Goal: Use online tool/utility: Utilize a website feature to perform a specific function

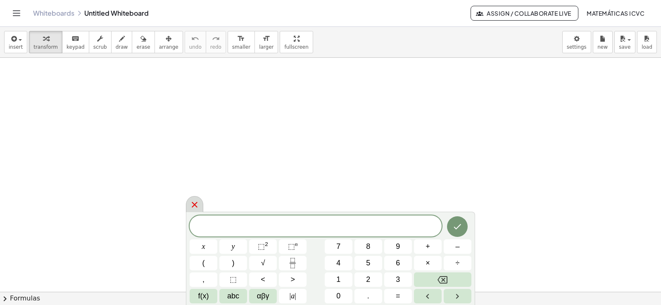
click at [194, 203] on icon at bounding box center [195, 205] width 10 height 10
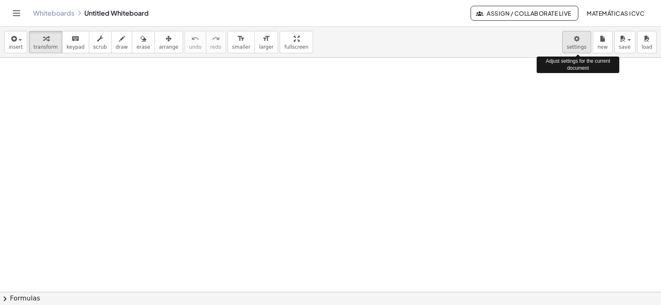
click at [576, 43] on body "Graspable Math Activities Get Started Activity Bank Assigned Work Classes White…" at bounding box center [330, 152] width 661 height 305
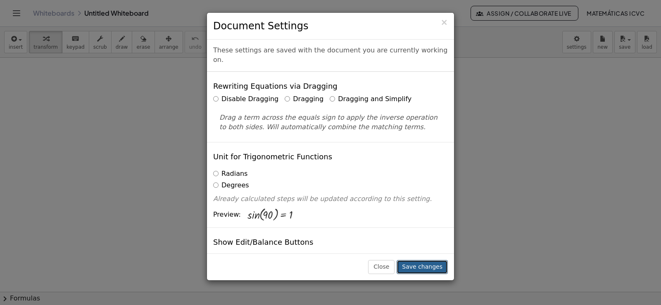
click at [421, 267] on button "Save changes" at bounding box center [422, 267] width 51 height 14
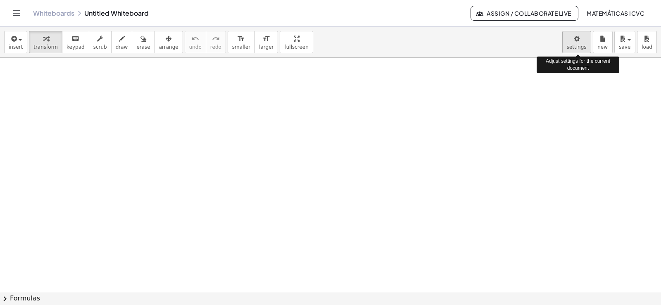
click at [580, 45] on body "Graspable Math Activities Get Started Activity Bank Assigned Work Classes White…" at bounding box center [330, 152] width 661 height 305
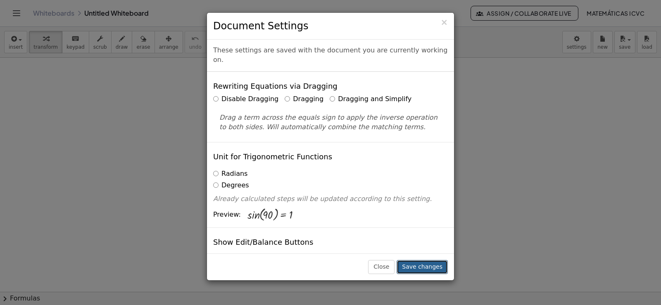
click at [431, 268] on button "Save changes" at bounding box center [422, 267] width 51 height 14
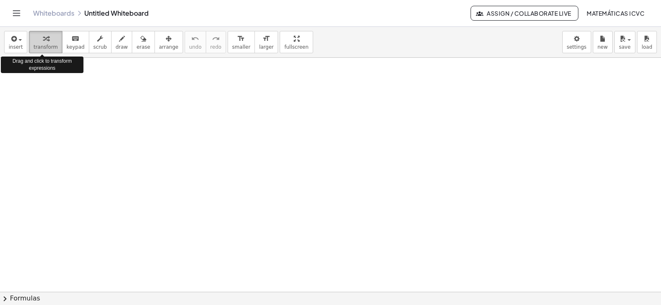
click at [43, 41] on icon "button" at bounding box center [46, 39] width 6 height 10
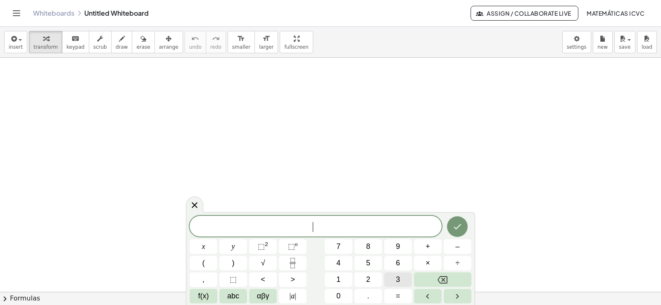
click at [397, 278] on span "3" at bounding box center [398, 279] width 4 height 11
click at [202, 247] on span "x" at bounding box center [203, 246] width 3 height 11
click at [457, 248] on span "–" at bounding box center [457, 246] width 4 height 11
click at [371, 278] on button "2" at bounding box center [368, 280] width 28 height 14
click at [399, 297] on span "=" at bounding box center [398, 296] width 5 height 11
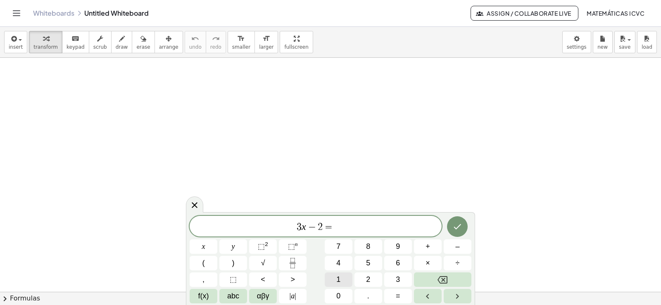
click at [334, 281] on button "1" at bounding box center [339, 280] width 28 height 14
click at [335, 299] on button "0" at bounding box center [339, 296] width 28 height 14
click at [461, 226] on icon "Done" at bounding box center [457, 227] width 10 height 10
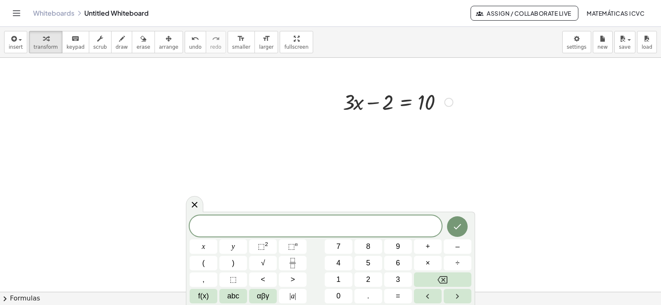
scroll to position [83, 0]
click at [197, 165] on div at bounding box center [330, 236] width 661 height 522
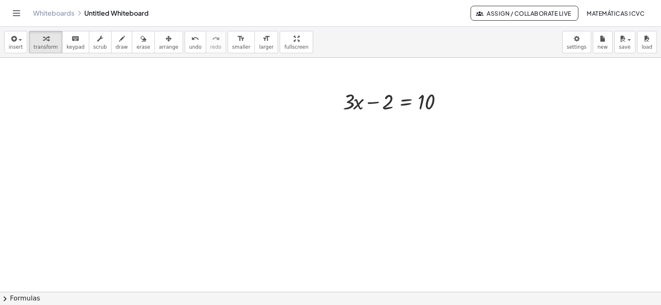
drag, startPoint x: 116, startPoint y: 47, endPoint x: 224, endPoint y: 96, distance: 119.3
click at [120, 52] on button "draw" at bounding box center [121, 42] width 21 height 22
click at [360, 89] on div at bounding box center [330, 236] width 661 height 522
click at [189, 44] on span "undo" at bounding box center [195, 47] width 12 height 6
drag, startPoint x: 339, startPoint y: 117, endPoint x: 405, endPoint y: 117, distance: 66.1
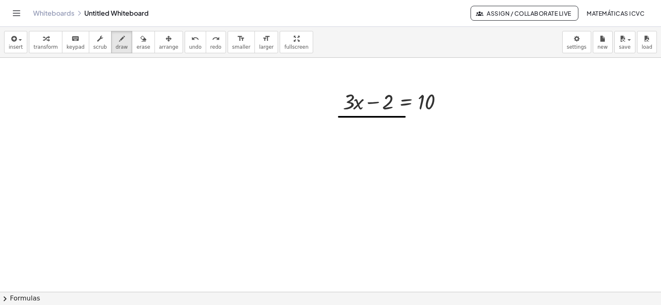
click at [405, 117] on div at bounding box center [330, 236] width 661 height 522
click at [43, 40] on icon "button" at bounding box center [46, 39] width 6 height 10
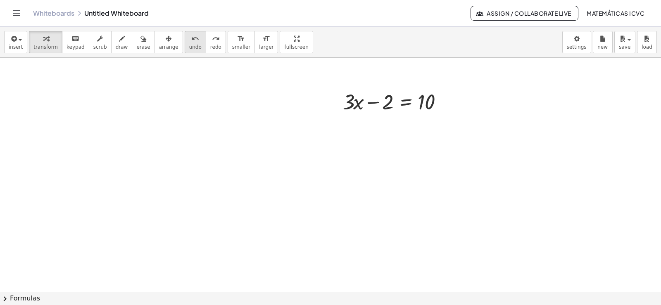
click at [189, 46] on span "undo" at bounding box center [195, 47] width 12 height 6
drag, startPoint x: 374, startPoint y: 104, endPoint x: 572, endPoint y: 160, distance: 206.1
click at [449, 101] on div at bounding box center [398, 101] width 118 height 28
click at [447, 131] on div at bounding box center [412, 129] width 147 height 28
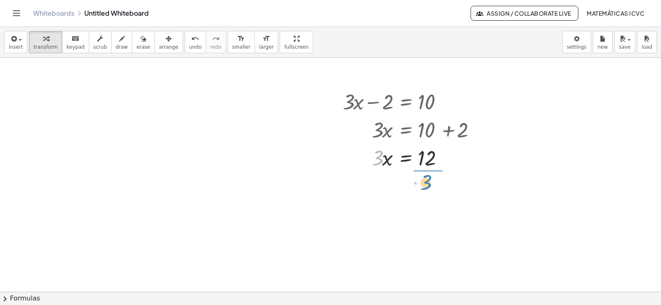
drag, startPoint x: 379, startPoint y: 164, endPoint x: 428, endPoint y: 185, distance: 53.3
click at [431, 194] on div at bounding box center [412, 191] width 147 height 41
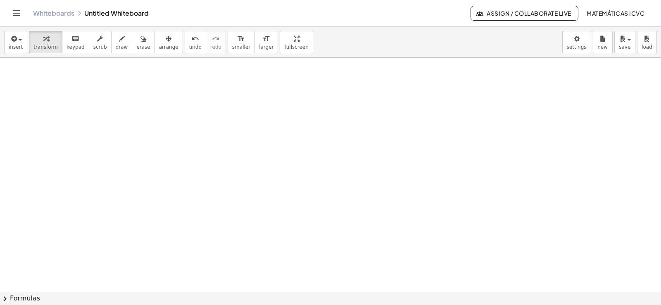
scroll to position [288, 0]
click at [225, 145] on div at bounding box center [330, 121] width 661 height 703
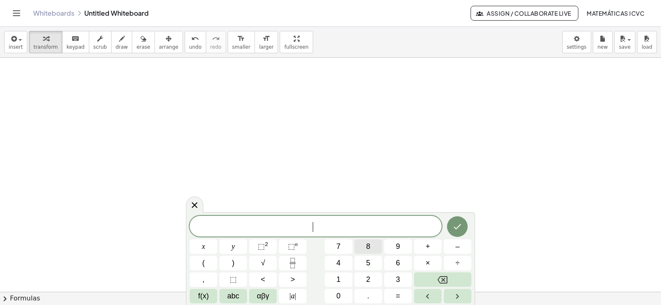
click at [359, 246] on button "8" at bounding box center [368, 247] width 28 height 14
click at [232, 244] on span "y" at bounding box center [233, 246] width 3 height 11
click at [430, 246] on button "+" at bounding box center [428, 247] width 28 height 14
click at [337, 281] on span "1" at bounding box center [338, 279] width 4 height 11
click at [372, 262] on button "5" at bounding box center [368, 263] width 28 height 14
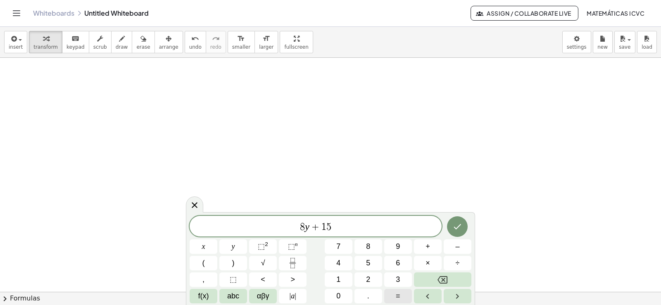
click at [397, 303] on button "=" at bounding box center [398, 296] width 28 height 14
click at [457, 248] on span "–" at bounding box center [457, 246] width 4 height 11
click at [344, 282] on button "1" at bounding box center [339, 280] width 28 height 14
click at [340, 246] on span "7" at bounding box center [338, 246] width 4 height 11
click at [462, 226] on icon "Done" at bounding box center [457, 227] width 10 height 10
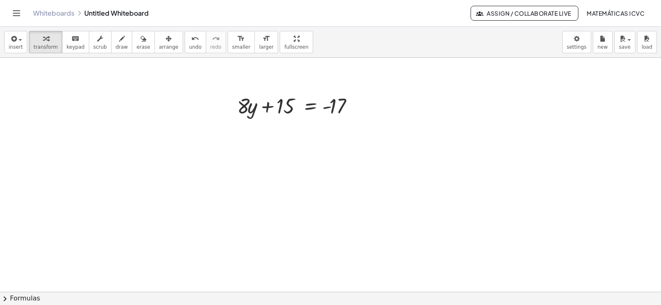
scroll to position [329, 0]
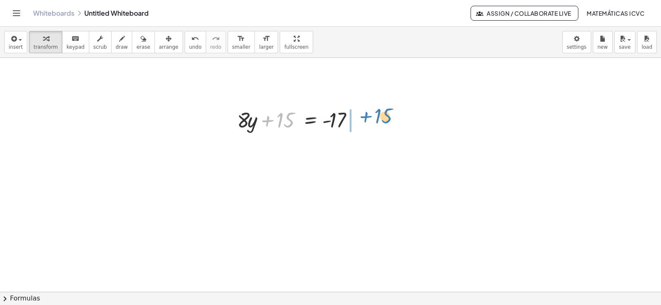
drag, startPoint x: 268, startPoint y: 119, endPoint x: 638, endPoint y: 176, distance: 374.5
click at [364, 115] on div at bounding box center [301, 119] width 136 height 28
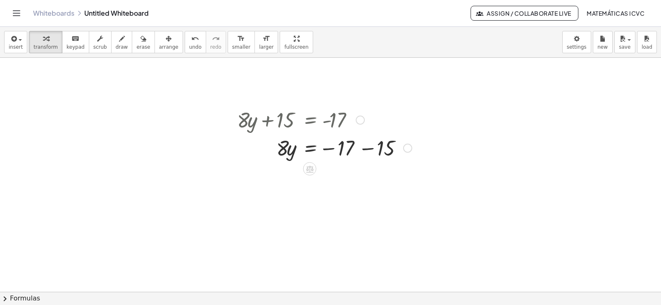
click at [369, 151] on div at bounding box center [324, 147] width 183 height 28
drag, startPoint x: 281, startPoint y: 182, endPoint x: 335, endPoint y: 205, distance: 58.9
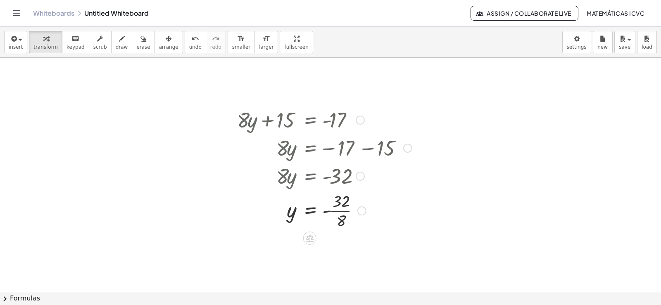
click at [346, 211] on div at bounding box center [324, 210] width 183 height 41
click at [84, 155] on div at bounding box center [330, 80] width 661 height 703
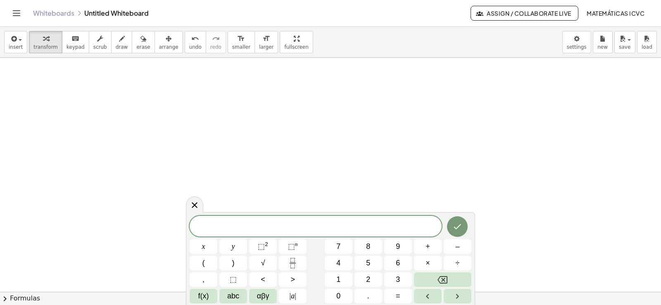
scroll to position [551, 0]
click at [339, 248] on span "7" at bounding box center [338, 246] width 4 height 11
click at [213, 248] on button "x" at bounding box center [204, 247] width 28 height 14
click at [456, 247] on span "–" at bounding box center [457, 246] width 4 height 11
click at [397, 247] on span "9" at bounding box center [398, 246] width 4 height 11
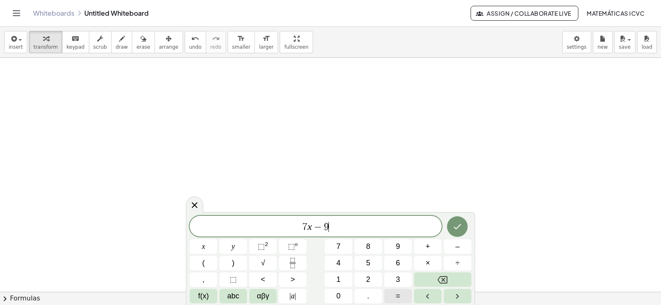
click at [397, 295] on span "=" at bounding box center [398, 296] width 5 height 11
click at [340, 280] on span "1" at bounding box center [338, 279] width 4 height 11
click at [366, 279] on span "2" at bounding box center [368, 279] width 4 height 11
click at [462, 229] on icon "Done" at bounding box center [457, 227] width 10 height 10
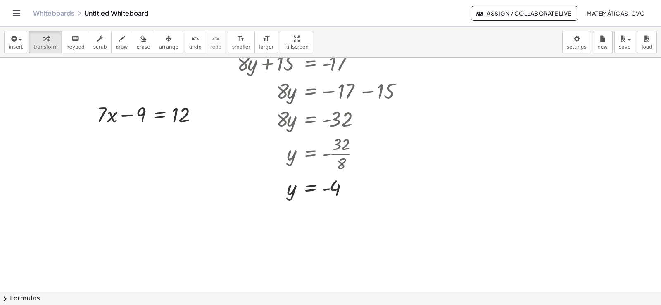
scroll to position [386, 0]
click at [161, 44] on span "arrange" at bounding box center [168, 47] width 19 height 6
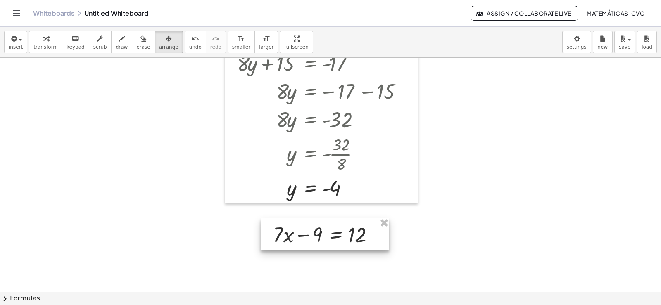
drag, startPoint x: 138, startPoint y: 119, endPoint x: 314, endPoint y: 239, distance: 213.6
click at [314, 239] on div at bounding box center [325, 234] width 128 height 32
click at [43, 38] on icon "button" at bounding box center [46, 39] width 6 height 10
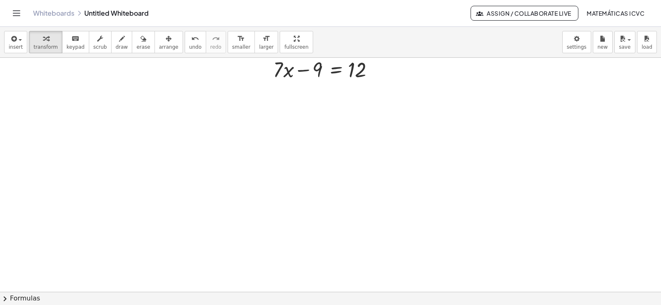
scroll to position [535, 0]
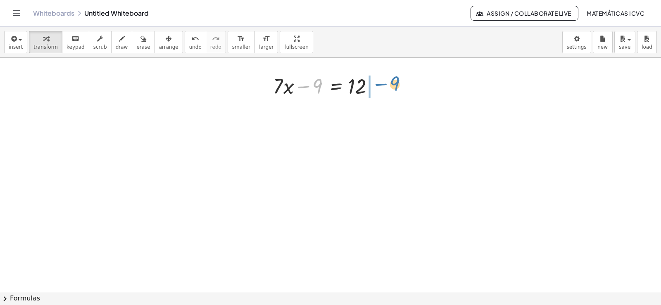
drag, startPoint x: 303, startPoint y: 89, endPoint x: 380, endPoint y: 87, distance: 76.9
click at [380, 87] on div at bounding box center [328, 85] width 118 height 28
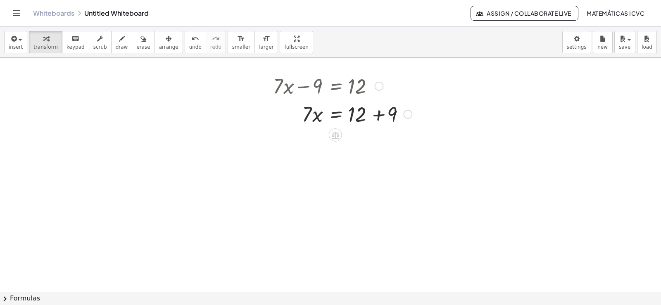
click at [378, 114] on div at bounding box center [342, 114] width 147 height 28
drag, startPoint x: 307, startPoint y: 143, endPoint x: 353, endPoint y: 168, distance: 52.9
click at [355, 178] on div at bounding box center [342, 176] width 147 height 41
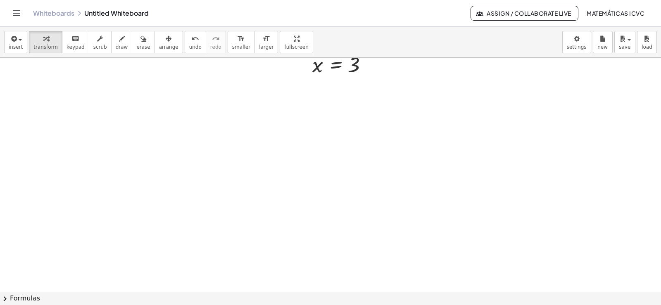
scroll to position [700, 0]
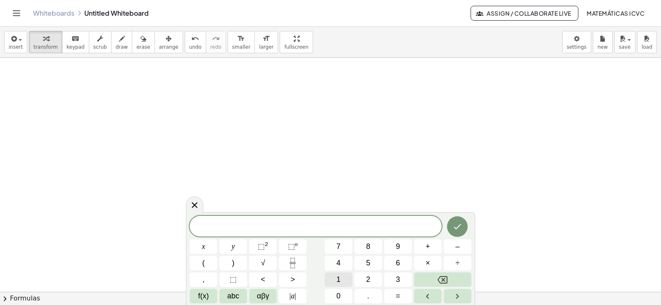
click at [340, 282] on span "1" at bounding box center [338, 279] width 4 height 11
click at [239, 250] on button "y" at bounding box center [233, 247] width 28 height 14
click at [433, 245] on button "+" at bounding box center [428, 247] width 28 height 14
click at [342, 280] on button "1" at bounding box center [339, 280] width 28 height 14
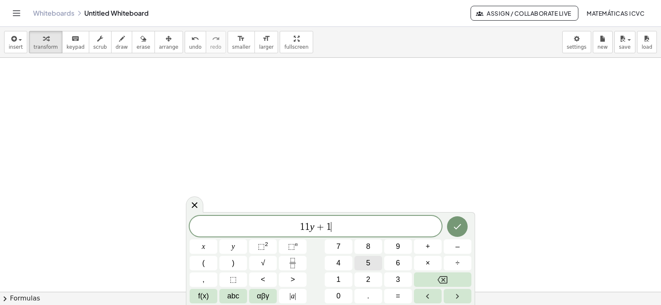
click at [371, 258] on button "5" at bounding box center [368, 263] width 28 height 14
click at [393, 295] on button "=" at bounding box center [398, 296] width 28 height 14
click at [432, 246] on button "+" at bounding box center [428, 247] width 28 height 14
click at [438, 276] on icon "Backspace" at bounding box center [443, 280] width 10 height 10
click at [345, 260] on button "4" at bounding box center [339, 263] width 28 height 14
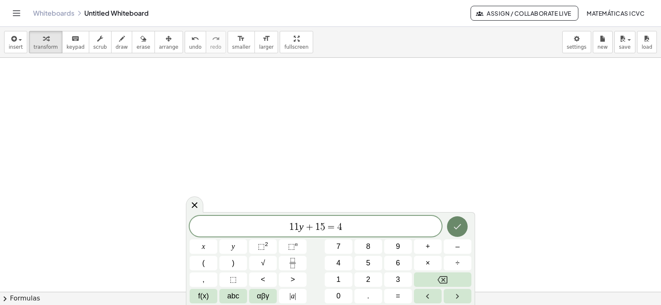
click at [459, 228] on icon "Done" at bounding box center [457, 227] width 10 height 10
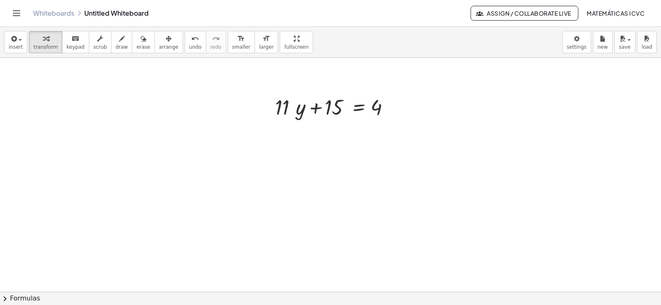
scroll to position [736, 0]
drag, startPoint x: 313, startPoint y: 100, endPoint x: 391, endPoint y: 98, distance: 78.1
click at [391, 98] on div at bounding box center [335, 99] width 128 height 28
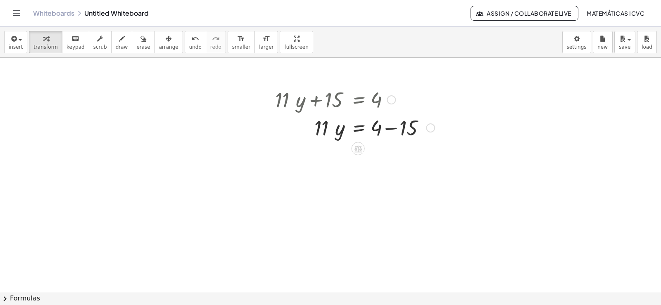
click at [391, 128] on div at bounding box center [355, 127] width 168 height 28
drag, startPoint x: 319, startPoint y: 162, endPoint x: 378, endPoint y: 187, distance: 64.8
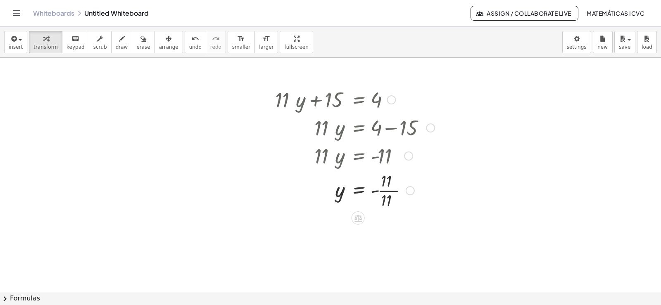
click at [393, 190] on div at bounding box center [355, 189] width 168 height 41
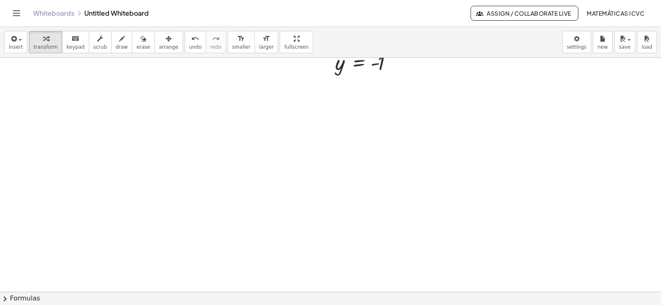
scroll to position [937, 0]
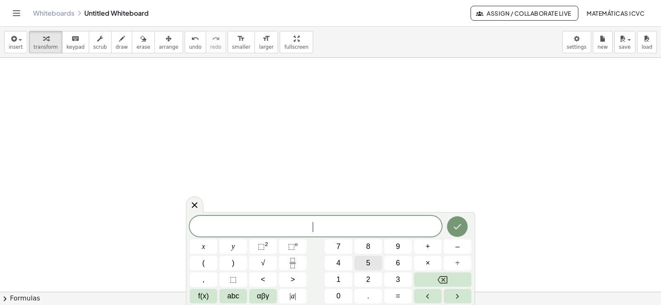
click at [369, 262] on span "5" at bounding box center [368, 263] width 4 height 11
click at [208, 249] on button "x" at bounding box center [204, 247] width 28 height 14
click at [430, 247] on button "+" at bounding box center [428, 247] width 28 height 14
click at [340, 275] on span "1" at bounding box center [338, 279] width 4 height 11
click at [340, 261] on span "4" at bounding box center [338, 263] width 4 height 11
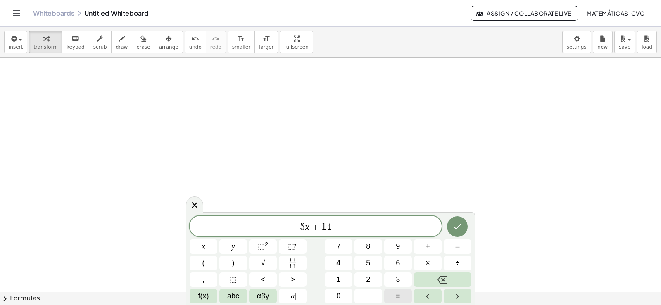
click at [397, 296] on span "=" at bounding box center [398, 296] width 5 height 11
click at [468, 247] on button "–" at bounding box center [458, 247] width 28 height 14
click at [345, 279] on button "1" at bounding box center [339, 280] width 28 height 14
click at [404, 264] on button "6" at bounding box center [398, 263] width 28 height 14
click at [457, 229] on icon "Done" at bounding box center [457, 227] width 10 height 10
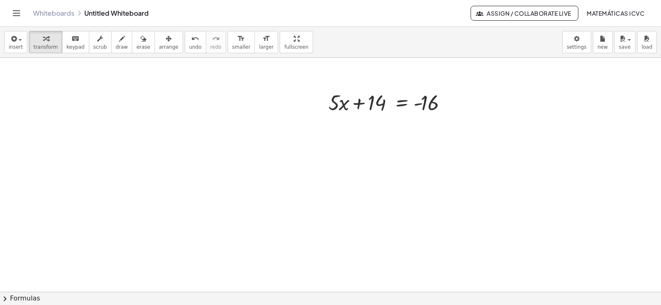
scroll to position [1011, 0]
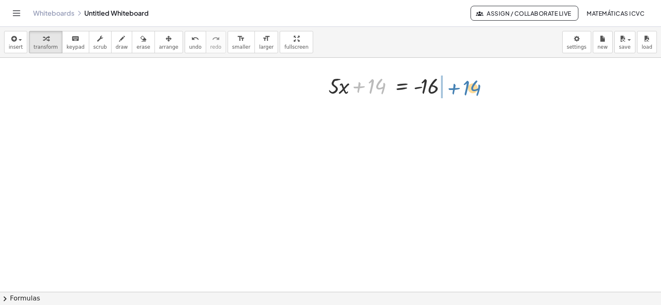
drag, startPoint x: 359, startPoint y: 86, endPoint x: 454, endPoint y: 88, distance: 95.0
click at [454, 88] on div at bounding box center [392, 85] width 136 height 28
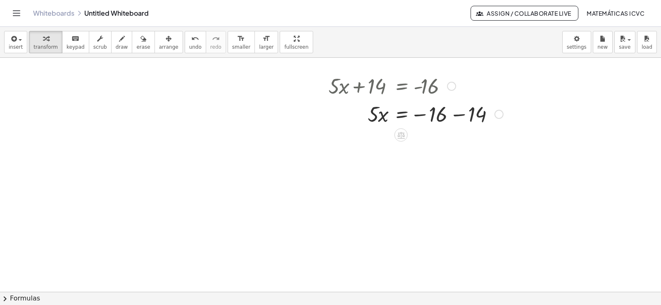
click at [460, 114] on div at bounding box center [415, 114] width 183 height 28
drag, startPoint x: 376, startPoint y: 146, endPoint x: 438, endPoint y: 174, distance: 68.4
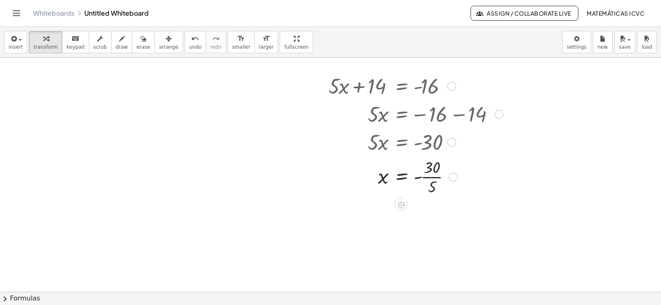
click at [440, 178] on div at bounding box center [415, 176] width 183 height 41
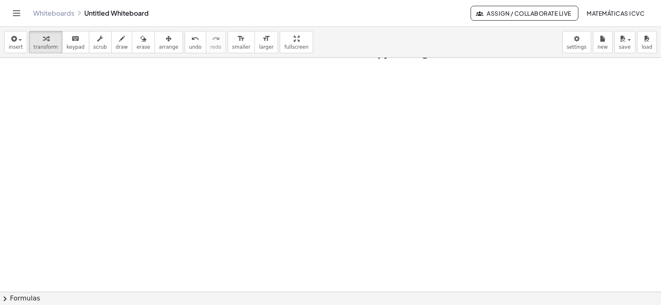
scroll to position [1254, 0]
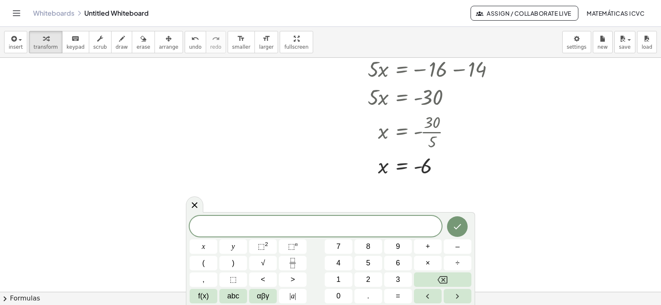
scroll to position [1006, 0]
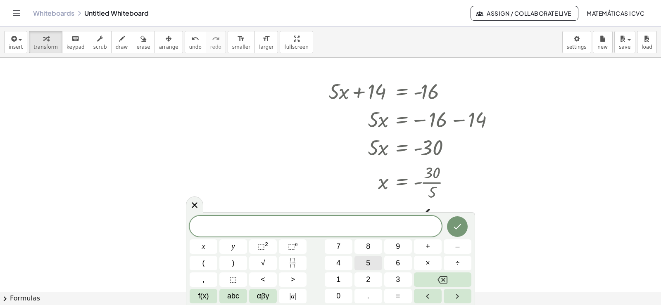
click at [376, 263] on button "5" at bounding box center [368, 263] width 28 height 14
click at [202, 247] on span "x" at bounding box center [203, 246] width 3 height 11
click at [432, 247] on button "+" at bounding box center [428, 247] width 28 height 14
click at [236, 244] on button "y" at bounding box center [233, 247] width 28 height 14
click at [404, 296] on button "=" at bounding box center [398, 296] width 28 height 14
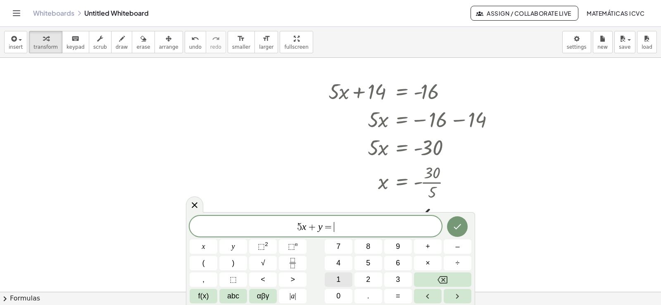
click at [342, 279] on button "1" at bounding box center [339, 280] width 28 height 14
click at [338, 292] on span "0" at bounding box center [338, 296] width 4 height 11
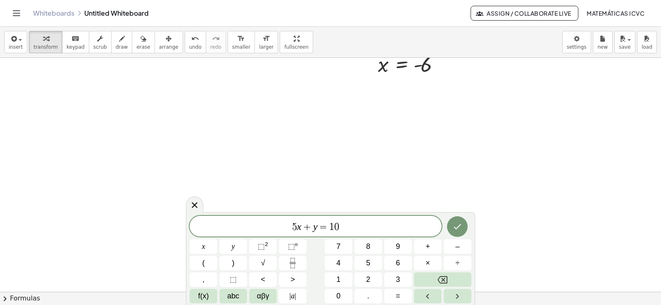
scroll to position [1171, 0]
click at [464, 231] on button "Done" at bounding box center [457, 226] width 21 height 21
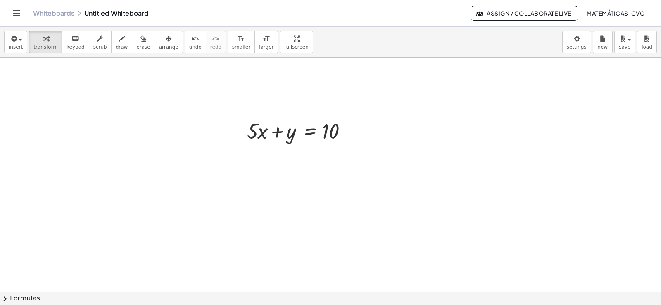
scroll to position [1336, 0]
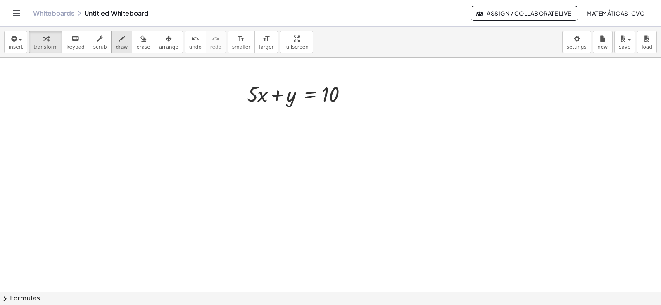
click at [116, 48] on span "draw" at bounding box center [122, 47] width 12 height 6
drag, startPoint x: 258, startPoint y: 108, endPoint x: 266, endPoint y: 108, distance: 8.3
drag, startPoint x: 284, startPoint y: 111, endPoint x: 295, endPoint y: 111, distance: 10.3
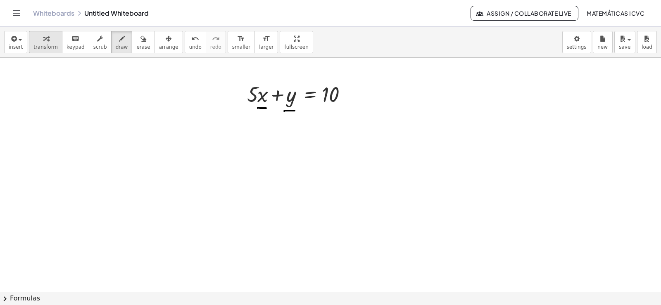
click at [39, 48] on span "transform" at bounding box center [45, 47] width 24 height 6
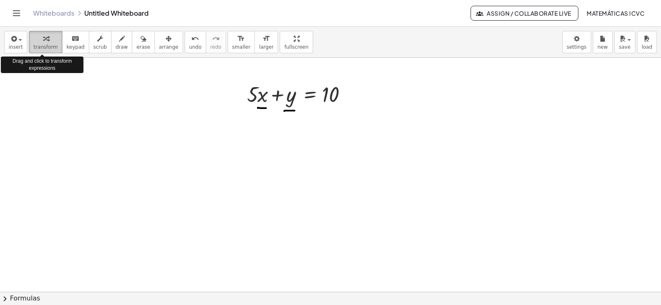
click at [36, 47] on span "transform" at bounding box center [45, 47] width 24 height 6
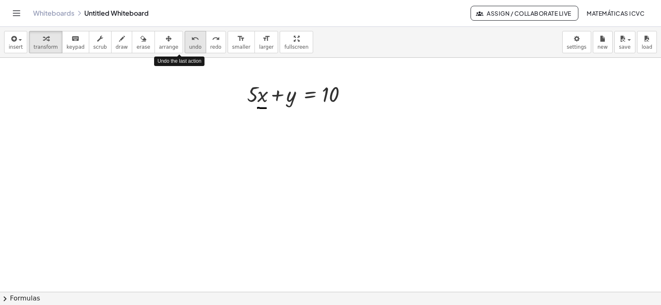
click at [189, 45] on span "undo" at bounding box center [195, 47] width 12 height 6
click at [116, 49] on span "draw" at bounding box center [122, 47] width 12 height 6
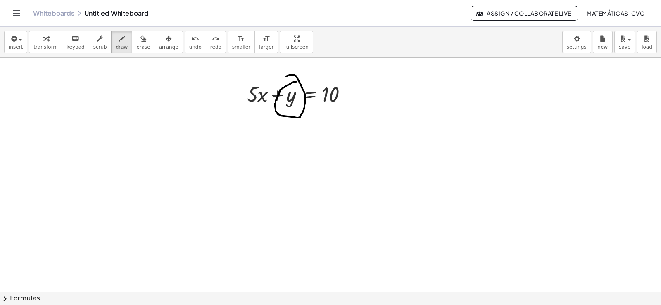
drag, startPoint x: 296, startPoint y: 82, endPoint x: 282, endPoint y: 85, distance: 14.3
drag, startPoint x: 297, startPoint y: 114, endPoint x: 237, endPoint y: 117, distance: 60.4
drag, startPoint x: 238, startPoint y: 111, endPoint x: 245, endPoint y: 125, distance: 16.3
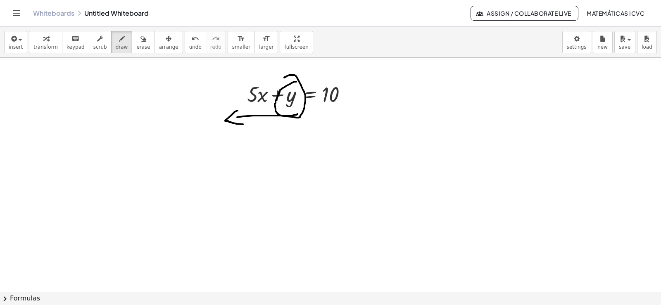
click at [185, 40] on button "undo undo" at bounding box center [195, 42] width 21 height 22
click at [185, 41] on button "undo undo" at bounding box center [195, 42] width 21 height 22
drag, startPoint x: 253, startPoint y: 100, endPoint x: 251, endPoint y: 110, distance: 10.5
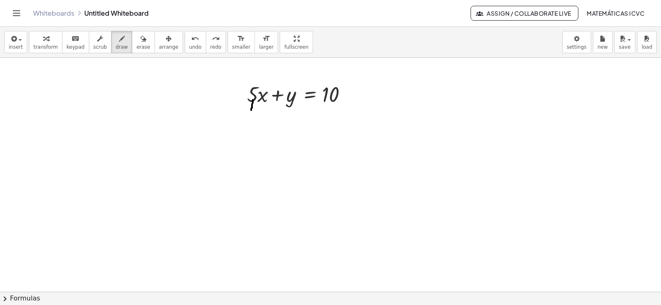
click at [189, 45] on span "undo" at bounding box center [195, 47] width 12 height 6
click at [45, 41] on icon "button" at bounding box center [46, 39] width 6 height 10
drag, startPoint x: 249, startPoint y: 97, endPoint x: 359, endPoint y: 95, distance: 109.5
click at [359, 95] on div at bounding box center [302, 94] width 118 height 28
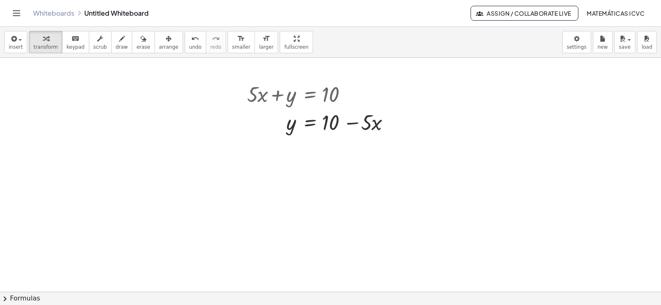
click at [115, 43] on button "draw" at bounding box center [121, 42] width 21 height 22
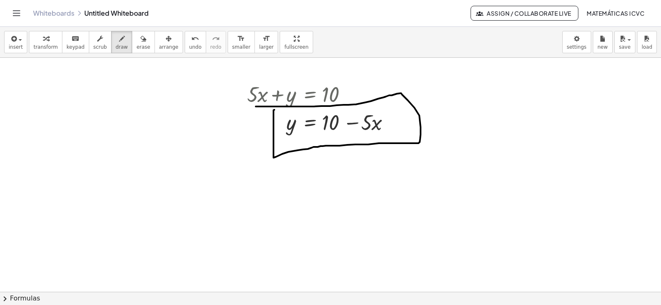
drag, startPoint x: 274, startPoint y: 110, endPoint x: 256, endPoint y: 107, distance: 18.9
click at [43, 38] on icon "button" at bounding box center [46, 39] width 6 height 10
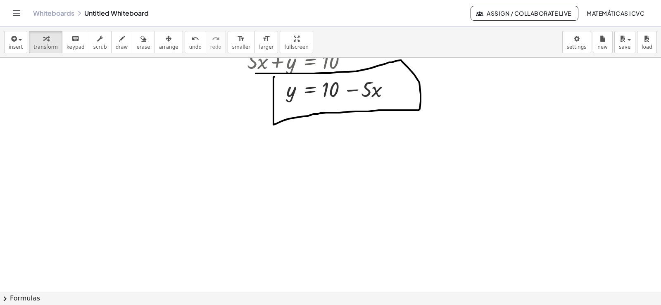
scroll to position [1353, 0]
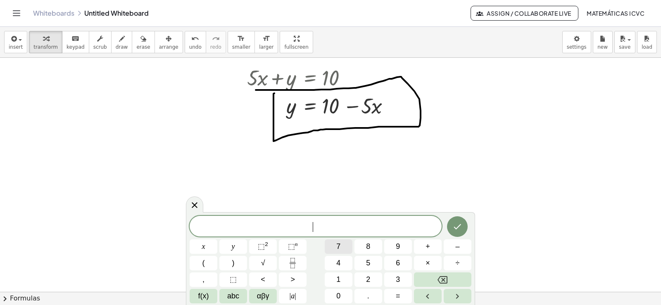
click at [341, 248] on button "7" at bounding box center [339, 247] width 28 height 14
click at [206, 247] on button "x" at bounding box center [204, 247] width 28 height 14
click at [433, 245] on button "+" at bounding box center [428, 247] width 28 height 14
click at [235, 247] on button "y" at bounding box center [233, 247] width 28 height 14
click at [400, 295] on span "=" at bounding box center [398, 296] width 5 height 11
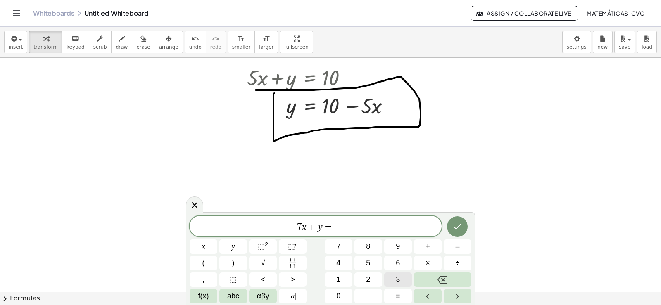
click at [398, 280] on span "3" at bounding box center [398, 279] width 4 height 11
click at [458, 225] on icon "Done" at bounding box center [457, 227] width 10 height 10
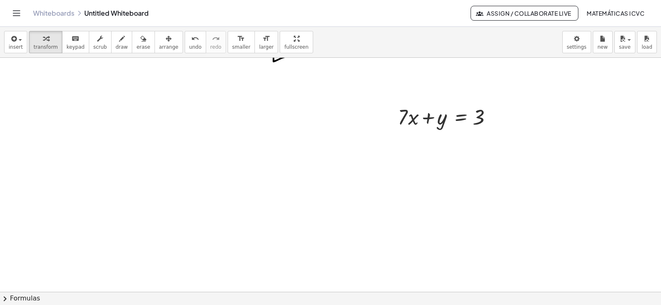
scroll to position [1447, 0]
click at [159, 41] on div "button" at bounding box center [168, 38] width 19 height 10
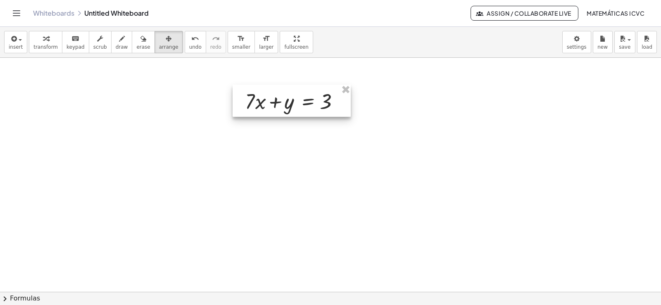
drag, startPoint x: 454, startPoint y: 108, endPoint x: 231, endPoint y: 84, distance: 224.8
click at [301, 107] on div at bounding box center [292, 101] width 118 height 32
click at [33, 42] on div "button" at bounding box center [45, 38] width 24 height 10
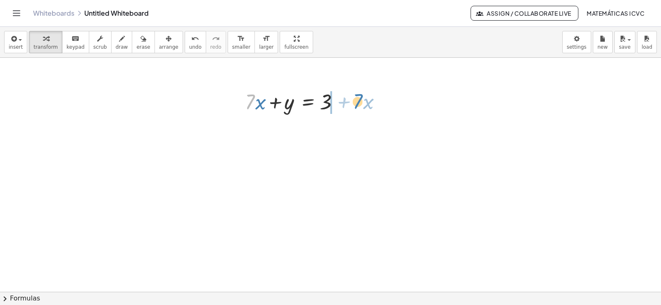
drag, startPoint x: 251, startPoint y: 103, endPoint x: 359, endPoint y: 102, distance: 107.8
click at [116, 43] on div "button" at bounding box center [122, 38] width 12 height 10
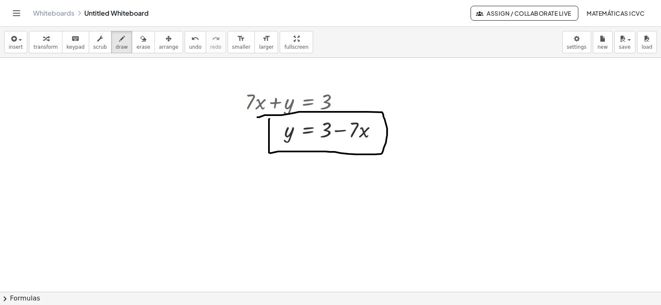
drag, startPoint x: 269, startPoint y: 119, endPoint x: 257, endPoint y: 117, distance: 13.0
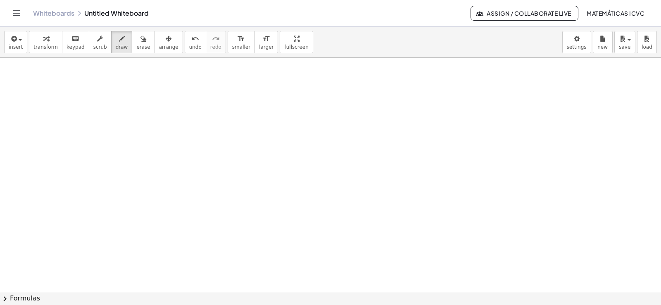
scroll to position [1612, 0]
click at [48, 45] on span "transform" at bounding box center [45, 47] width 24 height 6
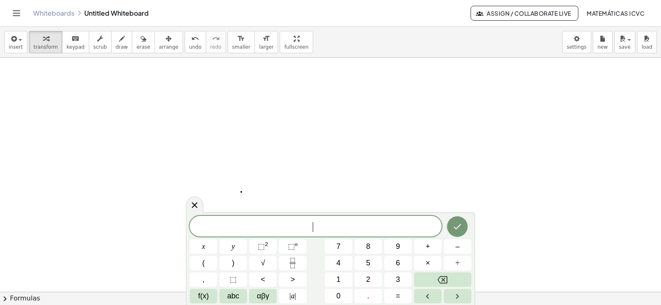
scroll to position [1571, 0]
click at [454, 246] on button "–" at bounding box center [458, 247] width 28 height 14
click at [363, 245] on button "8" at bounding box center [368, 247] width 28 height 14
click at [238, 246] on button "y" at bounding box center [233, 247] width 28 height 14
click at [418, 247] on button "+" at bounding box center [428, 247] width 28 height 14
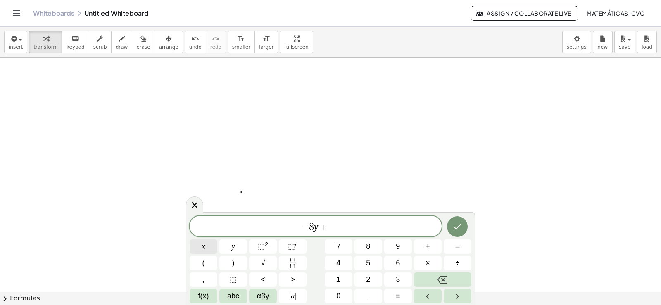
click at [206, 250] on button "x" at bounding box center [204, 247] width 28 height 14
click at [402, 296] on button "=" at bounding box center [398, 296] width 28 height 14
click at [351, 250] on button "7" at bounding box center [339, 247] width 28 height 14
click at [463, 228] on button "Done" at bounding box center [457, 226] width 21 height 21
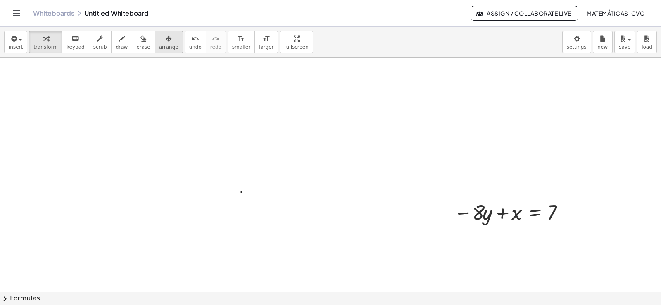
click at [161, 46] on span "arrange" at bounding box center [168, 47] width 19 height 6
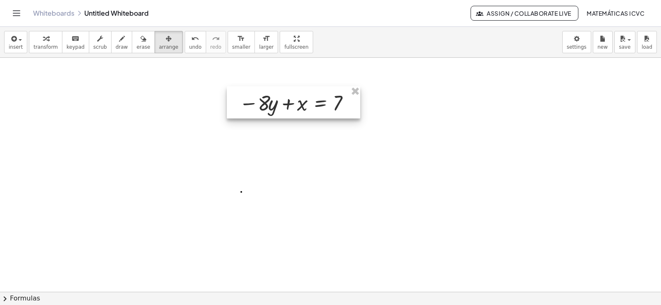
drag, startPoint x: 484, startPoint y: 214, endPoint x: 298, endPoint y: 101, distance: 217.7
click at [298, 101] on div at bounding box center [293, 102] width 133 height 32
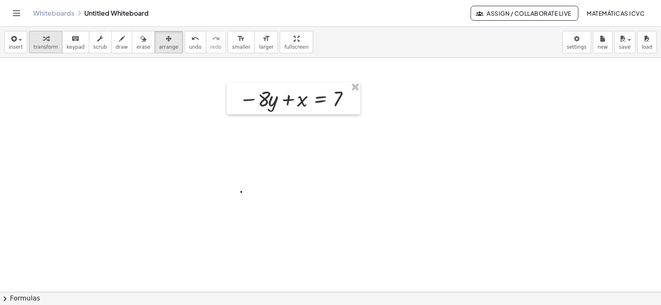
click at [43, 49] on span "transform" at bounding box center [45, 47] width 24 height 6
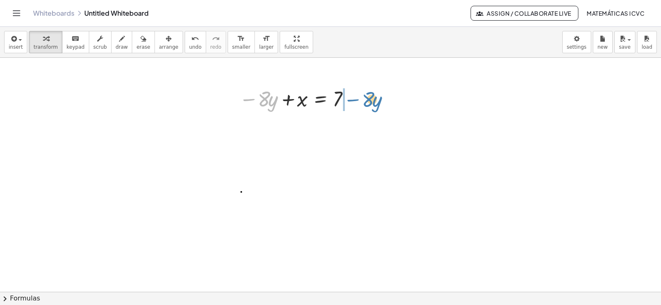
drag, startPoint x: 250, startPoint y: 100, endPoint x: 354, endPoint y: 100, distance: 104.1
click at [354, 100] on div at bounding box center [296, 98] width 123 height 28
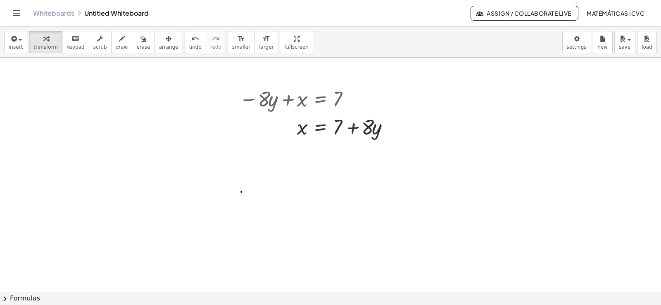
click at [116, 44] on span "draw" at bounding box center [122, 47] width 12 height 6
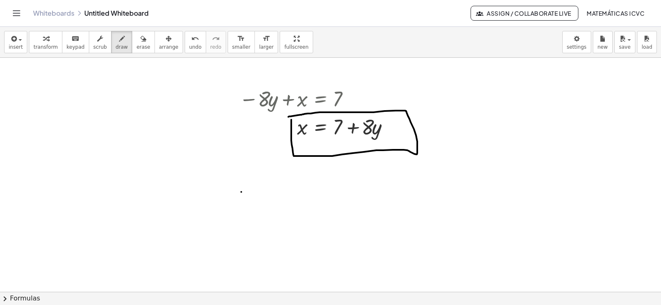
click at [54, 49] on button "transform" at bounding box center [45, 42] width 33 height 22
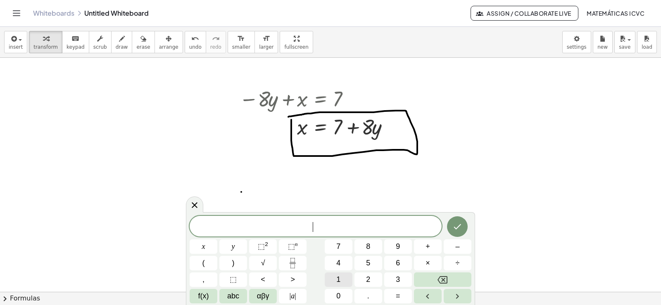
click at [338, 282] on span "1" at bounding box center [338, 279] width 4 height 11
click at [229, 250] on button "y" at bounding box center [233, 247] width 28 height 14
click at [432, 248] on button "+" at bounding box center [428, 247] width 28 height 14
click at [210, 246] on button "x" at bounding box center [204, 247] width 28 height 14
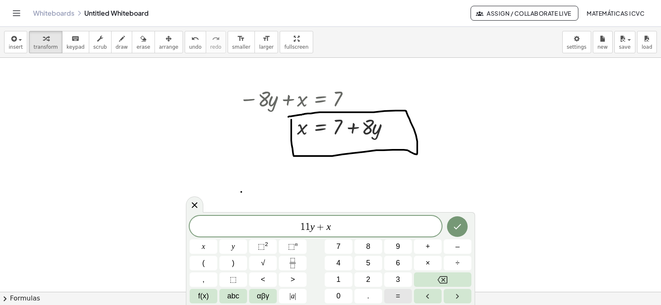
click at [403, 297] on button "=" at bounding box center [398, 296] width 28 height 14
click at [373, 263] on button "5" at bounding box center [368, 263] width 28 height 14
click at [459, 226] on icon "Done" at bounding box center [457, 226] width 7 height 5
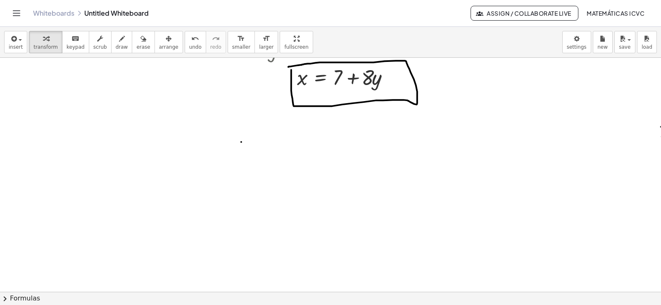
scroll to position [1580, 0]
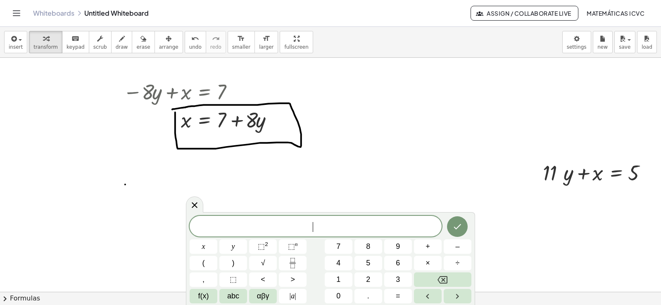
scroll to position [1619, 122]
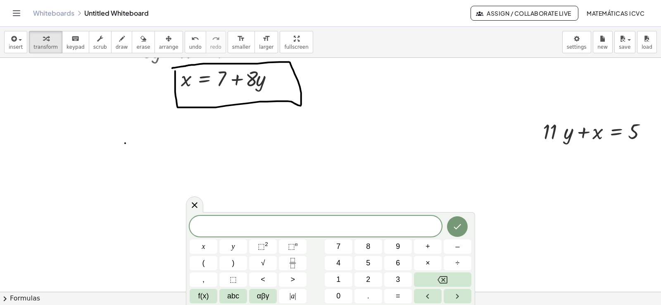
drag, startPoint x: 155, startPoint y: 39, endPoint x: 613, endPoint y: 153, distance: 472.9
click at [166, 39] on icon "button" at bounding box center [169, 39] width 6 height 10
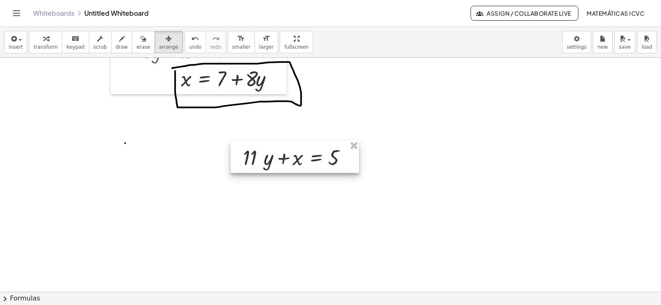
drag, startPoint x: 607, startPoint y: 135, endPoint x: 307, endPoint y: 161, distance: 301.5
click at [307, 161] on div at bounding box center [295, 157] width 128 height 32
click at [54, 36] on button "transform" at bounding box center [45, 42] width 33 height 22
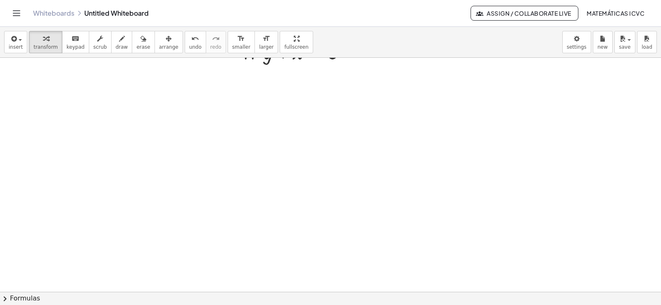
scroll to position [1702, 122]
drag, startPoint x: 243, startPoint y: 81, endPoint x: 3, endPoint y: 100, distance: 240.8
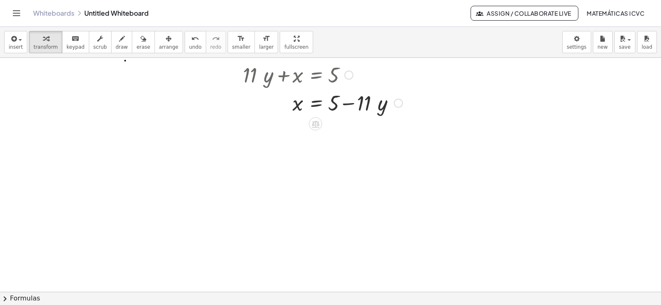
click at [116, 45] on span "draw" at bounding box center [122, 47] width 12 height 6
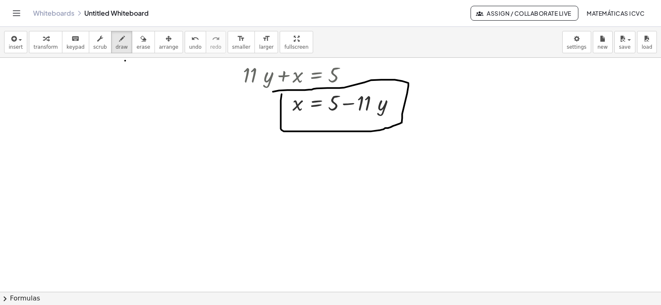
drag, startPoint x: 276, startPoint y: 95, endPoint x: 267, endPoint y: 93, distance: 9.0
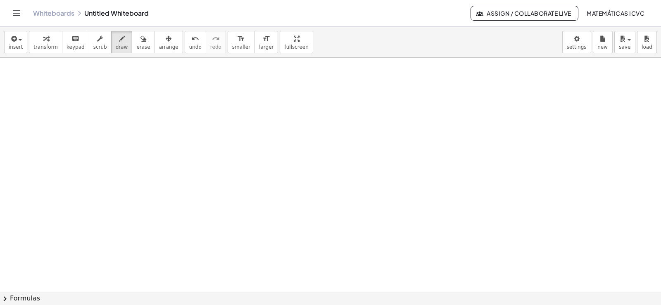
scroll to position [1826, 122]
click at [43, 42] on icon "button" at bounding box center [46, 39] width 6 height 10
click at [189, 47] on span "undo" at bounding box center [195, 47] width 12 height 6
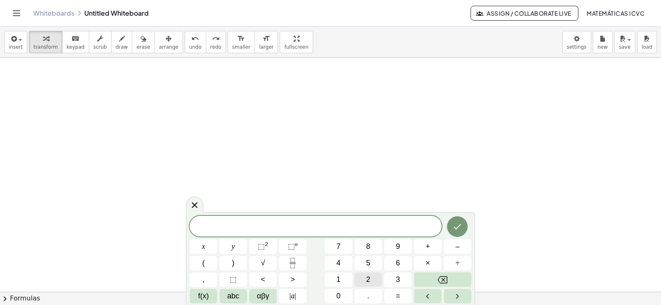
click at [370, 276] on button "2" at bounding box center [368, 280] width 28 height 14
click at [241, 249] on button "y" at bounding box center [233, 247] width 28 height 14
click at [433, 245] on button "+" at bounding box center [428, 247] width 28 height 14
click at [372, 246] on button "8" at bounding box center [368, 247] width 28 height 14
click at [200, 247] on button "x" at bounding box center [204, 247] width 28 height 14
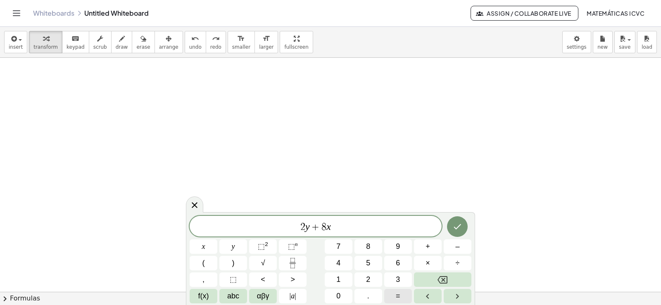
click at [395, 296] on button "=" at bounding box center [398, 296] width 28 height 14
click at [401, 265] on button "6" at bounding box center [398, 263] width 28 height 14
click at [459, 230] on icon "Done" at bounding box center [457, 227] width 10 height 10
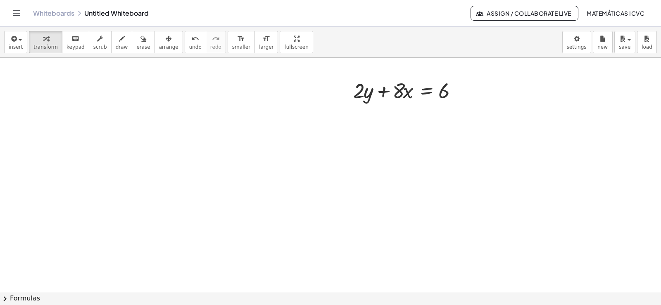
scroll to position [1921, 122]
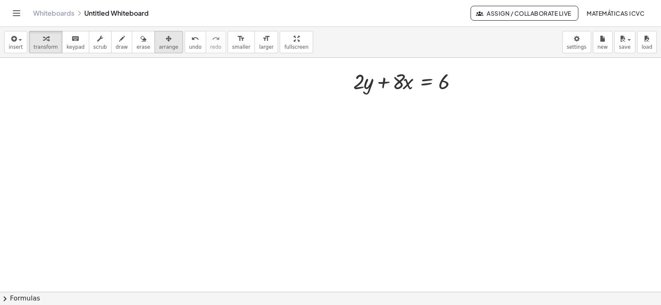
click at [159, 49] on span "arrange" at bounding box center [168, 47] width 19 height 6
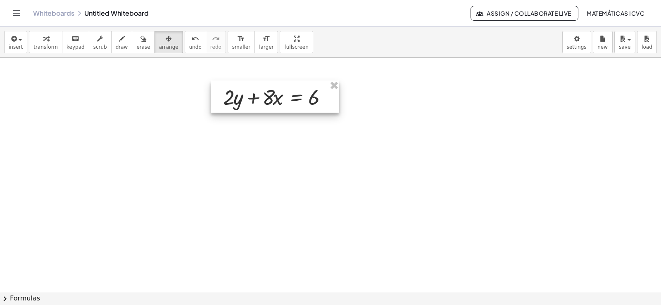
drag, startPoint x: 150, startPoint y: 49, endPoint x: 281, endPoint y: 96, distance: 138.8
click at [281, 96] on div at bounding box center [275, 97] width 128 height 32
click at [46, 43] on div "button" at bounding box center [45, 38] width 24 height 10
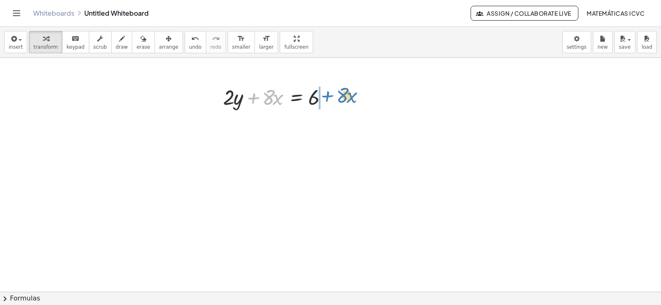
drag, startPoint x: 245, startPoint y: 98, endPoint x: 319, endPoint y: 96, distance: 74.0
click at [319, 96] on div at bounding box center [278, 97] width 118 height 28
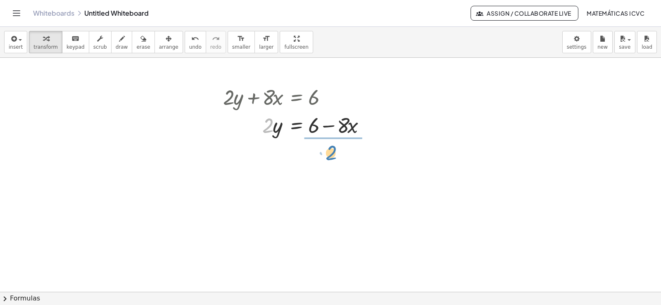
drag, startPoint x: 262, startPoint y: 131, endPoint x: 325, endPoint y: 159, distance: 68.8
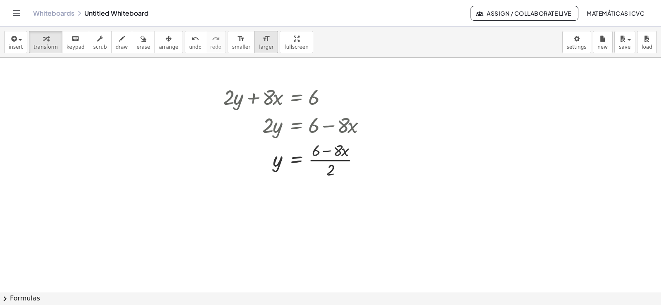
click at [254, 43] on button "format_size larger" at bounding box center [266, 42] width 24 height 22
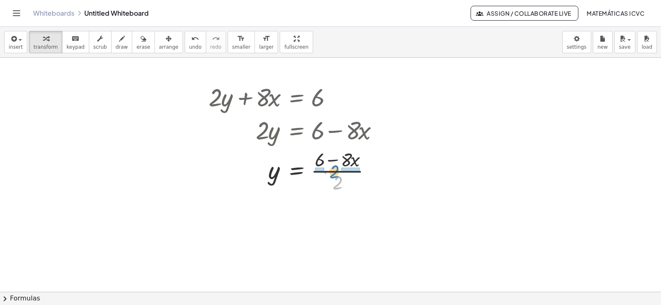
drag, startPoint x: 331, startPoint y: 185, endPoint x: 328, endPoint y: 174, distance: 11.6
click at [328, 174] on div at bounding box center [296, 170] width 185 height 49
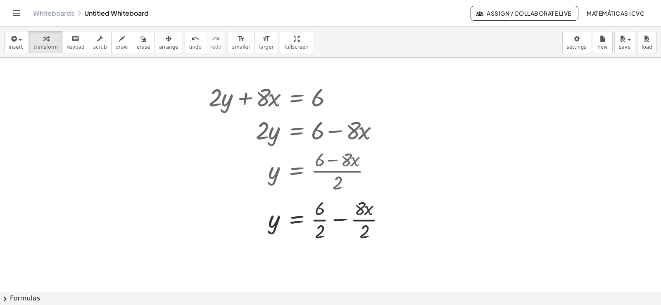
scroll to position [1938, 122]
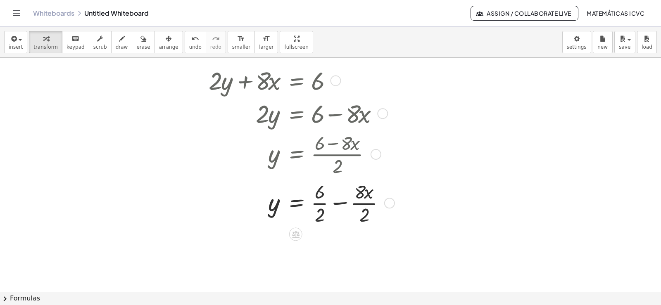
click at [311, 203] on div at bounding box center [299, 202] width 191 height 49
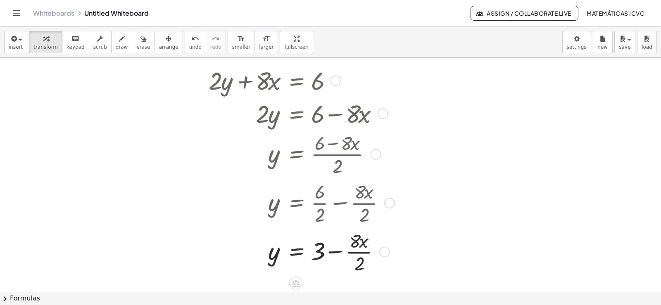
click at [352, 253] on div at bounding box center [299, 251] width 191 height 49
click at [106, 54] on div "insert select one: Math Expression Function Text Youtube Video Graphing Geometr…" at bounding box center [330, 42] width 661 height 31
click at [116, 40] on div "button" at bounding box center [122, 38] width 12 height 10
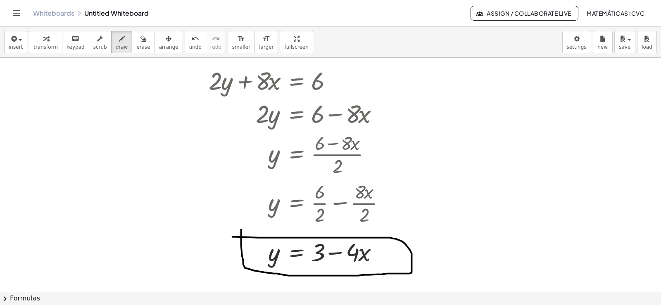
drag, startPoint x: 235, startPoint y: 234, endPoint x: 226, endPoint y: 238, distance: 9.6
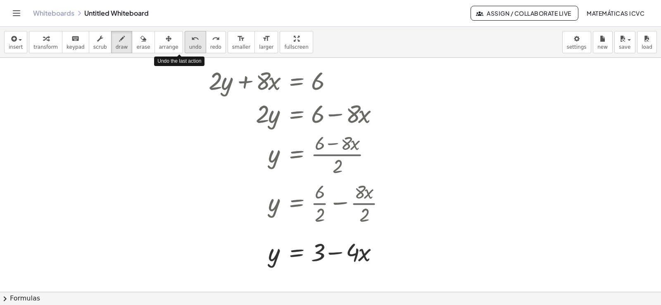
click at [189, 47] on span "undo" at bounding box center [195, 47] width 12 height 6
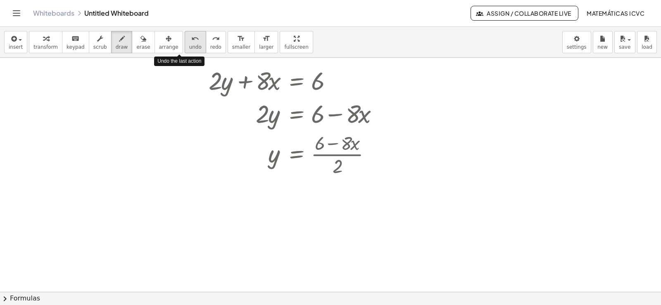
click at [189, 47] on span "undo" at bounding box center [195, 47] width 12 height 6
drag, startPoint x: 334, startPoint y: 169, endPoint x: 331, endPoint y: 162, distance: 8.1
click at [191, 43] on icon "undo" at bounding box center [195, 39] width 8 height 10
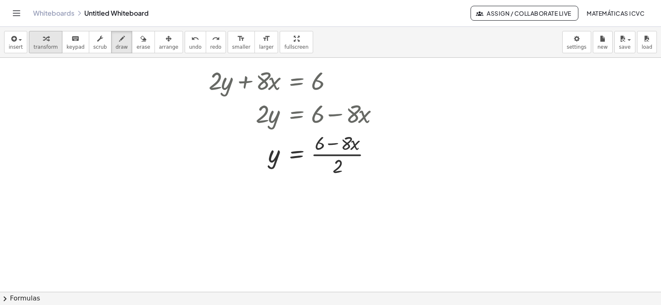
click at [38, 40] on div "button" at bounding box center [45, 38] width 24 height 10
drag, startPoint x: 333, startPoint y: 166, endPoint x: 328, endPoint y: 155, distance: 12.8
click at [328, 155] on div at bounding box center [296, 153] width 185 height 49
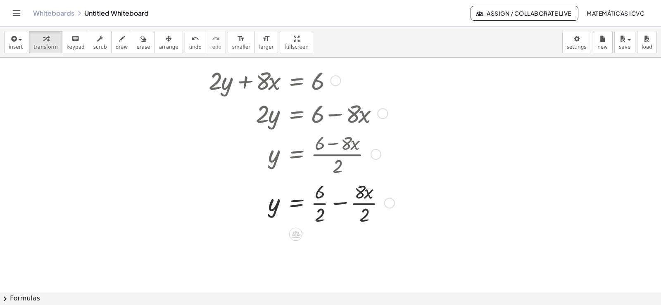
click at [311, 204] on div at bounding box center [299, 202] width 191 height 49
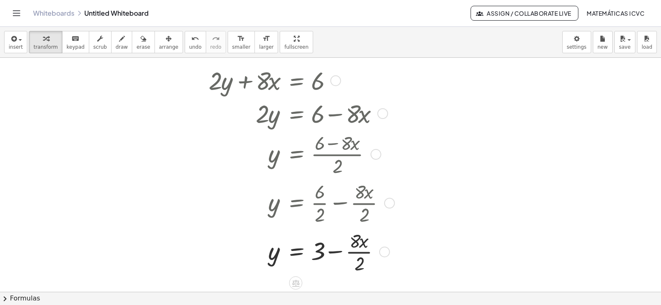
click at [361, 251] on div at bounding box center [299, 251] width 191 height 49
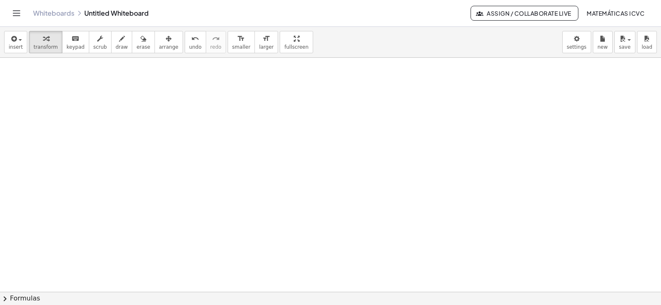
scroll to position [2181, 122]
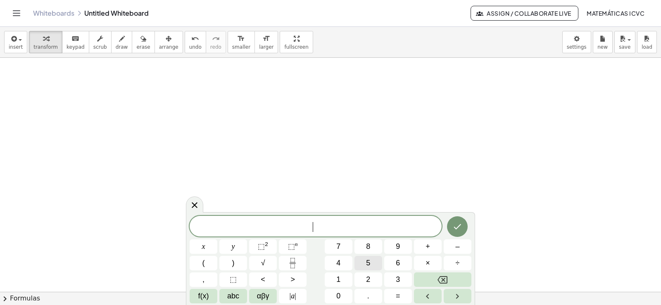
click at [366, 262] on span "5" at bounding box center [368, 263] width 4 height 11
click at [201, 245] on button "x" at bounding box center [204, 247] width 28 height 14
click at [459, 247] on span "–" at bounding box center [457, 246] width 4 height 11
click at [338, 277] on span "1" at bounding box center [338, 279] width 4 height 11
click at [324, 283] on div "5 x − 1 ​ x y ⬚ 2 ⬚ n 7 8 9 + – ( ) √ 4 5 6 × ÷ , ⬚ < > 1 2 3 f(x) abc αβγ | a …" at bounding box center [331, 260] width 282 height 88
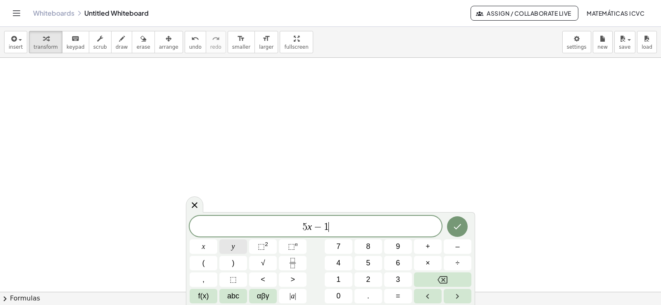
click at [233, 245] on span "y" at bounding box center [233, 246] width 3 height 11
click at [397, 295] on span "=" at bounding box center [398, 296] width 5 height 11
click at [385, 283] on button "3" at bounding box center [398, 280] width 28 height 14
click at [334, 290] on button "0" at bounding box center [339, 296] width 28 height 14
click at [314, 226] on span "1" at bounding box center [313, 227] width 5 height 10
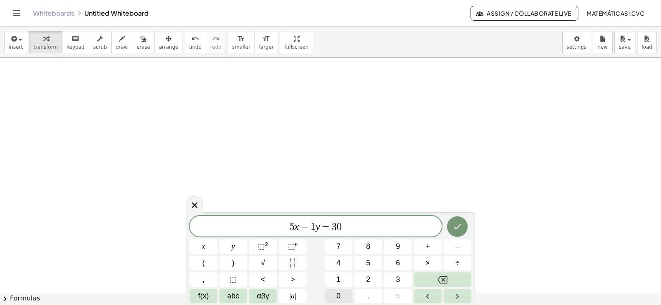
click at [335, 295] on button "0" at bounding box center [339, 296] width 28 height 14
click at [461, 231] on icon "Done" at bounding box center [457, 227] width 10 height 10
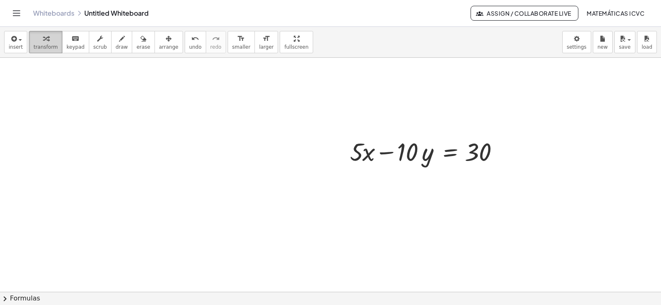
scroll to position [2202, 122]
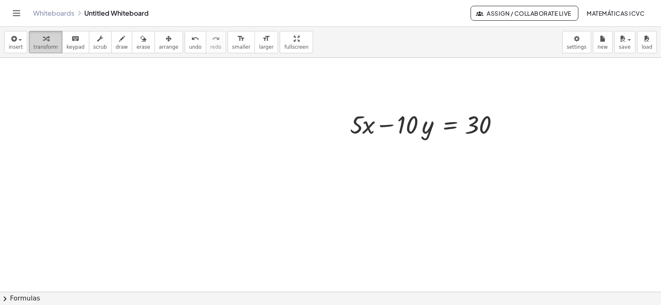
click at [42, 44] on span "transform" at bounding box center [45, 47] width 24 height 6
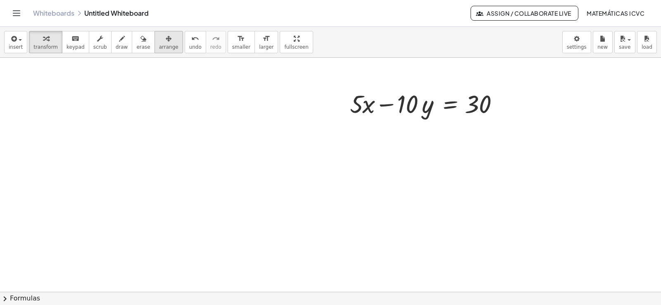
click at [159, 45] on span "arrange" at bounding box center [168, 47] width 19 height 6
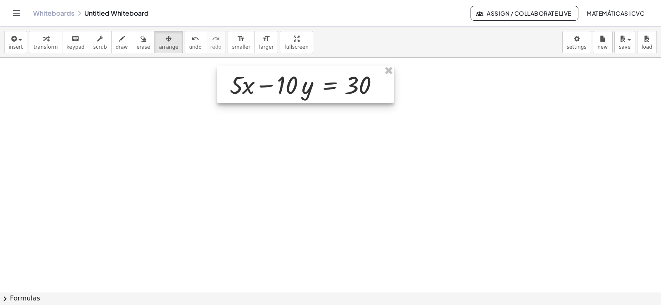
click at [315, 90] on div at bounding box center [305, 84] width 176 height 37
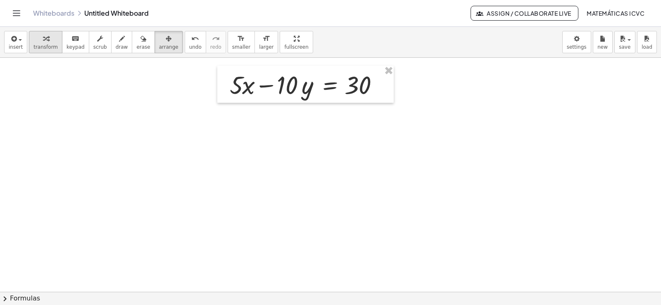
click at [42, 44] on span "transform" at bounding box center [45, 47] width 24 height 6
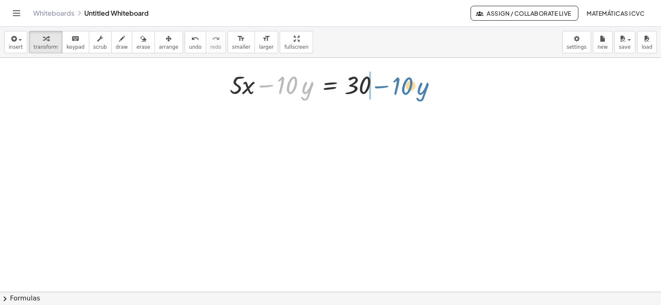
drag, startPoint x: 258, startPoint y: 85, endPoint x: 373, endPoint y: 86, distance: 115.3
click at [373, 86] on div at bounding box center [307, 84] width 162 height 33
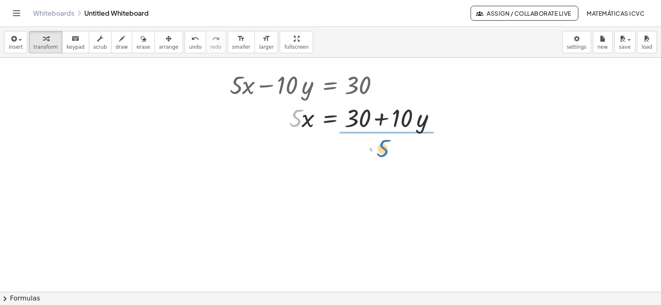
drag, startPoint x: 286, startPoint y: 126, endPoint x: 373, endPoint y: 157, distance: 92.2
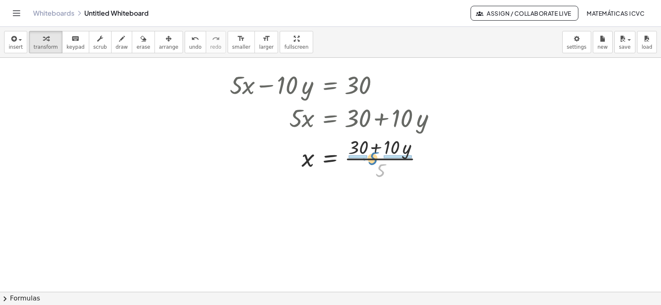
drag, startPoint x: 376, startPoint y: 175, endPoint x: 369, endPoint y: 163, distance: 14.5
click at [369, 163] on div at bounding box center [337, 157] width 222 height 49
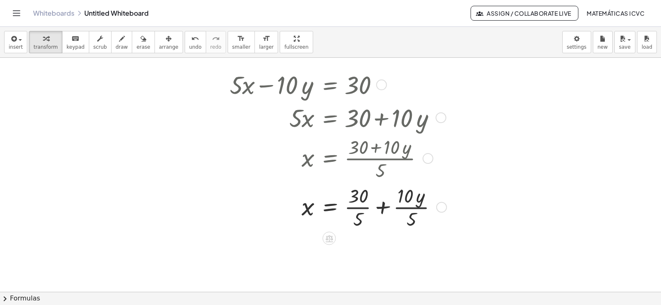
click at [354, 209] on div at bounding box center [337, 206] width 222 height 49
click at [390, 209] on div at bounding box center [337, 206] width 222 height 49
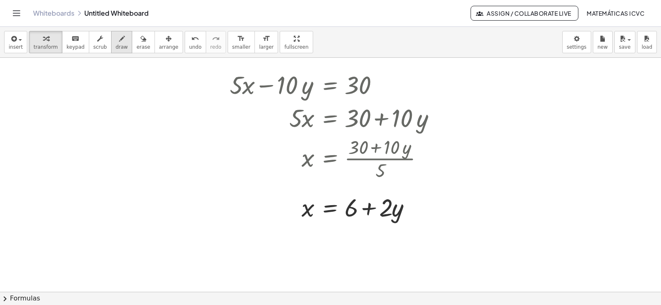
click at [118, 41] on button "draw" at bounding box center [121, 42] width 21 height 22
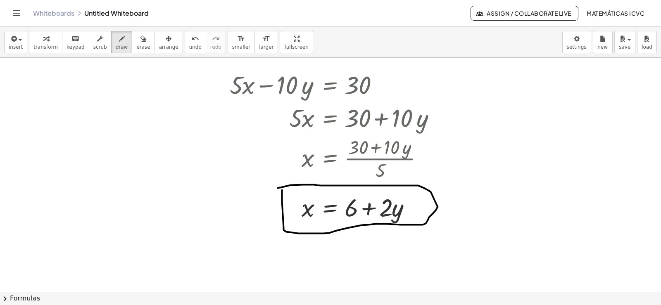
drag, startPoint x: 276, startPoint y: 202, endPoint x: 409, endPoint y: 292, distance: 160.4
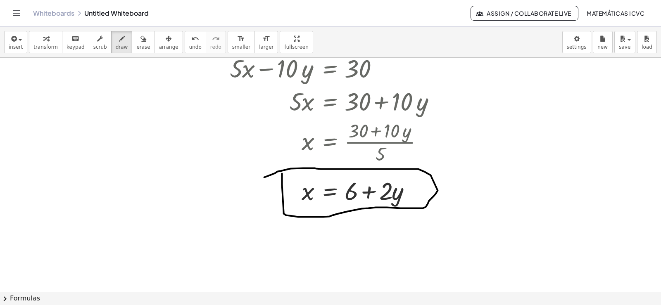
scroll to position [2255, 122]
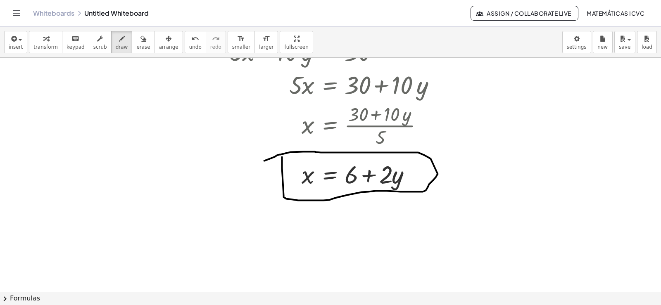
click at [42, 48] on span "transform" at bounding box center [45, 47] width 24 height 6
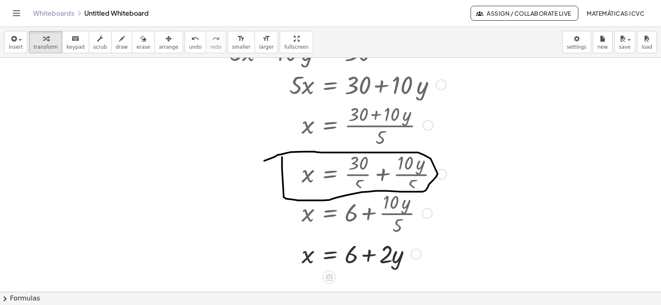
drag, startPoint x: 409, startPoint y: 174, endPoint x: 414, endPoint y: 259, distance: 85.3
click at [329, 254] on div "x · · y = + + 6 2" at bounding box center [329, 254] width 0 height 0
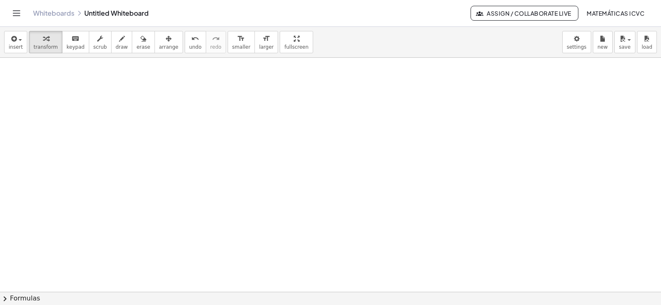
scroll to position [2514, 122]
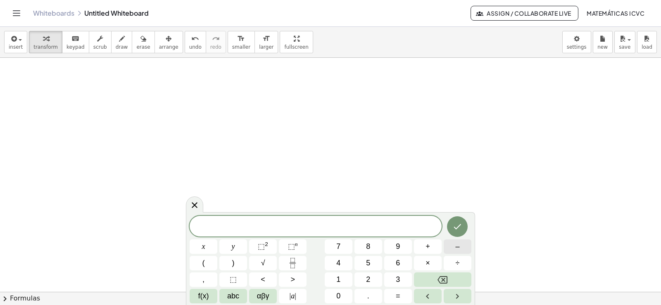
click at [461, 242] on button "–" at bounding box center [458, 247] width 28 height 14
click at [396, 280] on span "3" at bounding box center [398, 279] width 4 height 11
click at [203, 251] on span "x" at bounding box center [203, 246] width 3 height 11
click at [430, 245] on button "+" at bounding box center [428, 247] width 28 height 14
click at [369, 259] on button "5" at bounding box center [368, 263] width 28 height 14
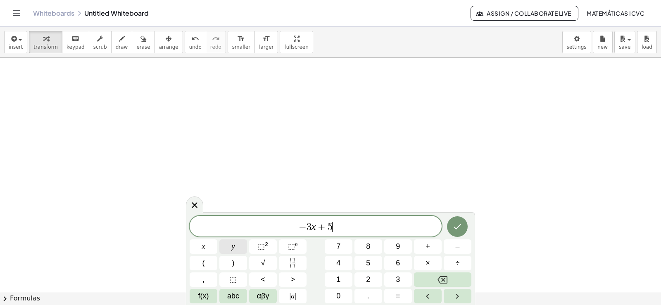
click at [233, 245] on span "y" at bounding box center [233, 246] width 3 height 11
click at [401, 295] on button "=" at bounding box center [398, 296] width 28 height 14
click at [365, 281] on button "2" at bounding box center [368, 280] width 28 height 14
click at [464, 228] on button "Done" at bounding box center [457, 226] width 21 height 21
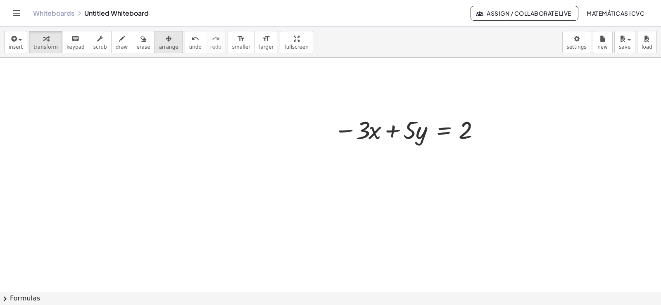
click at [159, 46] on span "arrange" at bounding box center [168, 47] width 19 height 6
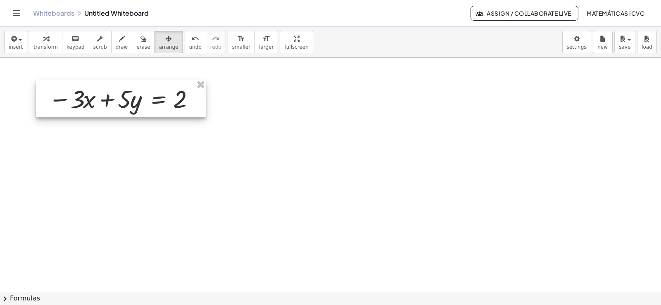
click at [138, 98] on div at bounding box center [121, 98] width 170 height 37
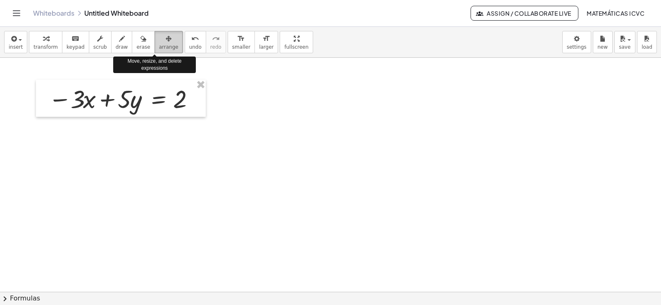
click at [165, 42] on button "arrange" at bounding box center [169, 42] width 29 height 22
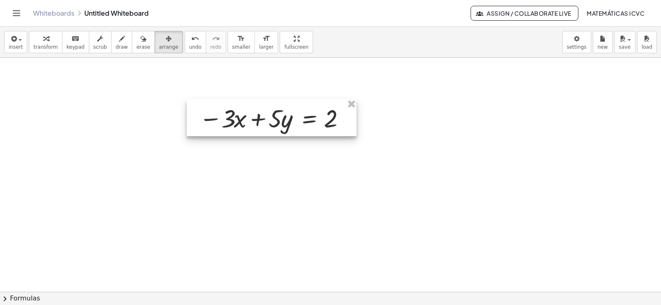
drag, startPoint x: 134, startPoint y: 101, endPoint x: 284, endPoint y: 120, distance: 151.6
click at [284, 120] on div at bounding box center [272, 117] width 170 height 37
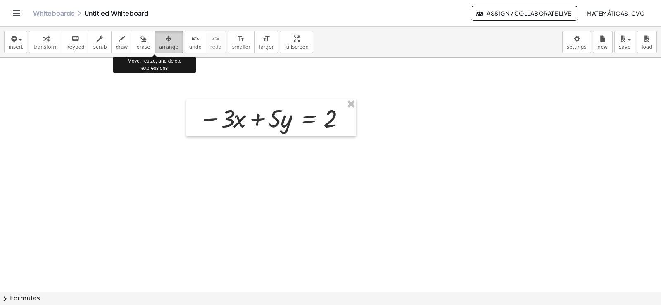
click at [159, 45] on span "arrange" at bounding box center [168, 47] width 19 height 6
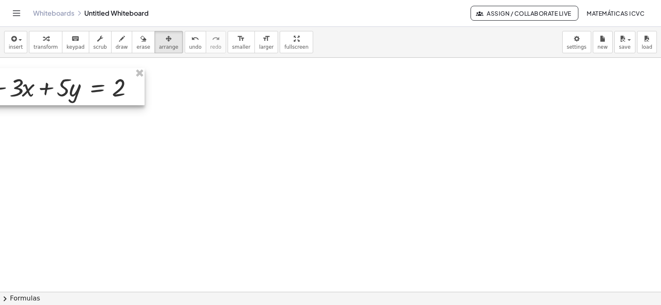
drag, startPoint x: 337, startPoint y: 114, endPoint x: 126, endPoint y: 82, distance: 213.2
click at [126, 83] on div at bounding box center [60, 86] width 170 height 37
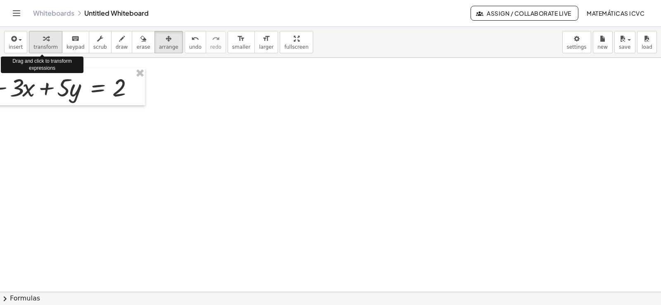
click at [46, 47] on span "transform" at bounding box center [45, 47] width 24 height 6
click at [45, 44] on span "transform" at bounding box center [45, 47] width 24 height 6
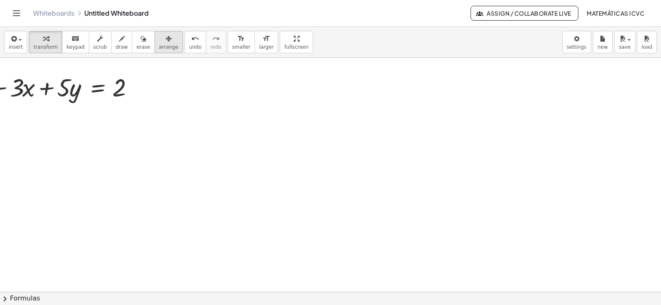
click at [159, 46] on span "arrange" at bounding box center [168, 47] width 19 height 6
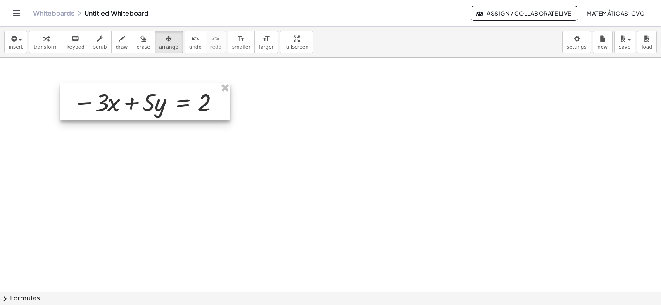
click at [168, 102] on div at bounding box center [145, 101] width 170 height 37
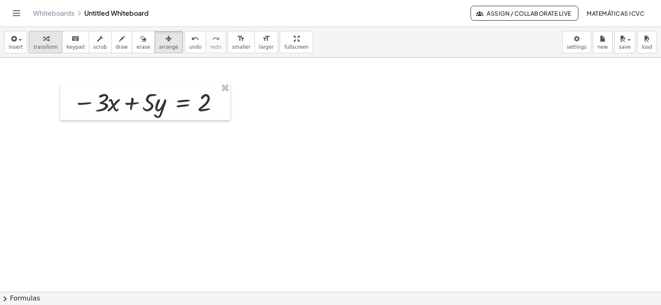
click at [49, 43] on button "transform" at bounding box center [45, 42] width 33 height 22
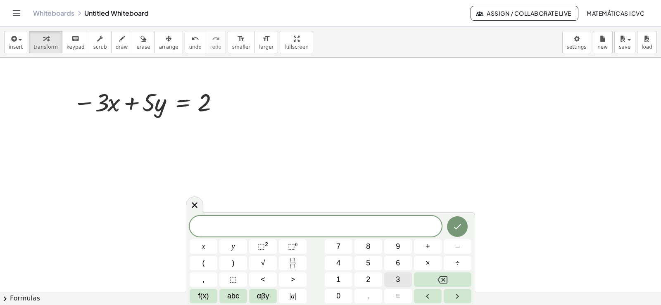
click at [404, 279] on button "3" at bounding box center [398, 280] width 28 height 14
click at [205, 247] on button "x" at bounding box center [204, 247] width 28 height 14
click at [430, 246] on span "+" at bounding box center [428, 246] width 5 height 11
click at [339, 245] on span "7" at bounding box center [338, 246] width 4 height 11
click at [232, 244] on span "y" at bounding box center [233, 246] width 3 height 11
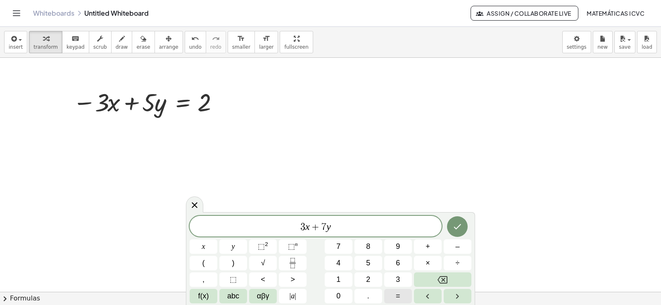
click at [405, 295] on button "=" at bounding box center [398, 296] width 28 height 14
click at [339, 283] on span "1" at bounding box center [338, 279] width 4 height 11
click at [340, 298] on span "0" at bounding box center [338, 296] width 4 height 11
click at [455, 229] on icon "Done" at bounding box center [457, 227] width 10 height 10
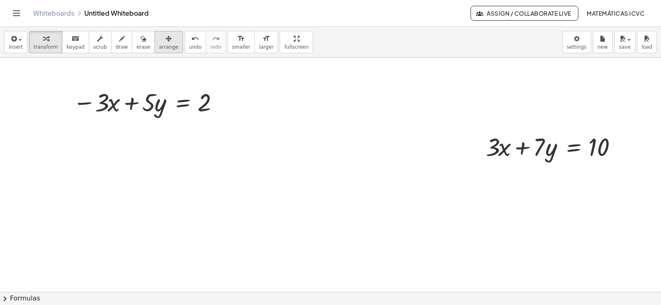
click at [162, 47] on span "arrange" at bounding box center [168, 47] width 19 height 6
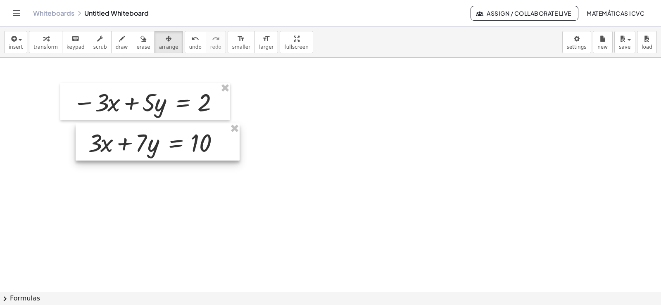
drag, startPoint x: 459, startPoint y: 160, endPoint x: 150, endPoint y: 146, distance: 309.3
click at [150, 146] on div at bounding box center [158, 142] width 164 height 37
click at [45, 45] on span "transform" at bounding box center [45, 47] width 24 height 6
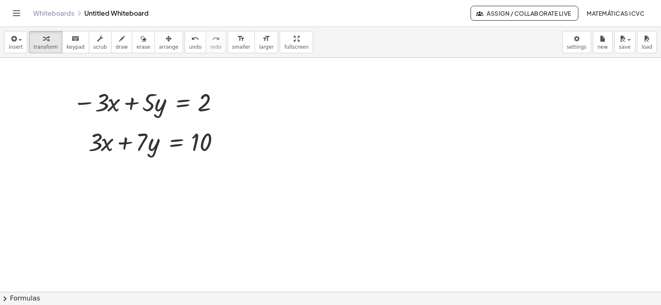
drag, startPoint x: 105, startPoint y: 42, endPoint x: 73, endPoint y: 168, distance: 130.0
click at [111, 41] on button "draw" at bounding box center [121, 42] width 21 height 22
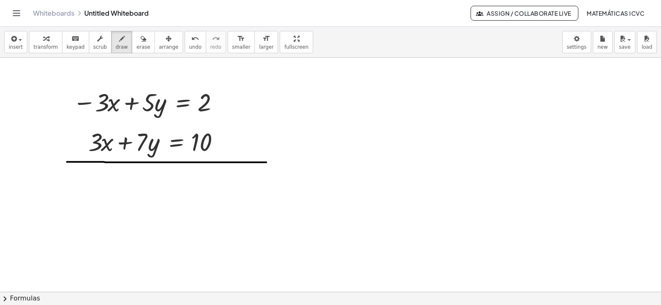
drag, startPoint x: 61, startPoint y: 163, endPoint x: 260, endPoint y: 164, distance: 199.5
drag, startPoint x: 124, startPoint y: 78, endPoint x: 68, endPoint y: 128, distance: 74.9
drag, startPoint x: 115, startPoint y: 121, endPoint x: 63, endPoint y: 169, distance: 71.0
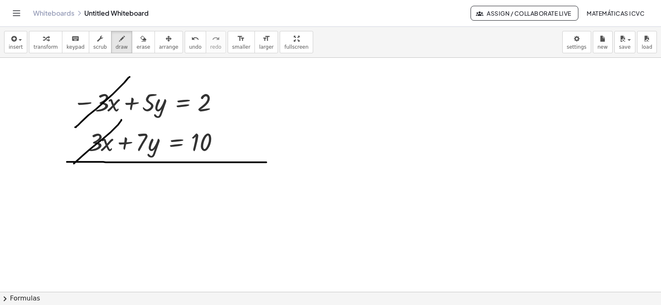
drag, startPoint x: 514, startPoint y: 150, endPoint x: 502, endPoint y: 160, distance: 15.0
click at [43, 46] on span "transform" at bounding box center [45, 47] width 24 height 6
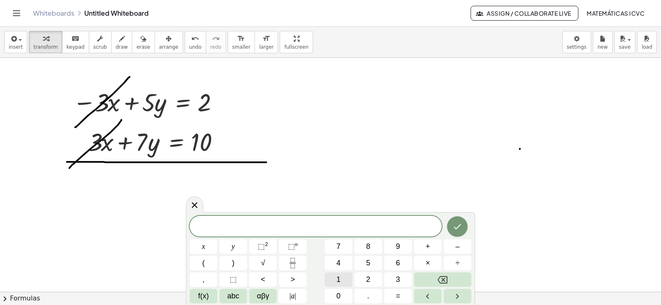
click at [336, 280] on button "1" at bounding box center [339, 280] width 28 height 14
click at [364, 277] on button "2" at bounding box center [368, 280] width 28 height 14
click at [238, 248] on button "y" at bounding box center [233, 247] width 28 height 14
click at [400, 299] on span "=" at bounding box center [398, 296] width 5 height 11
click at [341, 281] on button "1" at bounding box center [339, 280] width 28 height 14
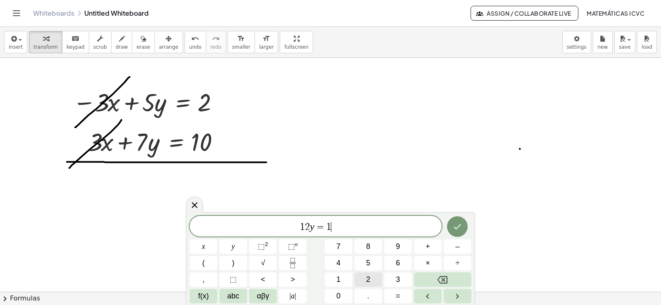
click at [363, 279] on button "2" at bounding box center [368, 280] width 28 height 14
click at [454, 228] on icon "Done" at bounding box center [457, 227] width 10 height 10
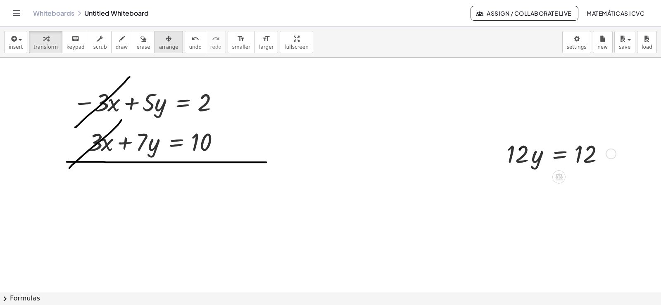
click at [162, 44] on span "arrange" at bounding box center [168, 47] width 19 height 6
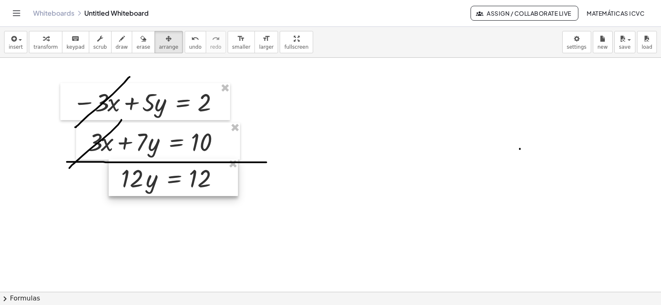
drag, startPoint x: 162, startPoint y: 44, endPoint x: 176, endPoint y: 183, distance: 139.1
click at [176, 183] on div at bounding box center [173, 177] width 129 height 37
click at [47, 40] on div "button" at bounding box center [45, 38] width 24 height 10
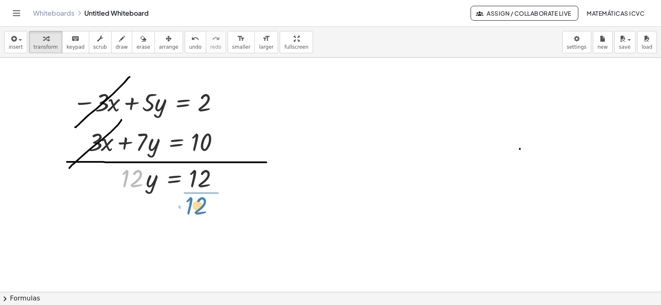
drag, startPoint x: 127, startPoint y: 185, endPoint x: 191, endPoint y: 212, distance: 69.8
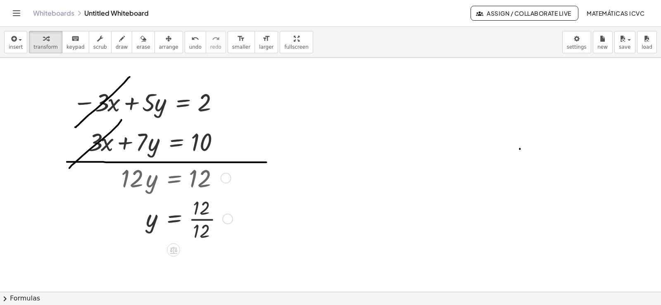
click at [206, 221] on div at bounding box center [175, 218] width 117 height 49
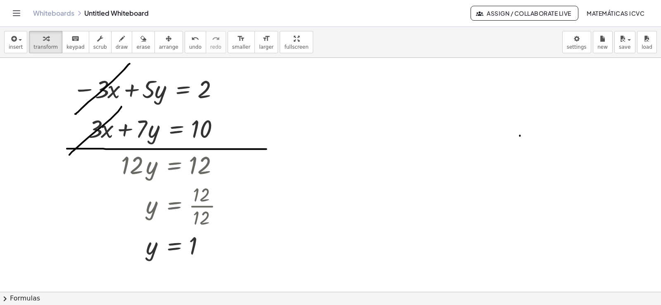
scroll to position [2530, 122]
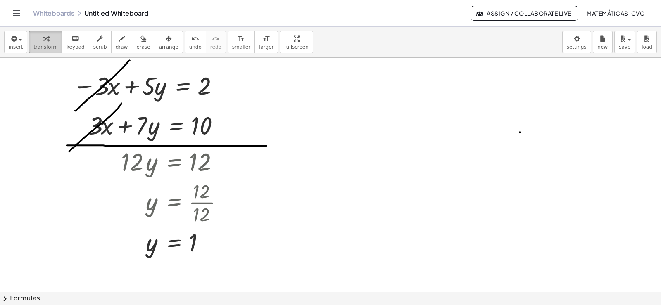
click at [41, 46] on span "transform" at bounding box center [45, 47] width 24 height 6
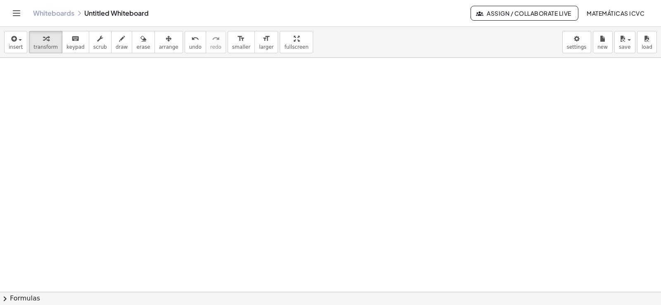
scroll to position [2748, 122]
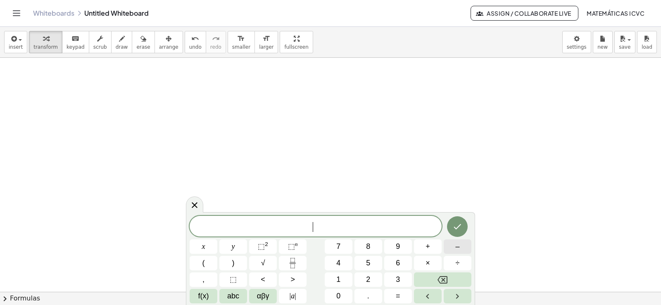
click at [458, 244] on span "–" at bounding box center [457, 246] width 4 height 11
click at [366, 263] on span "5" at bounding box center [368, 263] width 4 height 11
click at [235, 250] on button "y" at bounding box center [233, 247] width 28 height 14
click at [431, 247] on button "+" at bounding box center [428, 247] width 28 height 14
click at [397, 278] on span "3" at bounding box center [398, 279] width 4 height 11
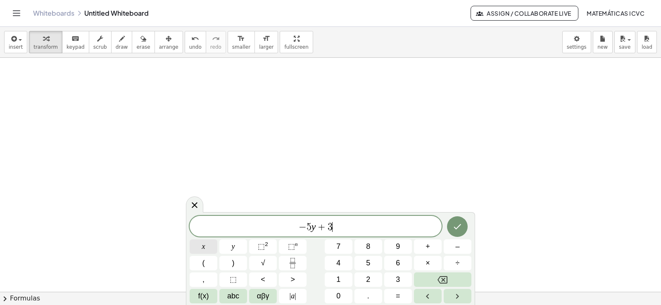
click at [204, 246] on span "x" at bounding box center [203, 246] width 3 height 11
click at [399, 296] on span "=" at bounding box center [398, 296] width 5 height 11
click at [467, 246] on button "–" at bounding box center [458, 247] width 28 height 14
click at [337, 263] on span "4" at bounding box center [338, 263] width 4 height 11
click at [461, 226] on icon "Done" at bounding box center [457, 227] width 10 height 10
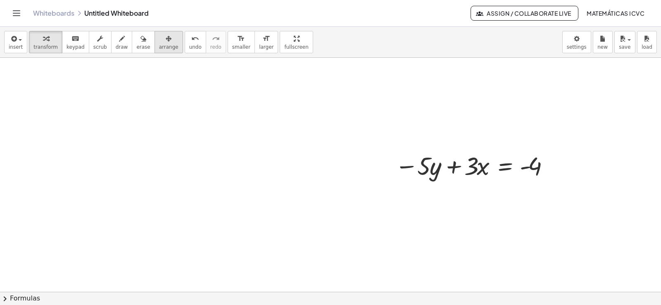
click at [159, 45] on span "arrange" at bounding box center [168, 47] width 19 height 6
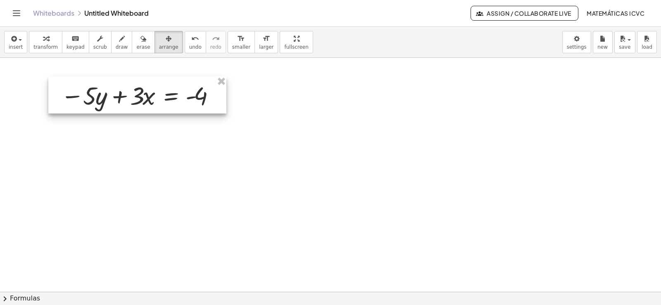
click at [131, 99] on div at bounding box center [137, 94] width 178 height 37
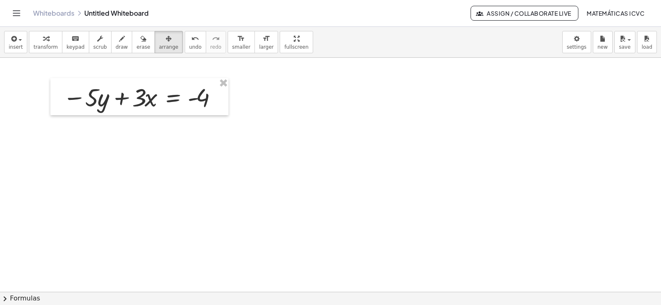
click at [46, 43] on div "button" at bounding box center [45, 38] width 24 height 10
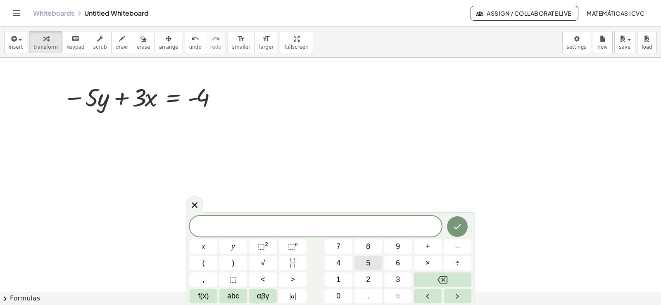
click at [373, 262] on button "5" at bounding box center [368, 263] width 28 height 14
click at [240, 248] on button "y" at bounding box center [233, 247] width 28 height 14
click at [426, 248] on span "+" at bounding box center [428, 246] width 5 height 11
click at [371, 277] on button "2" at bounding box center [368, 280] width 28 height 14
click at [208, 250] on button "x" at bounding box center [204, 247] width 28 height 14
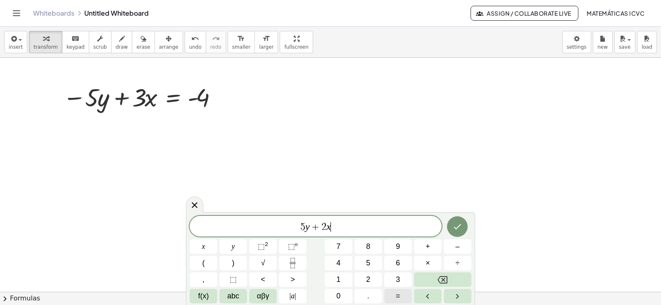
click at [399, 297] on span "=" at bounding box center [398, 296] width 5 height 11
click at [334, 279] on button "1" at bounding box center [339, 280] width 28 height 14
click at [334, 266] on button "4" at bounding box center [339, 263] width 28 height 14
click at [455, 225] on icon "Done" at bounding box center [457, 227] width 10 height 10
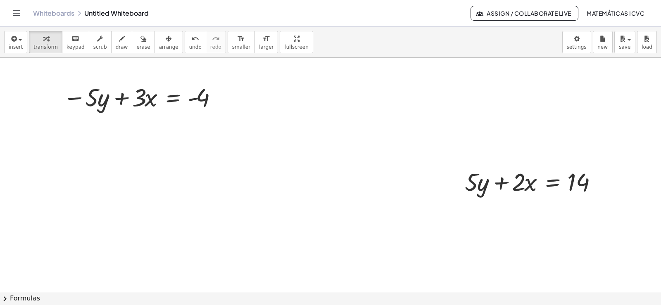
click at [166, 40] on icon "button" at bounding box center [169, 39] width 6 height 10
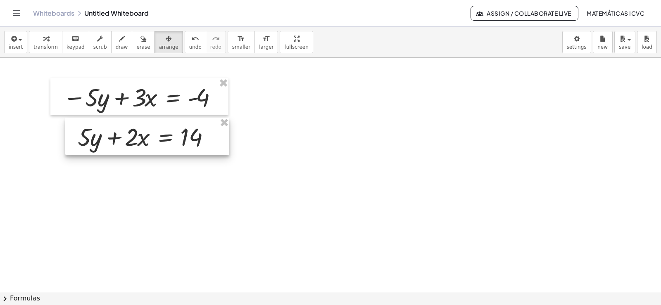
drag, startPoint x: 555, startPoint y: 190, endPoint x: 176, endPoint y: 145, distance: 381.5
click at [176, 145] on div at bounding box center [147, 136] width 164 height 37
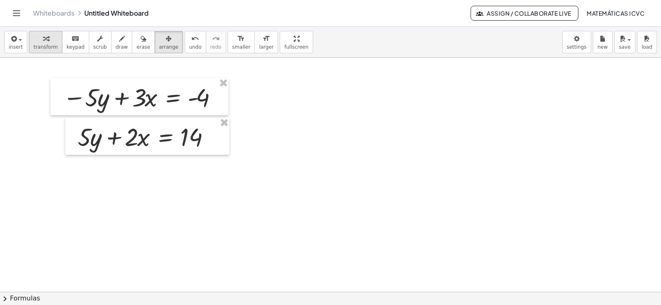
click at [41, 45] on span "transform" at bounding box center [45, 47] width 24 height 6
click at [116, 43] on div "button" at bounding box center [122, 38] width 12 height 10
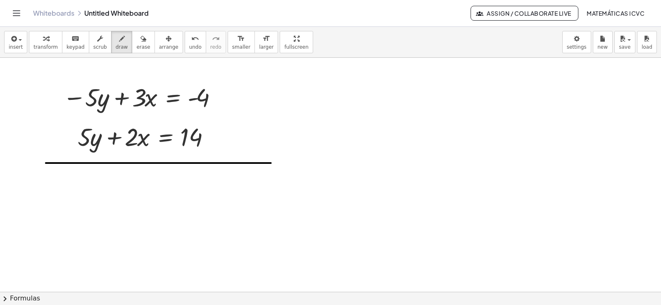
drag, startPoint x: 64, startPoint y: 164, endPoint x: 265, endPoint y: 164, distance: 201.2
click at [119, 38] on icon "button" at bounding box center [122, 39] width 6 height 10
drag, startPoint x: 108, startPoint y: 82, endPoint x: 59, endPoint y: 123, distance: 63.3
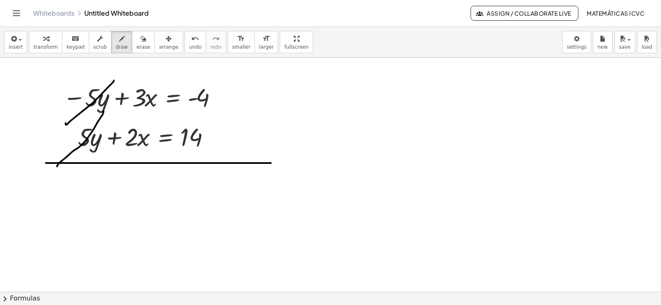
drag, startPoint x: 94, startPoint y: 119, endPoint x: 32, endPoint y: 185, distance: 90.6
drag, startPoint x: 46, startPoint y: 50, endPoint x: 135, endPoint y: 74, distance: 92.6
click at [45, 49] on span "transform" at bounding box center [45, 47] width 24 height 6
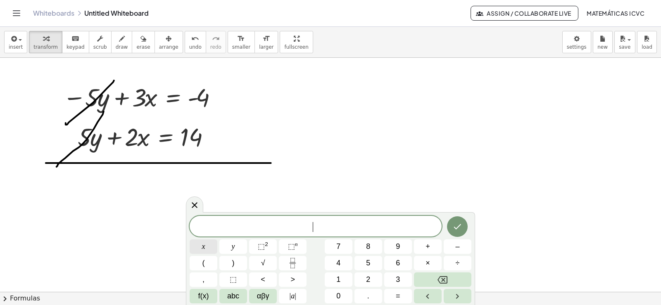
click at [376, 262] on button "5" at bounding box center [368, 263] width 28 height 14
click at [212, 246] on button "x" at bounding box center [204, 247] width 28 height 14
click at [401, 294] on button "=" at bounding box center [398, 296] width 28 height 14
click at [339, 280] on span "1" at bounding box center [338, 279] width 4 height 11
click at [339, 300] on span "0" at bounding box center [338, 296] width 4 height 11
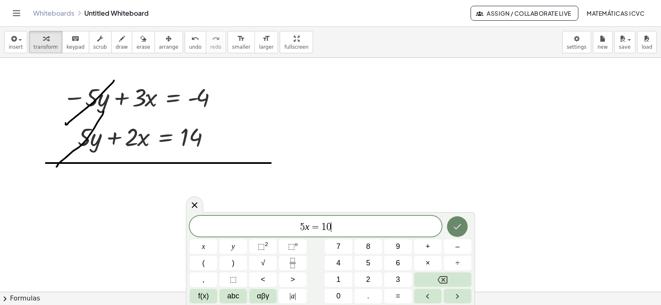
click at [460, 228] on icon "Done" at bounding box center [457, 227] width 10 height 10
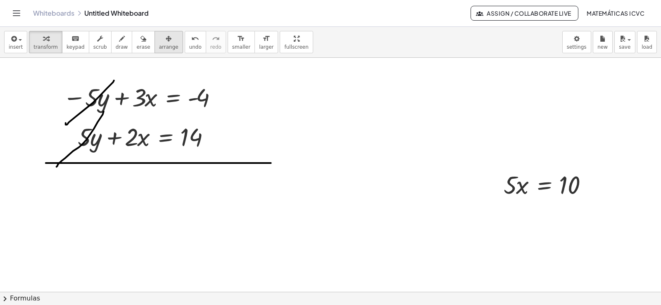
click at [166, 43] on icon "button" at bounding box center [169, 39] width 6 height 10
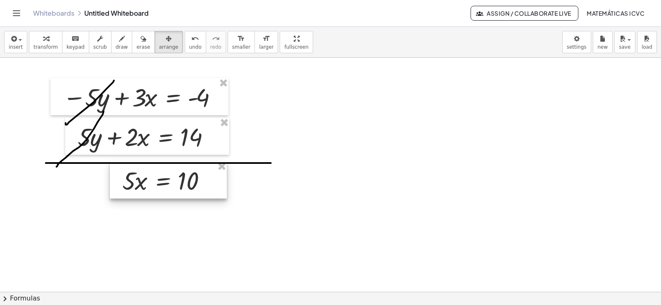
click at [159, 185] on div at bounding box center [168, 180] width 117 height 37
click at [50, 38] on div "button" at bounding box center [45, 38] width 24 height 10
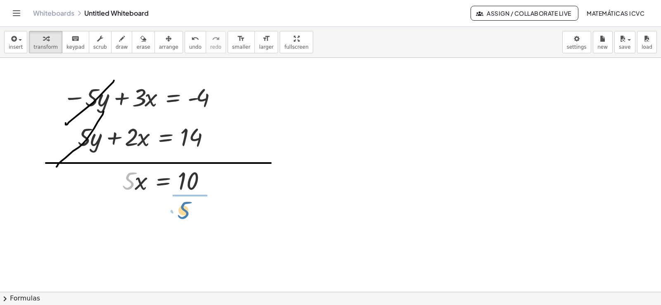
drag, startPoint x: 124, startPoint y: 181, endPoint x: 540, endPoint y: 241, distance: 420.4
click at [191, 223] on div at bounding box center [170, 221] width 105 height 49
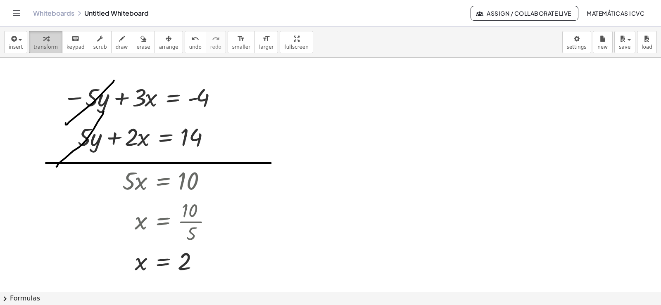
click at [45, 41] on div "button" at bounding box center [45, 38] width 24 height 10
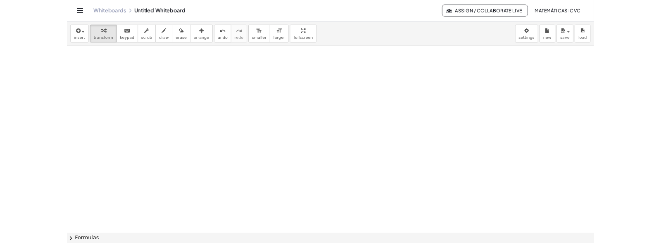
scroll to position [3051, 122]
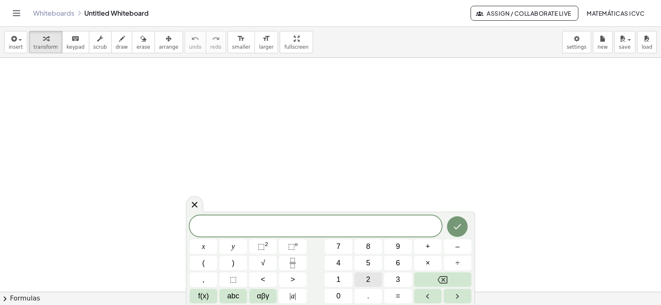
drag, startPoint x: 649, startPoint y: 147, endPoint x: 354, endPoint y: 275, distance: 321.2
drag, startPoint x: 502, startPoint y: 130, endPoint x: 494, endPoint y: 163, distance: 33.8
click at [502, 130] on div at bounding box center [330, 121] width 661 height 703
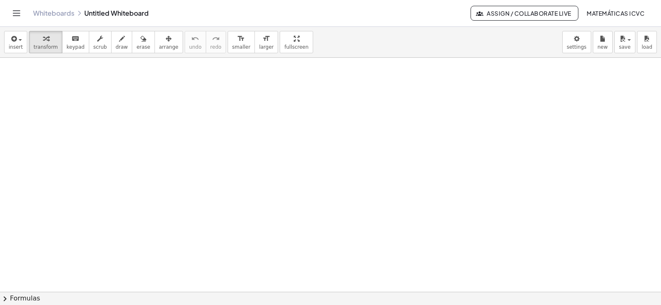
scroll to position [703, 0]
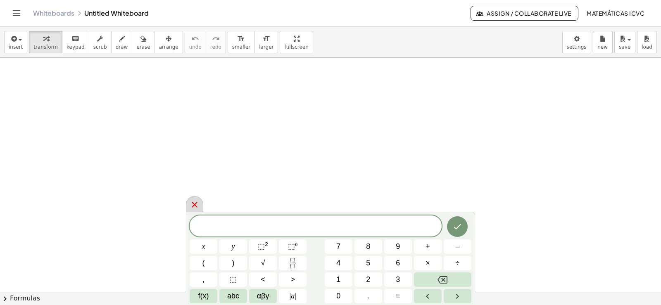
click at [197, 206] on icon at bounding box center [195, 205] width 10 height 10
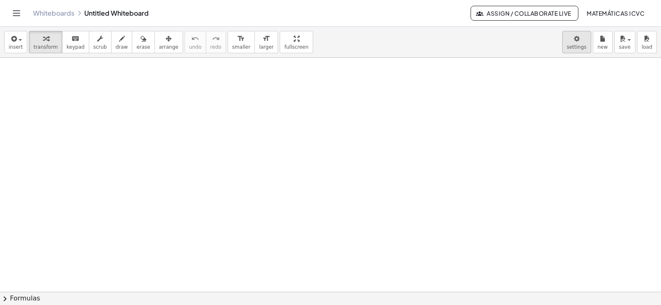
click at [575, 51] on body "Graspable Math Activities Get Started Activity Bank Assigned Work Classes White…" at bounding box center [330, 152] width 661 height 305
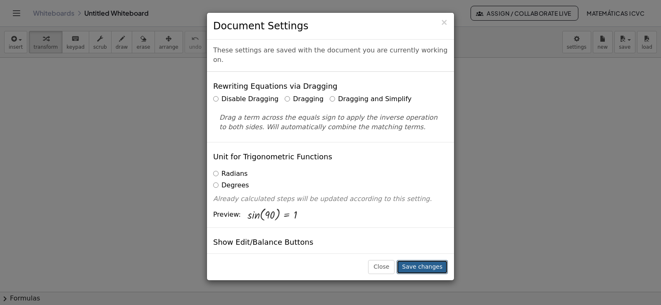
click at [435, 270] on button "Save changes" at bounding box center [422, 267] width 51 height 14
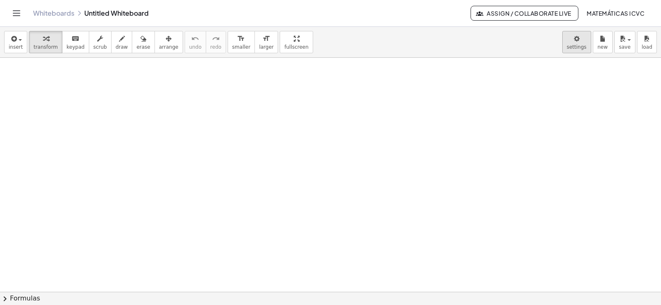
click at [580, 45] on body "Graspable Math Activities Get Started Activity Bank Assigned Work Classes White…" at bounding box center [330, 152] width 661 height 305
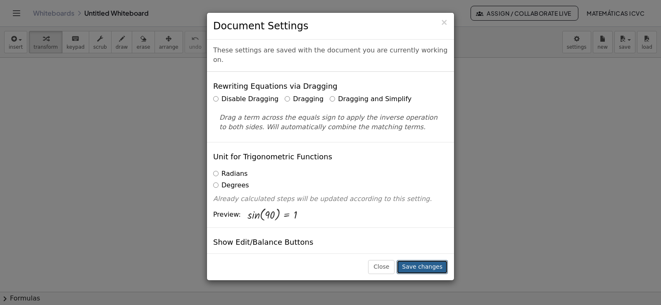
click at [427, 268] on button "Save changes" at bounding box center [422, 267] width 51 height 14
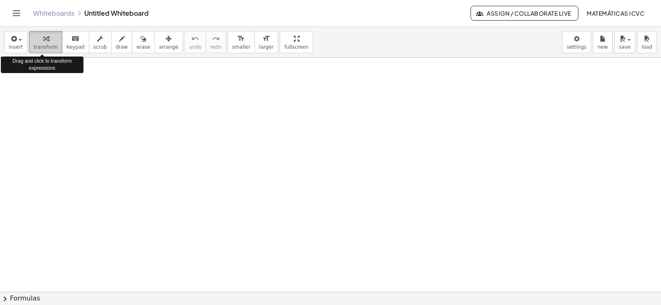
click at [44, 40] on icon "button" at bounding box center [46, 39] width 6 height 10
click at [43, 41] on icon "button" at bounding box center [46, 39] width 6 height 10
click at [43, 43] on icon "button" at bounding box center [46, 39] width 6 height 10
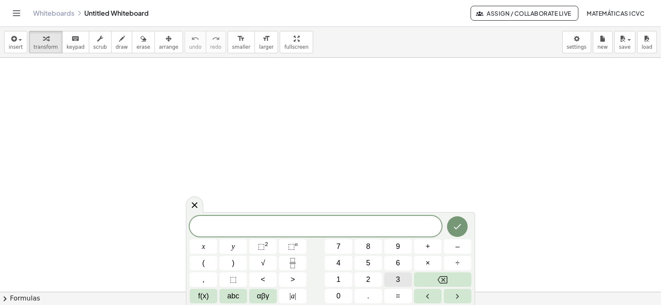
click at [401, 279] on button "3" at bounding box center [398, 280] width 28 height 14
click at [205, 246] on button "x" at bounding box center [204, 247] width 28 height 14
click at [436, 244] on button "+" at bounding box center [428, 247] width 28 height 14
click at [345, 245] on button "7" at bounding box center [339, 247] width 28 height 14
click at [397, 296] on span "=" at bounding box center [398, 296] width 5 height 11
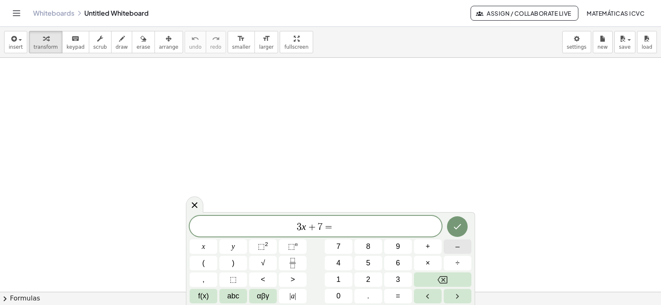
click at [458, 248] on span "–" at bounding box center [457, 246] width 4 height 11
click at [393, 280] on button "3" at bounding box center [398, 280] width 28 height 14
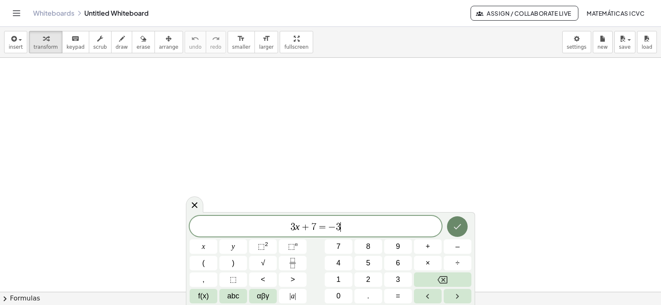
click at [459, 228] on icon "Done" at bounding box center [457, 227] width 10 height 10
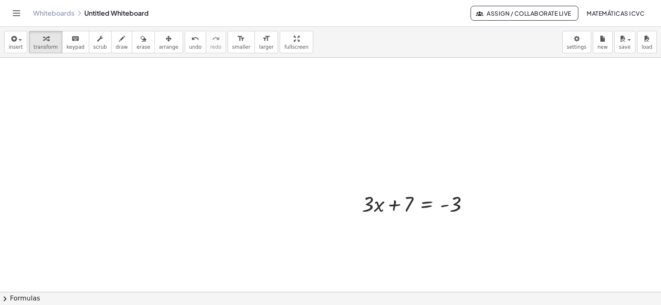
scroll to position [785, 0]
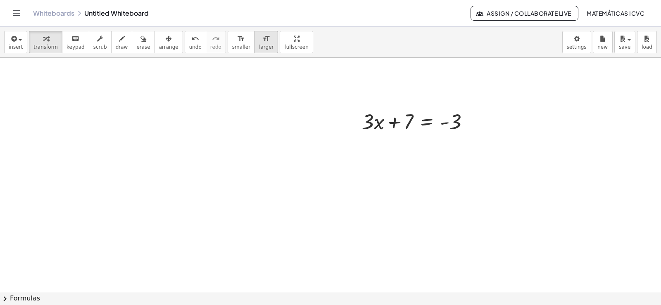
click at [259, 48] on span "larger" at bounding box center [266, 47] width 14 height 6
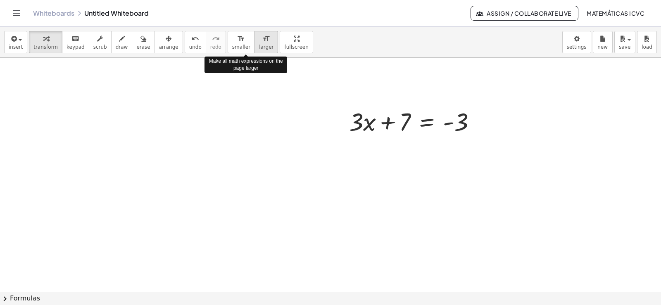
click at [259, 48] on span "larger" at bounding box center [266, 47] width 14 height 6
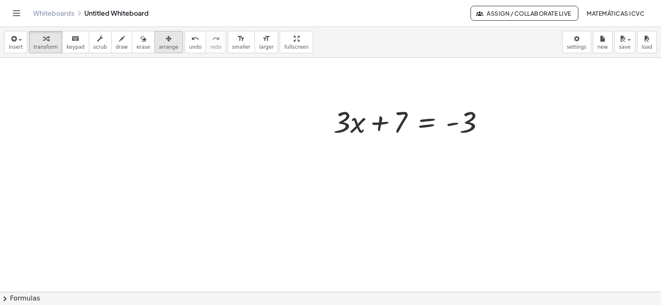
click at [166, 43] on icon "button" at bounding box center [169, 39] width 6 height 10
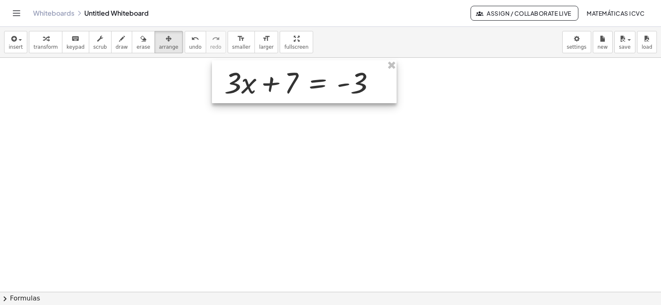
drag, startPoint x: 374, startPoint y: 122, endPoint x: 265, endPoint y: 83, distance: 115.9
click at [265, 83] on div at bounding box center [304, 81] width 185 height 43
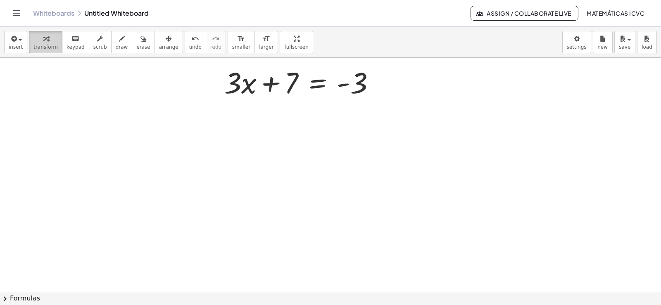
click at [44, 43] on icon "button" at bounding box center [46, 39] width 6 height 10
click at [116, 49] on span "draw" at bounding box center [122, 47] width 12 height 6
drag, startPoint x: 294, startPoint y: 109, endPoint x: 190, endPoint y: 109, distance: 103.7
drag, startPoint x: 190, startPoint y: 105, endPoint x: 194, endPoint y: 119, distance: 14.6
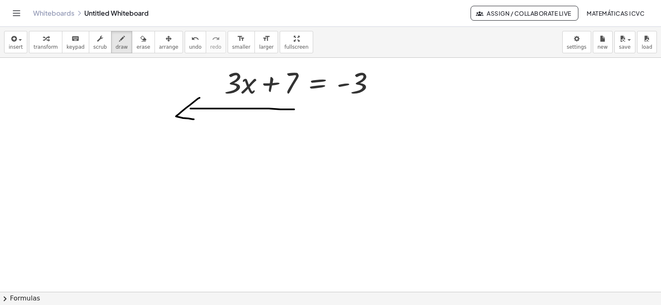
drag, startPoint x: 344, startPoint y: 110, endPoint x: 427, endPoint y: 114, distance: 83.1
drag, startPoint x: 463, startPoint y: 108, endPoint x: 431, endPoint y: 124, distance: 35.5
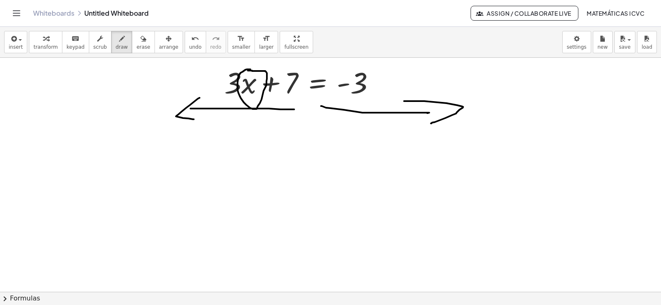
drag, startPoint x: 250, startPoint y: 69, endPoint x: 233, endPoint y: 85, distance: 23.7
click at [191, 40] on icon "undo" at bounding box center [195, 39] width 8 height 10
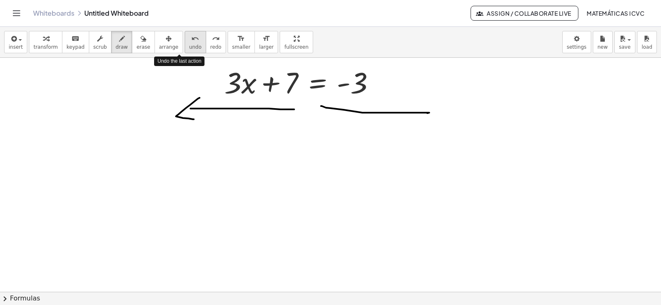
click at [191, 40] on icon "undo" at bounding box center [195, 39] width 8 height 10
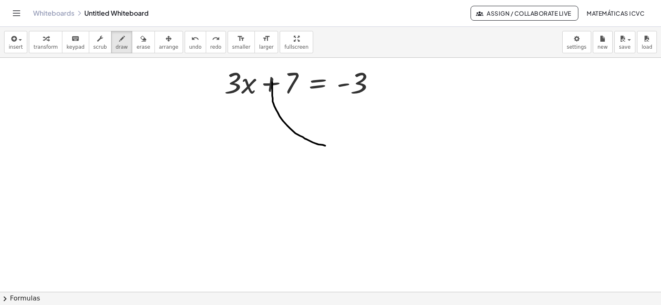
drag, startPoint x: 272, startPoint y: 82, endPoint x: 327, endPoint y: 136, distance: 76.8
drag, startPoint x: 181, startPoint y: 46, endPoint x: 115, endPoint y: 45, distance: 65.3
click at [189, 45] on span "undo" at bounding box center [195, 47] width 12 height 6
click at [33, 44] on span "transform" at bounding box center [45, 47] width 24 height 6
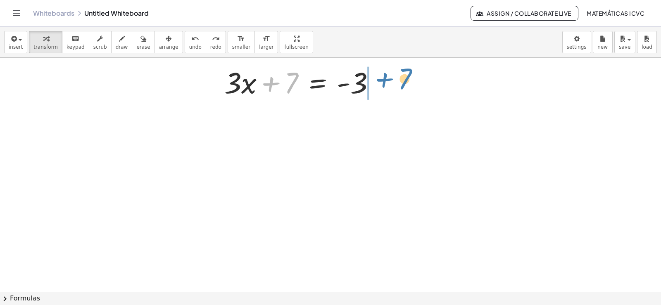
drag, startPoint x: 270, startPoint y: 83, endPoint x: 383, endPoint y: 81, distance: 113.2
click at [383, 81] on div at bounding box center [303, 81] width 166 height 39
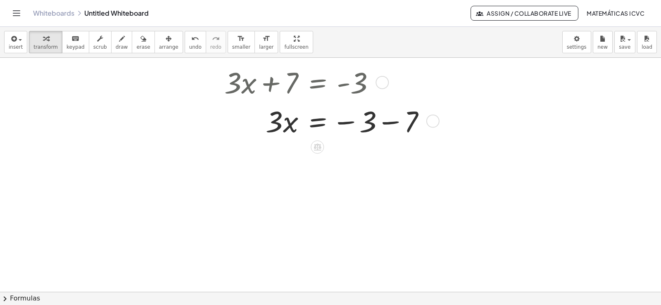
click at [390, 124] on div at bounding box center [328, 120] width 216 height 39
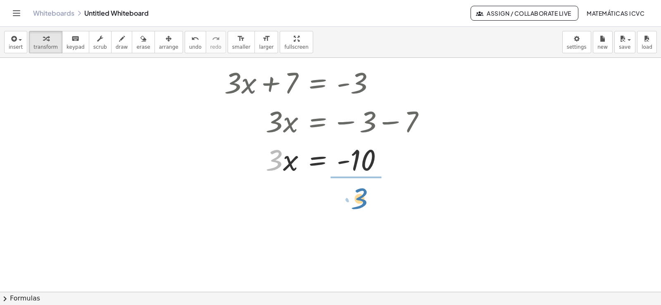
drag, startPoint x: 274, startPoint y: 168, endPoint x: 86, endPoint y: 199, distance: 191.3
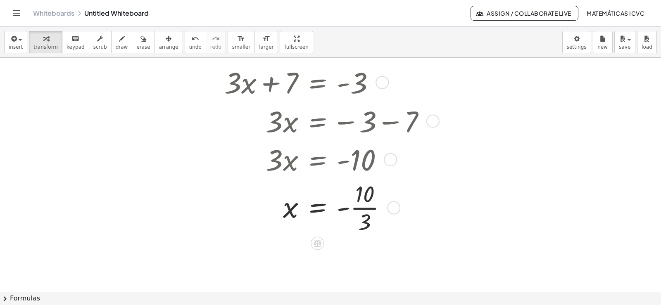
click at [372, 209] on div at bounding box center [328, 207] width 216 height 58
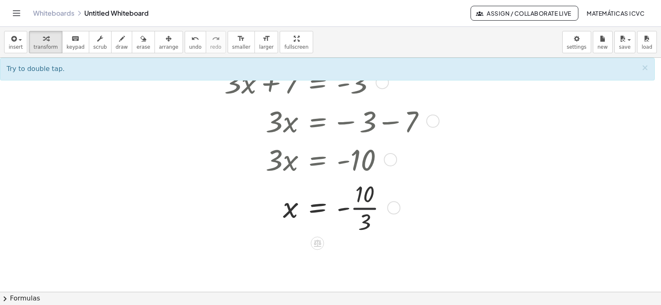
click at [372, 209] on div at bounding box center [328, 207] width 216 height 58
drag, startPoint x: 117, startPoint y: 187, endPoint x: 108, endPoint y: 187, distance: 8.7
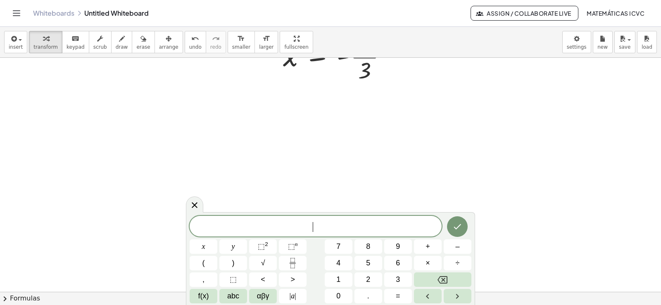
scroll to position [1020, 0]
click at [376, 263] on button "5" at bounding box center [368, 263] width 28 height 14
click at [235, 248] on button "y" at bounding box center [233, 247] width 28 height 14
click at [451, 246] on button "–" at bounding box center [458, 247] width 28 height 14
click at [405, 245] on button "9" at bounding box center [398, 247] width 28 height 14
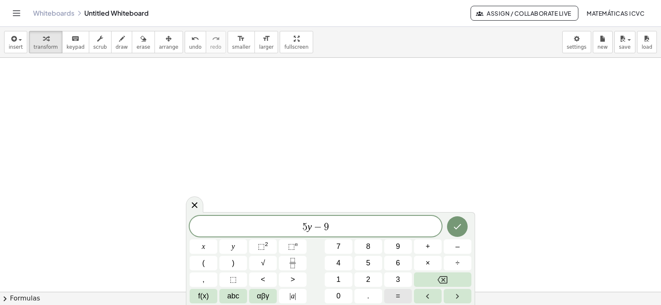
click at [398, 296] on span "=" at bounding box center [398, 296] width 5 height 11
click at [347, 279] on button "1" at bounding box center [339, 280] width 28 height 14
click at [346, 279] on button "1" at bounding box center [339, 280] width 28 height 14
click at [462, 225] on icon "Done" at bounding box center [457, 227] width 10 height 10
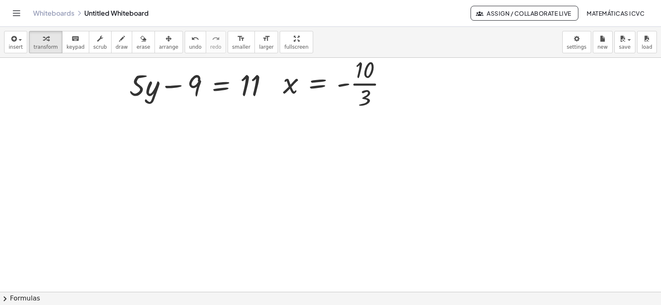
scroll to position [896, 0]
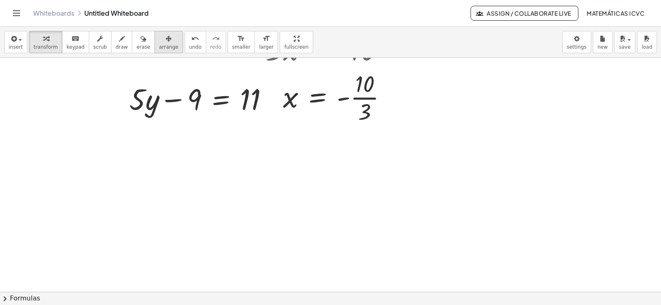
click at [166, 40] on icon "button" at bounding box center [169, 39] width 6 height 10
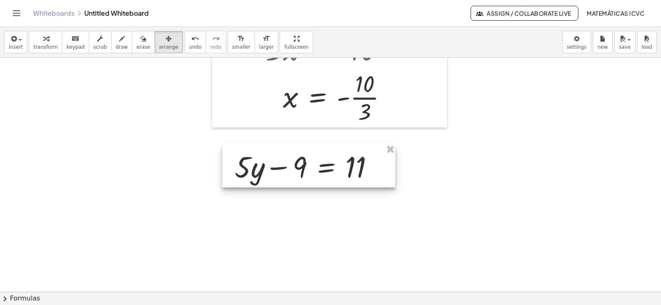
drag, startPoint x: 232, startPoint y: 105, endPoint x: 338, endPoint y: 168, distance: 122.6
click at [338, 168] on div at bounding box center [308, 166] width 173 height 43
click at [43, 38] on icon "button" at bounding box center [46, 39] width 6 height 10
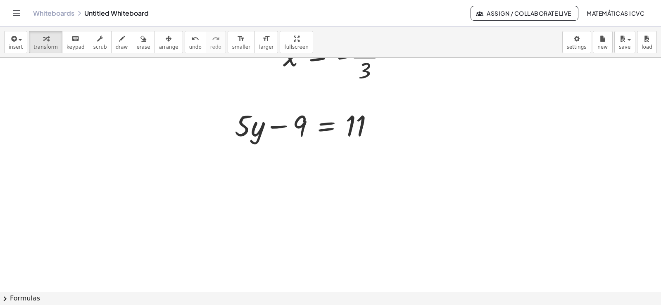
scroll to position [978, 0]
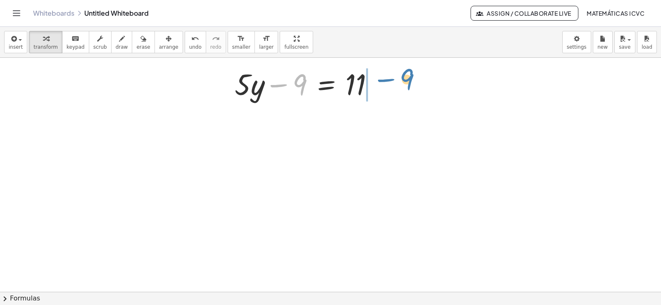
drag, startPoint x: 281, startPoint y: 86, endPoint x: 385, endPoint y: 83, distance: 104.2
click at [385, 83] on div "− 9 + · 5 · y − 9 = 11" at bounding box center [308, 83] width 173 height 43
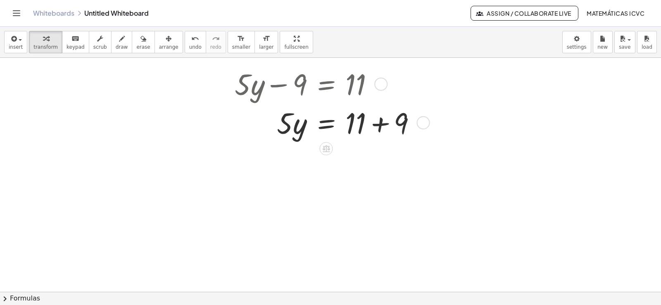
click at [380, 123] on div at bounding box center [329, 122] width 196 height 39
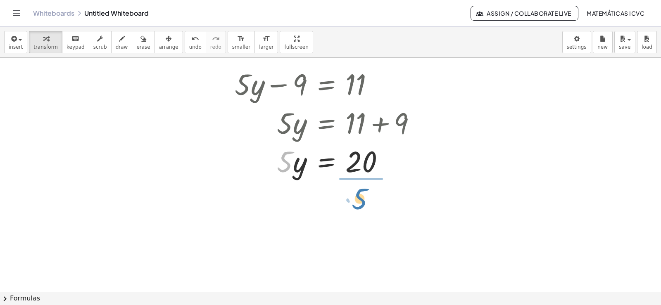
drag, startPoint x: 284, startPoint y: 169, endPoint x: 359, endPoint y: 206, distance: 83.3
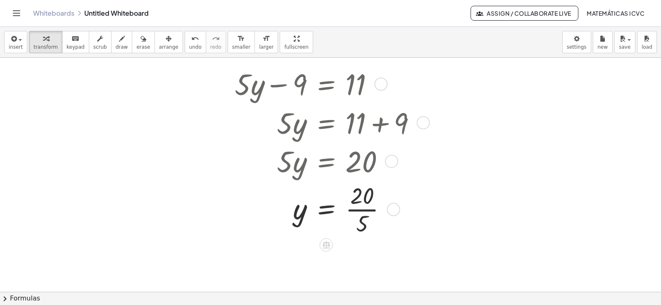
click at [372, 210] on div at bounding box center [329, 209] width 196 height 58
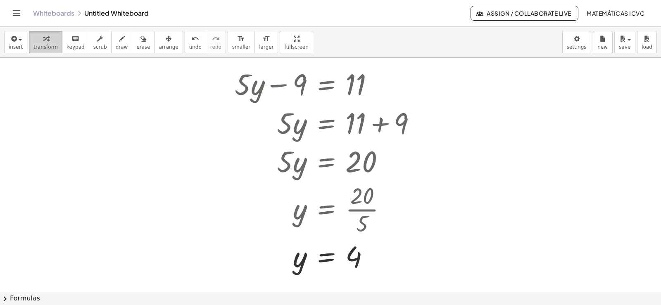
click at [43, 43] on icon "button" at bounding box center [46, 39] width 6 height 10
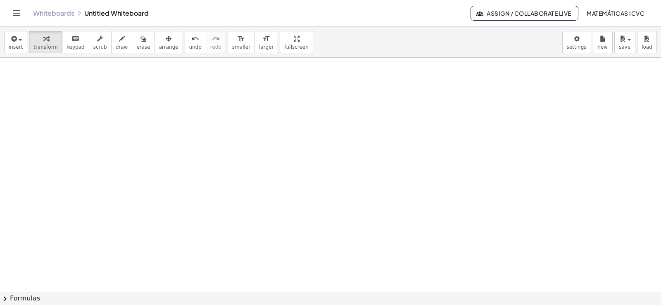
scroll to position [1295, 0]
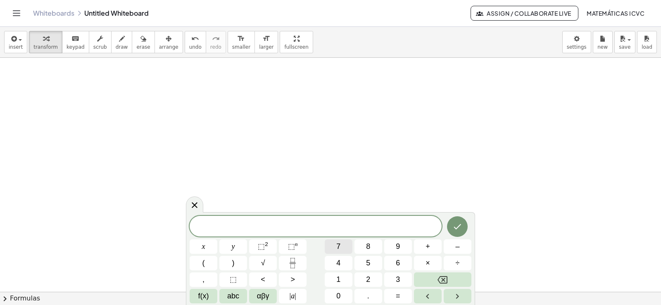
click at [338, 247] on span "7" at bounding box center [338, 246] width 4 height 11
click at [204, 249] on span "x" at bounding box center [203, 246] width 3 height 11
click at [461, 250] on button "–" at bounding box center [458, 247] width 28 height 14
click at [374, 278] on button "2" at bounding box center [368, 280] width 28 height 14
click at [341, 278] on button "1" at bounding box center [339, 280] width 28 height 14
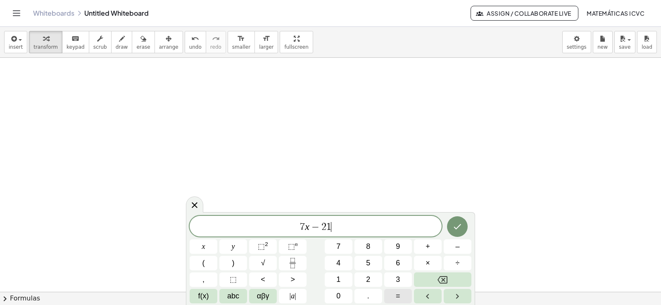
click at [395, 299] on button "=" at bounding box center [398, 296] width 28 height 14
click at [368, 276] on span "2" at bounding box center [368, 279] width 4 height 11
click at [347, 277] on button "1" at bounding box center [339, 280] width 28 height 14
click at [458, 231] on icon "Done" at bounding box center [457, 227] width 10 height 10
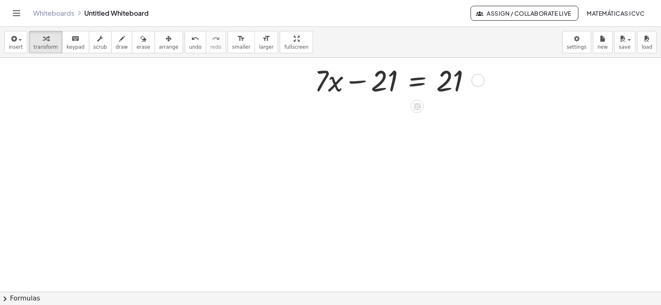
scroll to position [1378, 0]
drag, startPoint x: 359, startPoint y: 79, endPoint x: 479, endPoint y: 79, distance: 119.8
click at [479, 79] on div at bounding box center [395, 78] width 171 height 39
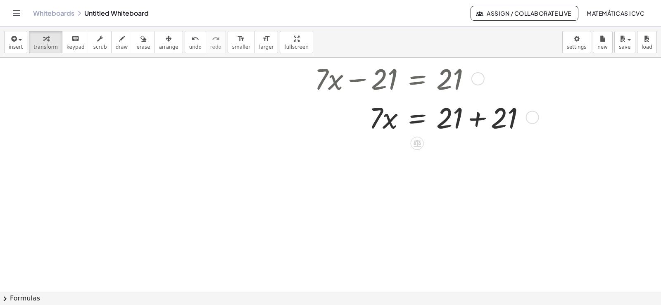
click at [479, 120] on div at bounding box center [423, 116] width 226 height 39
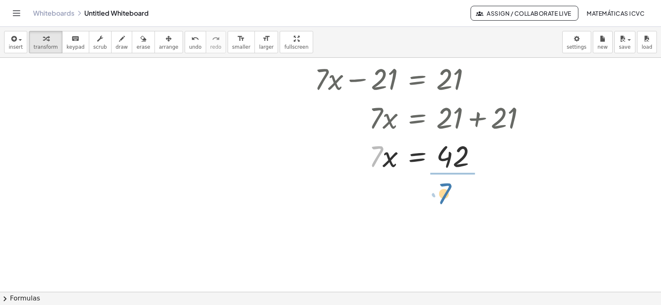
drag, startPoint x: 375, startPoint y: 160, endPoint x: 446, endPoint y: 195, distance: 79.5
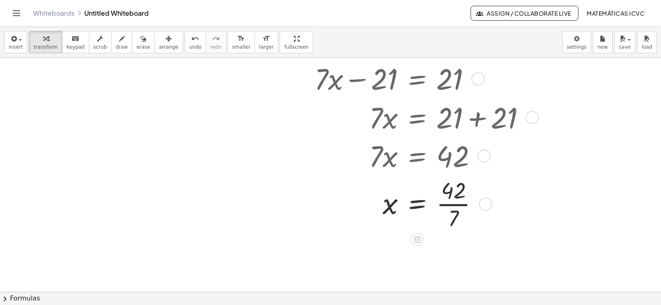
click at [460, 206] on div at bounding box center [423, 204] width 226 height 58
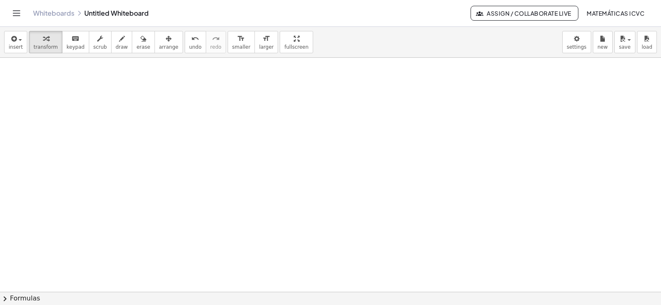
scroll to position [1722, 0]
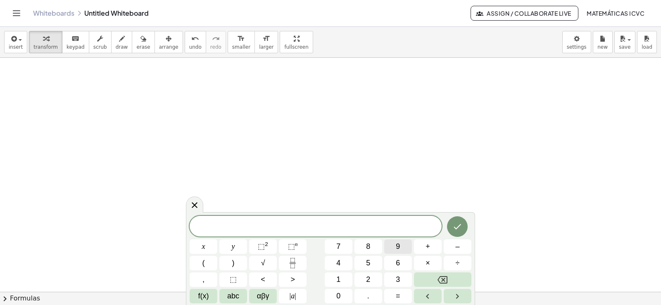
click at [399, 245] on span "9" at bounding box center [398, 246] width 4 height 11
click at [241, 246] on button "y" at bounding box center [233, 247] width 28 height 14
click at [463, 248] on button "–" at bounding box center [458, 247] width 28 height 14
click at [373, 263] on button "5" at bounding box center [368, 263] width 28 height 14
click at [398, 297] on span "=" at bounding box center [398, 296] width 5 height 11
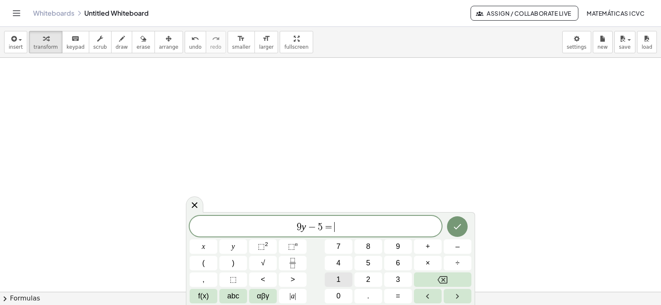
click at [336, 278] on button "1" at bounding box center [339, 280] width 28 height 14
click at [399, 281] on span "3" at bounding box center [398, 279] width 4 height 11
click at [456, 228] on icon "Done" at bounding box center [457, 227] width 10 height 10
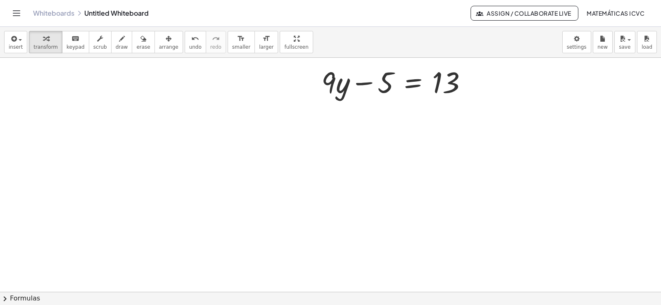
scroll to position [1821, 0]
drag, startPoint x: 361, startPoint y: 83, endPoint x: 466, endPoint y: 78, distance: 104.6
click at [466, 78] on div at bounding box center [397, 79] width 161 height 39
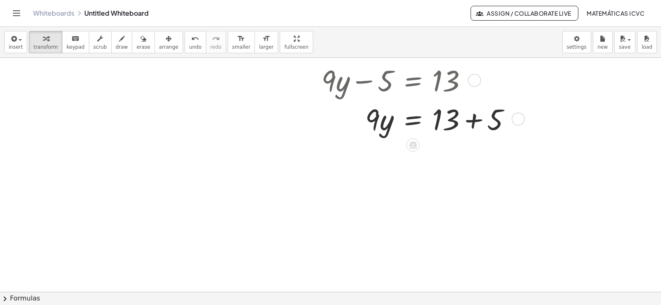
click at [471, 119] on div at bounding box center [419, 118] width 204 height 39
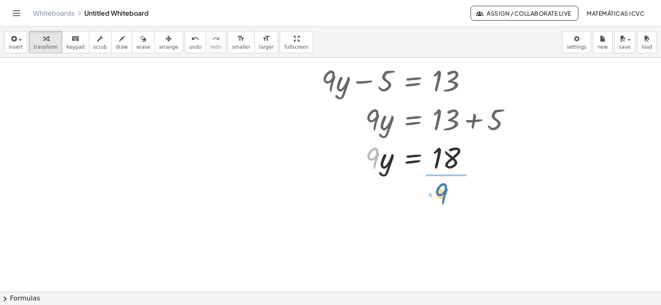
drag, startPoint x: 373, startPoint y: 165, endPoint x: 442, endPoint y: 201, distance: 77.2
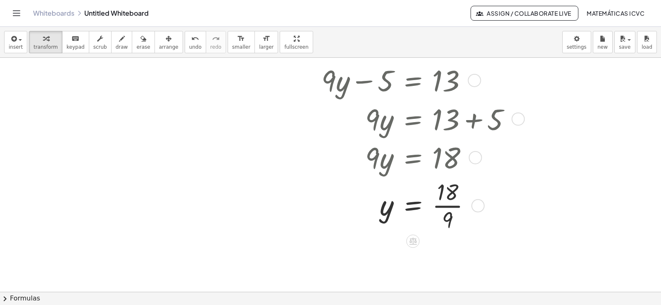
click at [457, 205] on div at bounding box center [419, 205] width 204 height 58
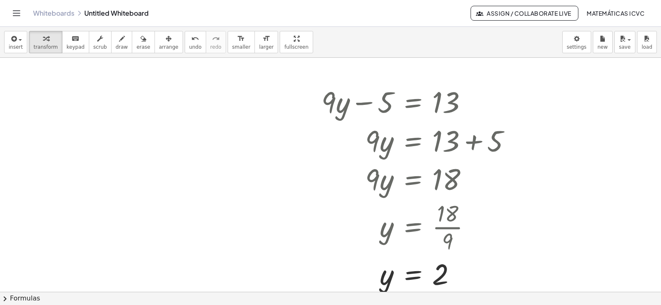
scroll to position [1791, 0]
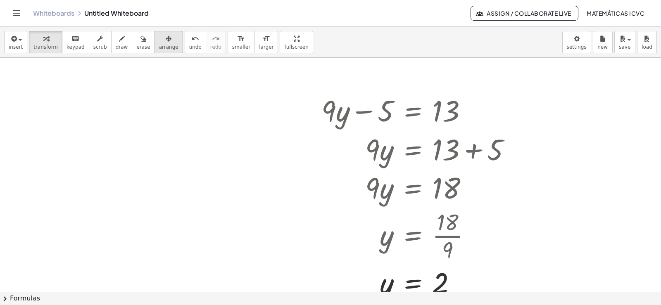
click at [159, 43] on div "button" at bounding box center [168, 38] width 19 height 10
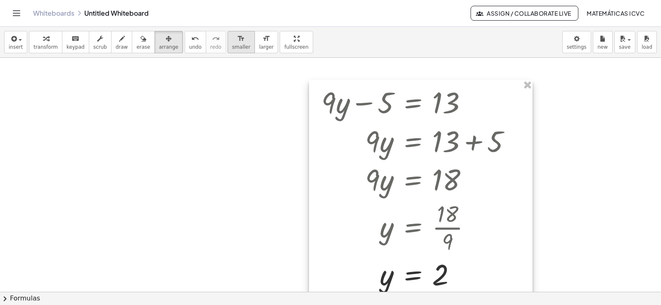
drag, startPoint x: 422, startPoint y: 138, endPoint x: 213, endPoint y: 45, distance: 228.6
click at [422, 130] on div at bounding box center [421, 187] width 224 height 215
click at [163, 49] on button "arrange" at bounding box center [169, 42] width 29 height 22
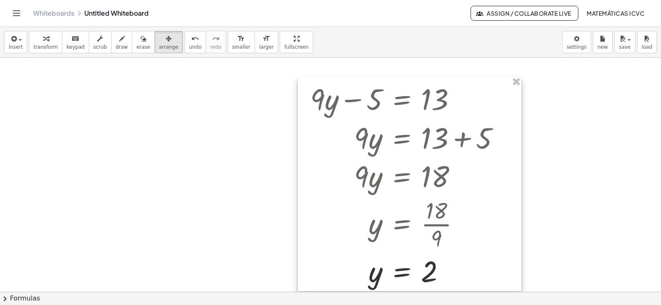
drag, startPoint x: 425, startPoint y: 176, endPoint x: 441, endPoint y: 172, distance: 16.4
click at [441, 172] on div at bounding box center [410, 184] width 224 height 215
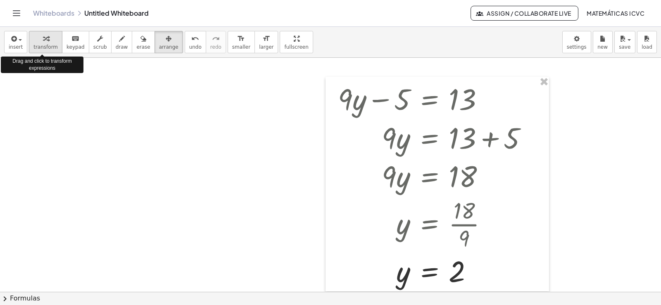
click at [45, 41] on icon "button" at bounding box center [46, 39] width 6 height 10
click at [159, 45] on span "arrange" at bounding box center [168, 47] width 19 height 6
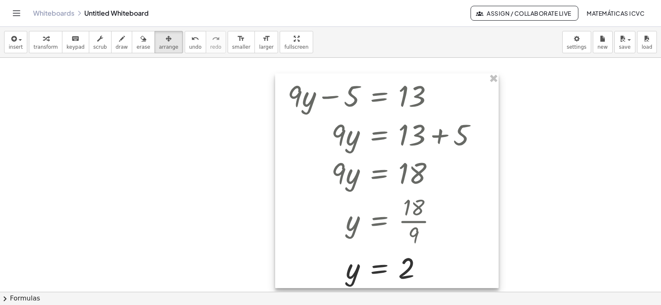
drag, startPoint x: 367, startPoint y: 178, endPoint x: 424, endPoint y: 160, distance: 59.4
click at [424, 160] on div at bounding box center [387, 181] width 224 height 215
click at [56, 45] on button "transform" at bounding box center [45, 42] width 33 height 22
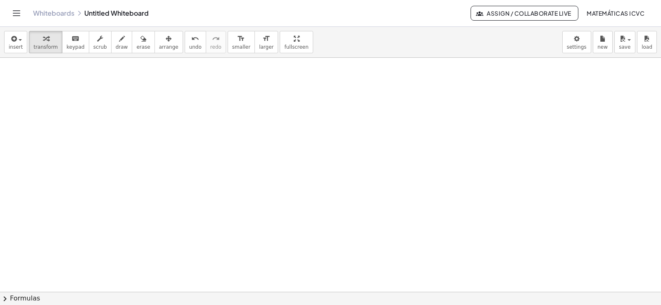
scroll to position [2108, 0]
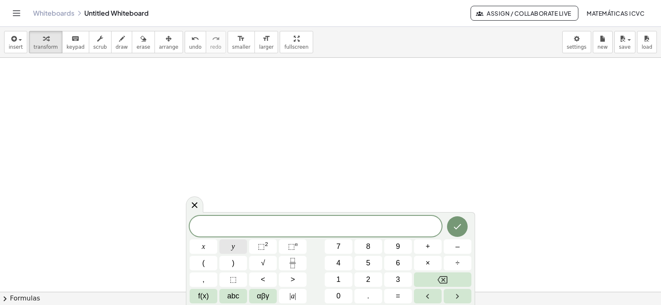
click at [232, 246] on span "y" at bounding box center [233, 246] width 3 height 11
click at [461, 248] on button "–" at bounding box center [458, 247] width 28 height 14
click at [335, 247] on button "7" at bounding box center [339, 247] width 28 height 14
click at [200, 247] on button "x" at bounding box center [204, 247] width 28 height 14
click at [392, 295] on button "=" at bounding box center [398, 296] width 28 height 14
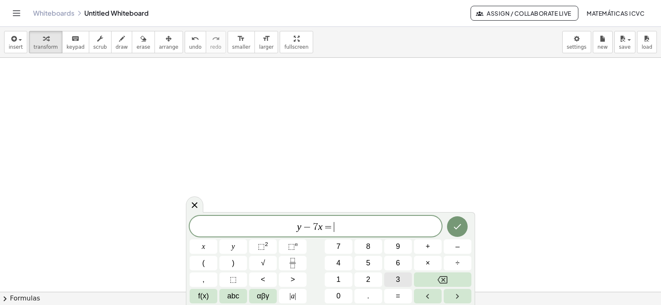
click at [404, 279] on button "3" at bounding box center [398, 280] width 28 height 14
click at [459, 228] on icon "Done" at bounding box center [457, 227] width 10 height 10
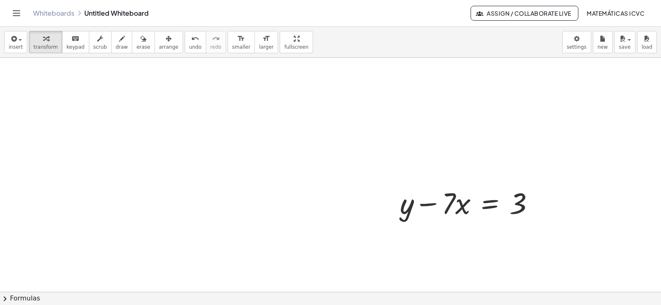
click at [159, 46] on span "arrange" at bounding box center [168, 47] width 19 height 6
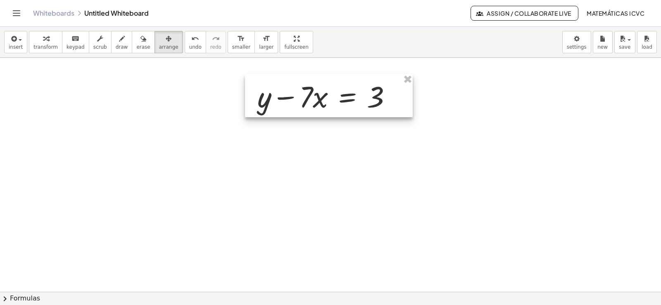
drag, startPoint x: 463, startPoint y: 204, endPoint x: 268, endPoint y: 95, distance: 223.4
click at [320, 94] on div at bounding box center [329, 95] width 168 height 43
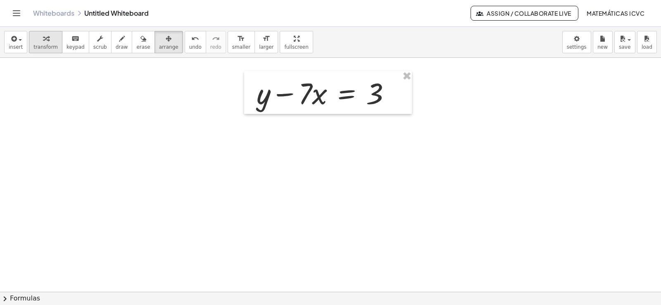
click at [41, 45] on span "transform" at bounding box center [45, 47] width 24 height 6
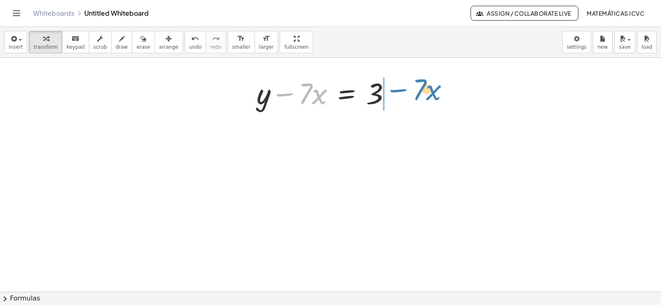
drag, startPoint x: 289, startPoint y: 95, endPoint x: 403, endPoint y: 90, distance: 114.1
click at [403, 90] on div "− · 7 · x + y − · 7 · x = 3" at bounding box center [328, 92] width 168 height 43
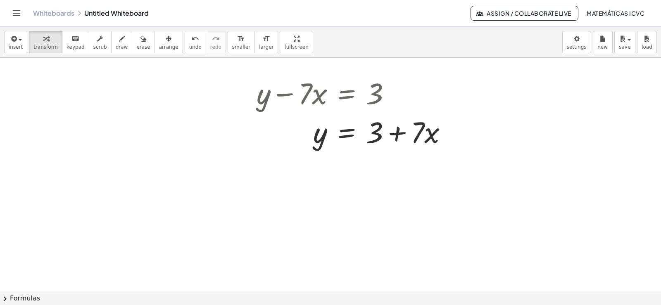
drag, startPoint x: 116, startPoint y: 48, endPoint x: 322, endPoint y: 128, distance: 220.8
click at [116, 47] on span "draw" at bounding box center [122, 47] width 12 height 6
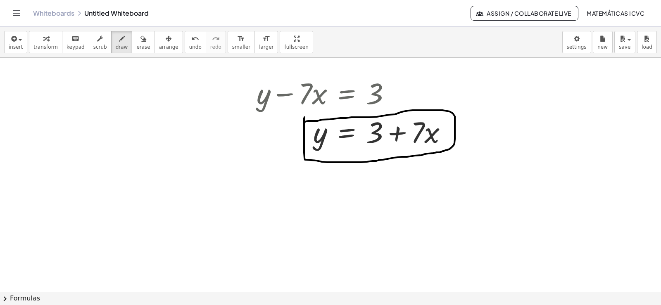
drag, startPoint x: 304, startPoint y: 117, endPoint x: 303, endPoint y: 122, distance: 4.7
click at [43, 42] on icon "button" at bounding box center [46, 39] width 6 height 10
drag, startPoint x: 91, startPoint y: 90, endPoint x: 80, endPoint y: 97, distance: 12.6
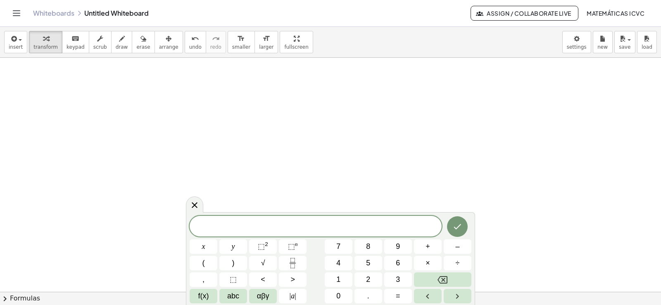
scroll to position [2273, 0]
click at [459, 244] on span "–" at bounding box center [457, 246] width 4 height 11
click at [370, 263] on button "5" at bounding box center [368, 263] width 28 height 14
click at [242, 245] on button "y" at bounding box center [233, 247] width 28 height 14
click at [432, 247] on button "+" at bounding box center [428, 247] width 28 height 14
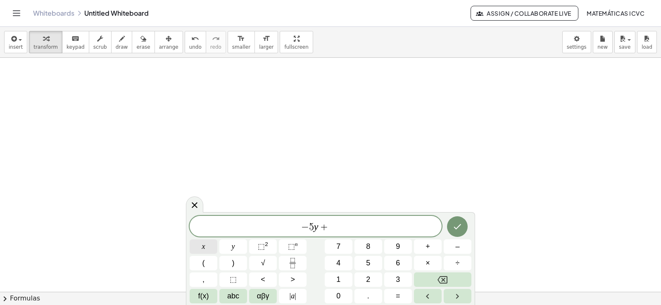
click at [202, 243] on span "x" at bounding box center [203, 246] width 3 height 11
click at [401, 294] on button "=" at bounding box center [398, 296] width 28 height 14
click at [348, 281] on button "1" at bounding box center [339, 280] width 28 height 14
click at [466, 228] on button "Done" at bounding box center [457, 226] width 21 height 21
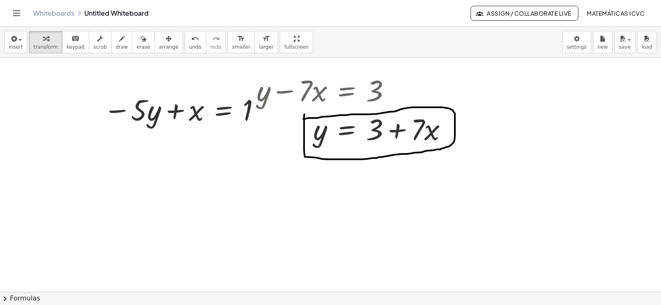
scroll to position [2108, 0]
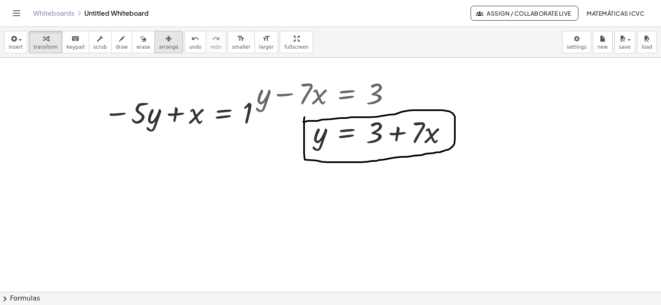
click at [159, 49] on span "arrange" at bounding box center [168, 47] width 19 height 6
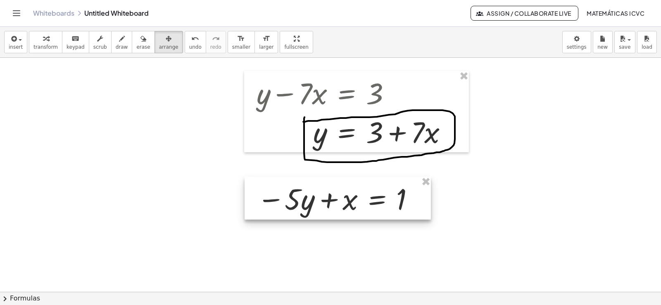
drag, startPoint x: 204, startPoint y: 120, endPoint x: 365, endPoint y: 201, distance: 180.9
click at [365, 201] on div at bounding box center [338, 198] width 186 height 43
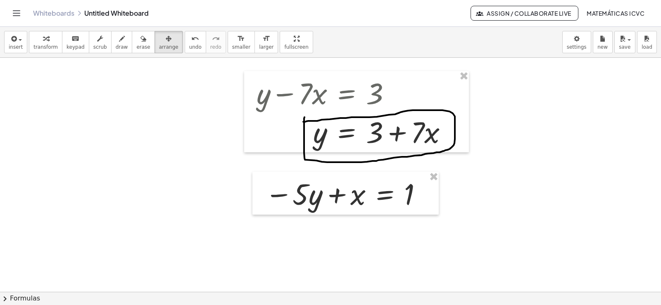
click at [42, 45] on span "transform" at bounding box center [45, 47] width 24 height 6
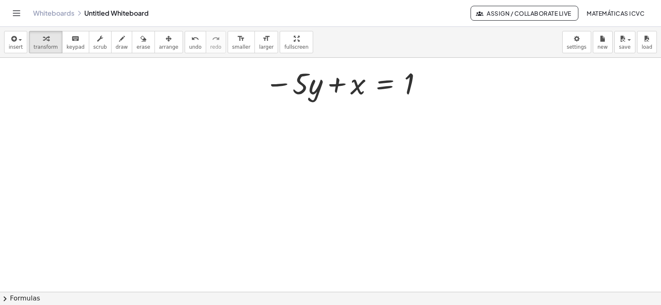
scroll to position [2224, 0]
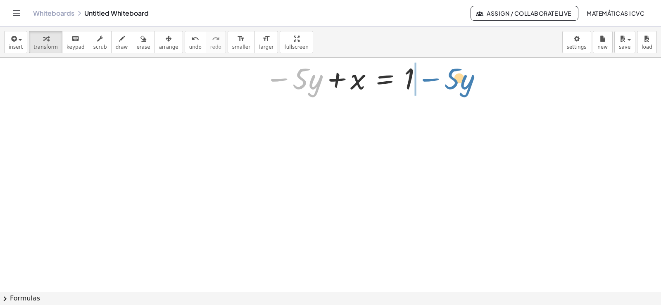
drag, startPoint x: 278, startPoint y: 81, endPoint x: 430, endPoint y: 81, distance: 151.6
click at [430, 81] on div "− · 5 · y − · 5 · y + x = 1" at bounding box center [345, 77] width 186 height 43
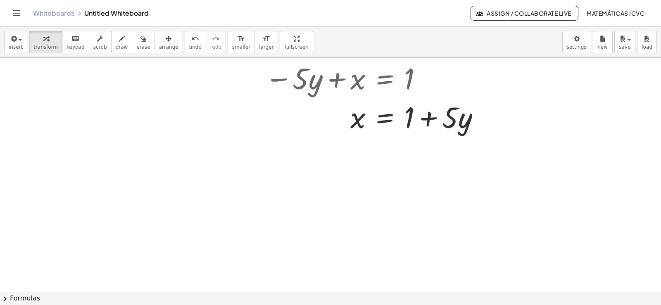
click at [116, 45] on span "draw" at bounding box center [122, 47] width 12 height 6
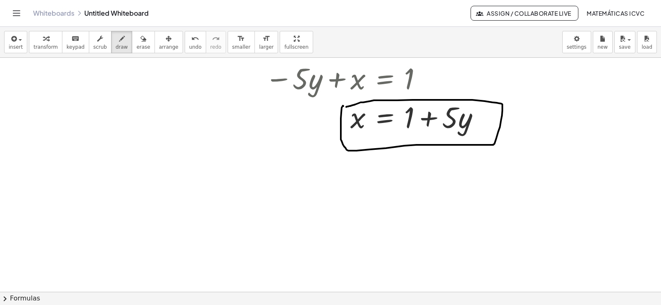
drag, startPoint x: 343, startPoint y: 106, endPoint x: 334, endPoint y: 109, distance: 10.1
click at [48, 41] on div "button" at bounding box center [45, 38] width 24 height 10
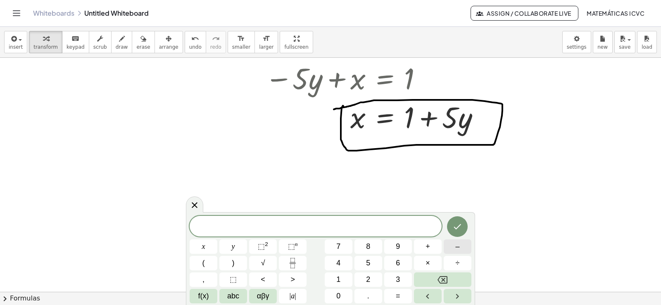
click at [460, 247] on button "–" at bounding box center [458, 247] width 28 height 14
click at [399, 247] on span "9" at bounding box center [398, 246] width 4 height 11
click at [203, 245] on span "x" at bounding box center [203, 246] width 3 height 11
click at [426, 246] on span "+" at bounding box center [428, 246] width 5 height 11
click at [233, 250] on span "y" at bounding box center [233, 246] width 3 height 11
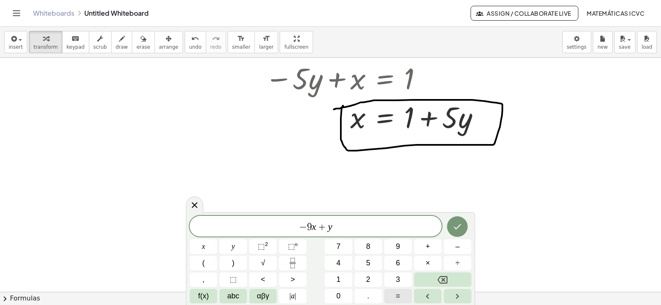
click at [399, 297] on span "=" at bounding box center [398, 296] width 5 height 11
click at [338, 263] on span "4" at bounding box center [338, 263] width 4 height 11
click at [461, 228] on icon "Done" at bounding box center [457, 227] width 10 height 10
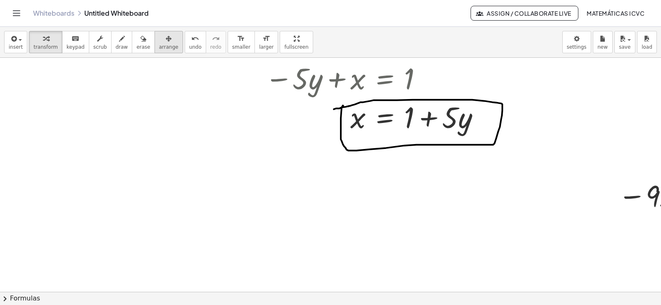
click at [159, 42] on div "button" at bounding box center [168, 38] width 19 height 10
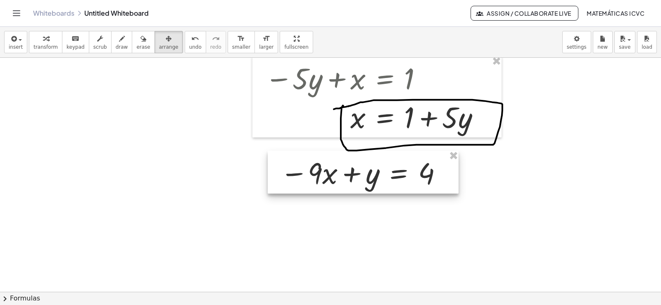
drag, startPoint x: 644, startPoint y: 197, endPoint x: 309, endPoint y: 174, distance: 335.8
click at [309, 174] on div at bounding box center [363, 172] width 191 height 43
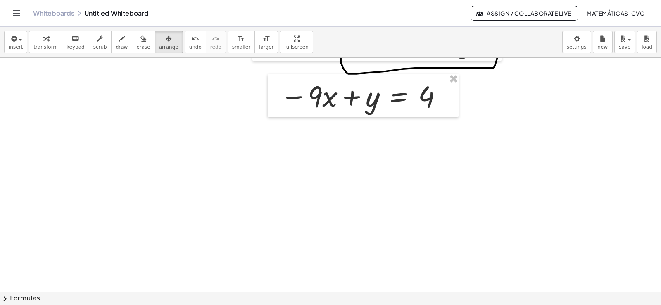
scroll to position [2306, 0]
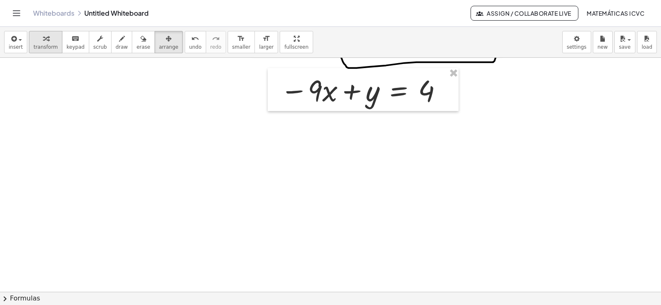
click at [46, 45] on span "transform" at bounding box center [45, 47] width 24 height 6
click at [298, 89] on div at bounding box center [362, 89] width 172 height 39
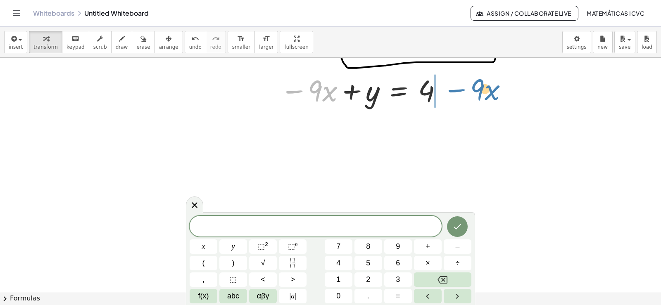
drag, startPoint x: 295, startPoint y: 93, endPoint x: 454, endPoint y: 90, distance: 159.1
click at [454, 90] on div "− · 9 · x − · 9 · x + y = 4" at bounding box center [363, 89] width 191 height 43
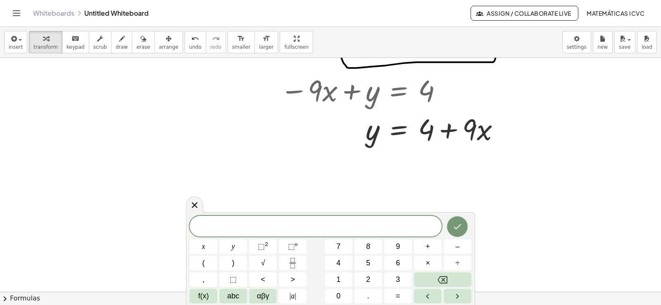
click at [116, 44] on span "draw" at bounding box center [122, 47] width 12 height 6
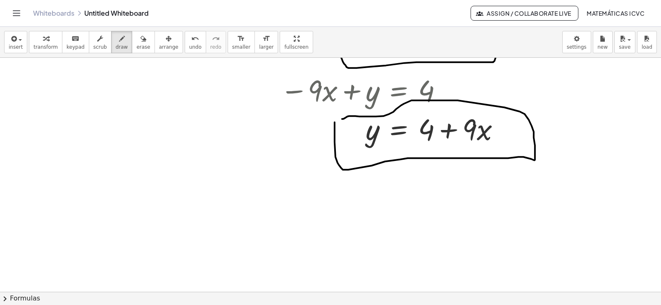
drag, startPoint x: 335, startPoint y: 123, endPoint x: 341, endPoint y: 120, distance: 7.2
click at [52, 43] on div "button" at bounding box center [45, 38] width 24 height 10
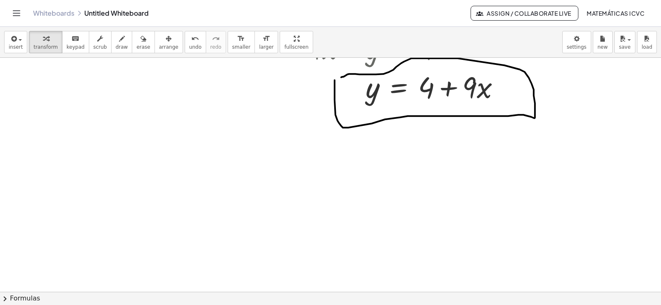
scroll to position [2431, 0]
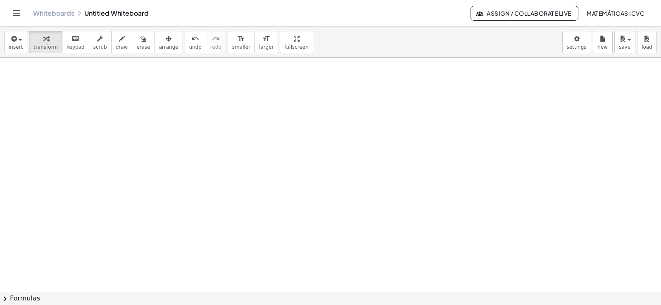
drag, startPoint x: 222, startPoint y: 90, endPoint x: 205, endPoint y: 104, distance: 22.1
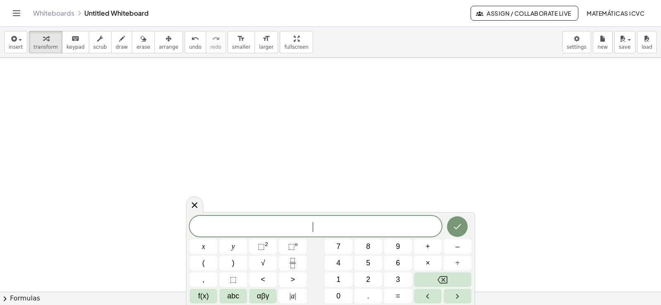
scroll to position [2514, 0]
click at [370, 279] on span "2" at bounding box center [368, 279] width 4 height 11
click at [204, 247] on span "x" at bounding box center [203, 246] width 3 height 11
click at [426, 245] on span "+" at bounding box center [428, 246] width 5 height 11
click at [363, 243] on button "8" at bounding box center [368, 247] width 28 height 14
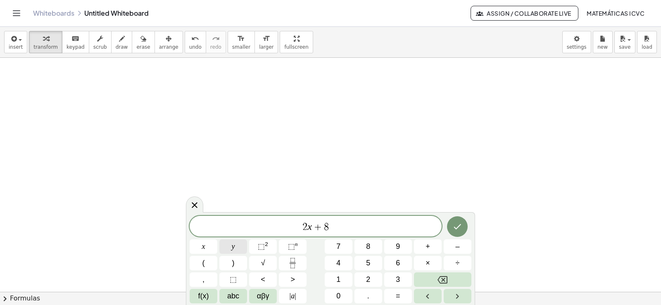
click at [237, 242] on button "y" at bounding box center [233, 247] width 28 height 14
click at [402, 297] on button "=" at bounding box center [398, 296] width 28 height 14
click at [334, 280] on button "1" at bounding box center [339, 280] width 28 height 14
click at [339, 295] on span "0" at bounding box center [338, 296] width 4 height 11
click at [460, 226] on icon "Done" at bounding box center [457, 227] width 10 height 10
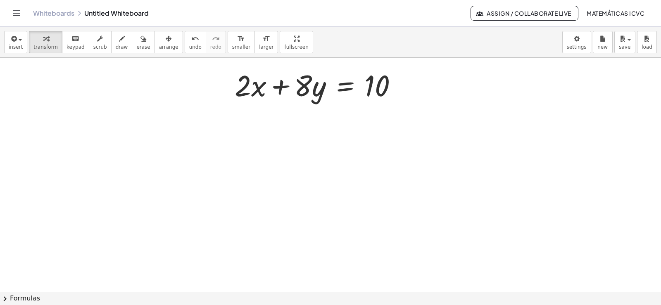
scroll to position [2431, 0]
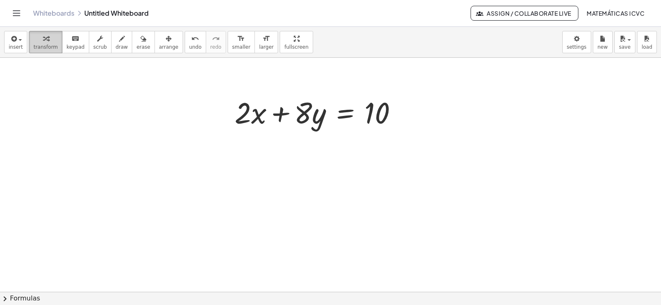
click at [46, 40] on div "button" at bounding box center [45, 38] width 24 height 10
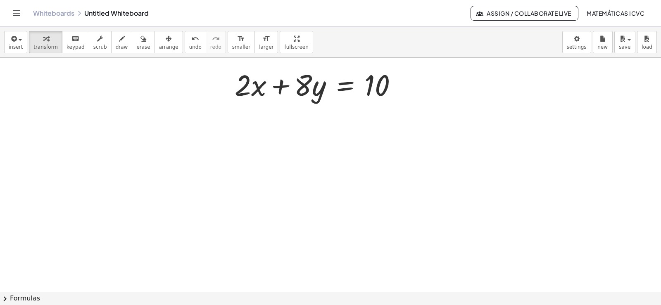
scroll to position [2464, 0]
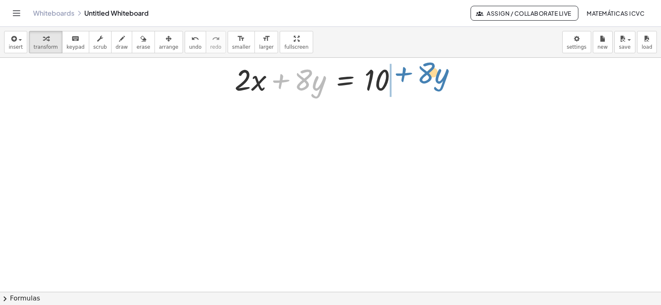
drag, startPoint x: 283, startPoint y: 81, endPoint x: 406, endPoint y: 74, distance: 122.9
click at [406, 74] on div at bounding box center [320, 78] width 178 height 39
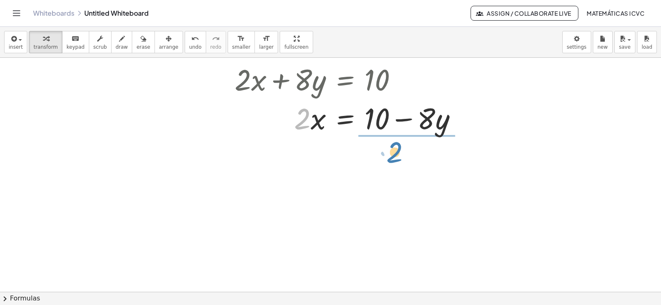
drag, startPoint x: 297, startPoint y: 128, endPoint x: 394, endPoint y: 161, distance: 102.0
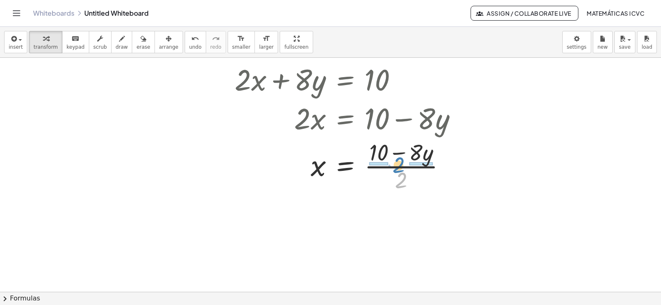
drag, startPoint x: 401, startPoint y: 183, endPoint x: 399, endPoint y: 168, distance: 15.5
click at [399, 168] on div at bounding box center [350, 166] width 238 height 58
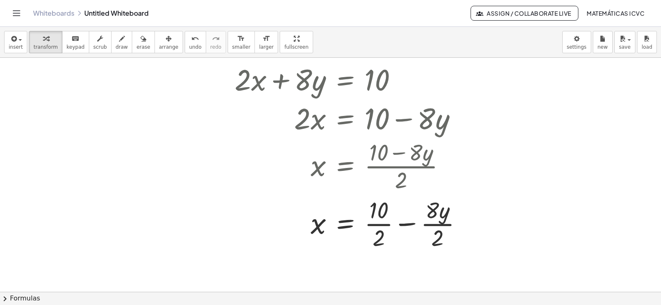
scroll to position [2481, 0]
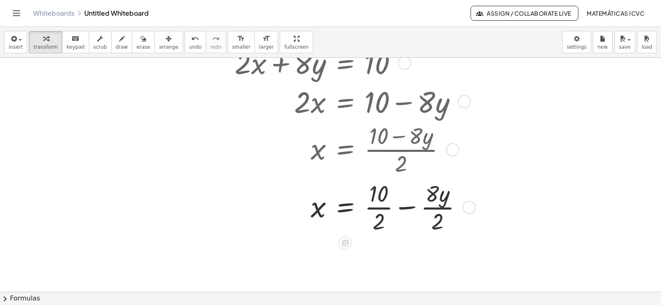
click at [385, 209] on div at bounding box center [352, 207] width 243 height 58
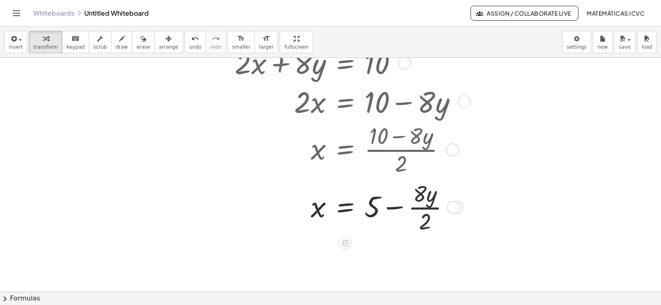
click at [428, 208] on div at bounding box center [350, 207] width 238 height 58
click at [119, 43] on icon "button" at bounding box center [122, 39] width 6 height 10
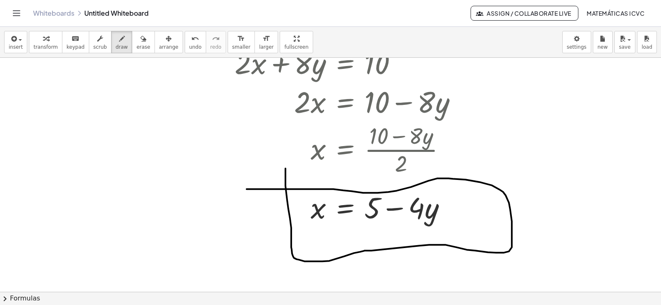
drag, startPoint x: 285, startPoint y: 170, endPoint x: 247, endPoint y: 190, distance: 43.4
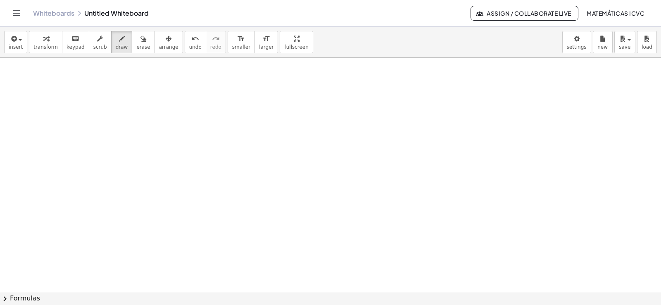
scroll to position [2748, 0]
click at [44, 46] on span "transform" at bounding box center [45, 47] width 24 height 6
click at [186, 43] on button "undo undo" at bounding box center [195, 42] width 21 height 22
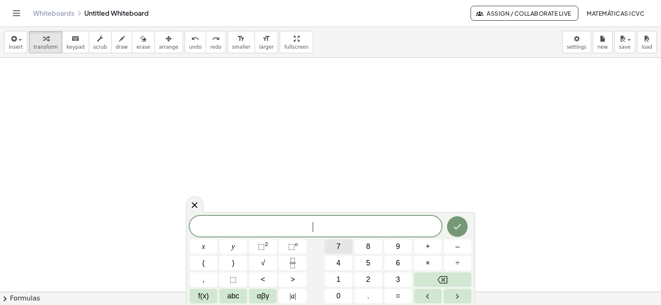
click at [343, 247] on button "7" at bounding box center [339, 247] width 28 height 14
click at [238, 249] on button "y" at bounding box center [233, 247] width 28 height 14
click at [462, 246] on button "–" at bounding box center [458, 247] width 28 height 14
click at [339, 279] on span "1" at bounding box center [338, 279] width 4 height 11
click at [290, 263] on div "7 y − 1 ​ x y ⬚ 2 ⬚ n 7 8 9 + – ( ) √ 4 5 6 × ÷ , ⬚ < > 1 2 3 f(x) abc αβγ | a …" at bounding box center [331, 260] width 282 height 88
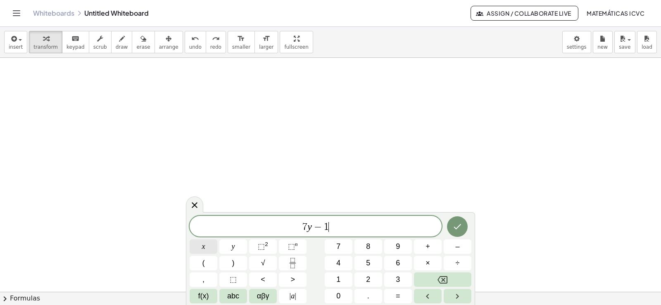
click at [206, 247] on button "x" at bounding box center [204, 247] width 28 height 14
click at [400, 295] on span "=" at bounding box center [398, 296] width 5 height 11
click at [371, 278] on button "2" at bounding box center [368, 280] width 28 height 14
click at [343, 279] on button "1" at bounding box center [339, 280] width 28 height 14
click at [316, 231] on var "x" at bounding box center [318, 226] width 5 height 11
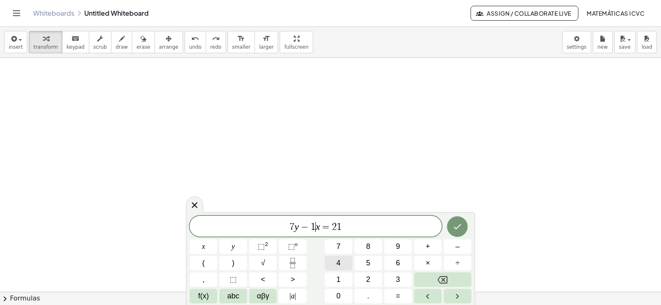
click at [344, 261] on button "4" at bounding box center [339, 263] width 28 height 14
click at [462, 226] on icon "Done" at bounding box center [457, 227] width 10 height 10
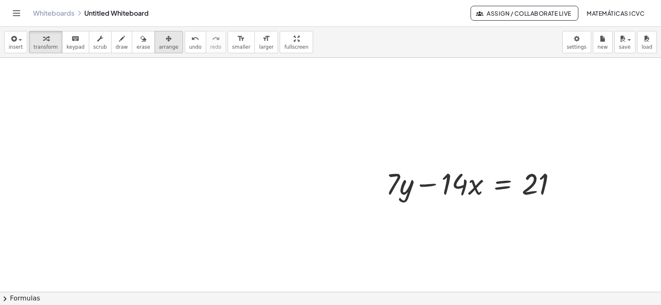
click at [159, 49] on span "arrange" at bounding box center [168, 47] width 19 height 6
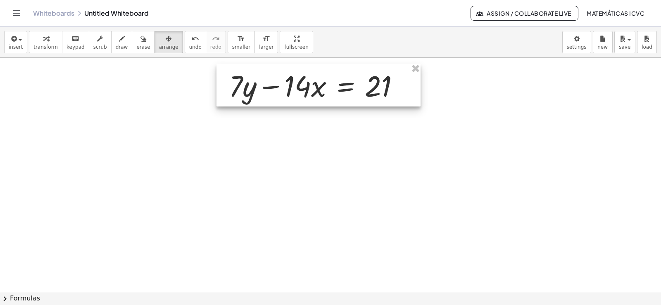
drag, startPoint x: 150, startPoint y: 49, endPoint x: 304, endPoint y: 90, distance: 159.5
click at [304, 90] on div at bounding box center [318, 85] width 204 height 43
click at [50, 47] on span "transform" at bounding box center [45, 47] width 24 height 6
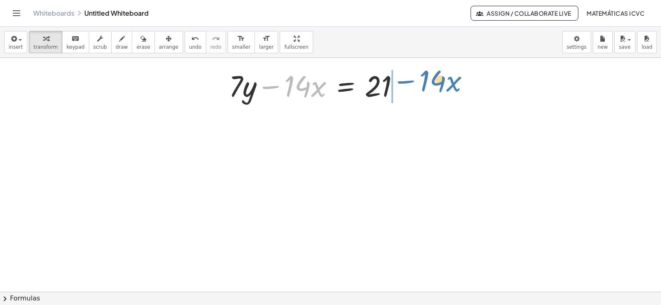
drag, startPoint x: 273, startPoint y: 88, endPoint x: 408, endPoint y: 82, distance: 135.2
click at [408, 82] on div at bounding box center [317, 85] width 185 height 39
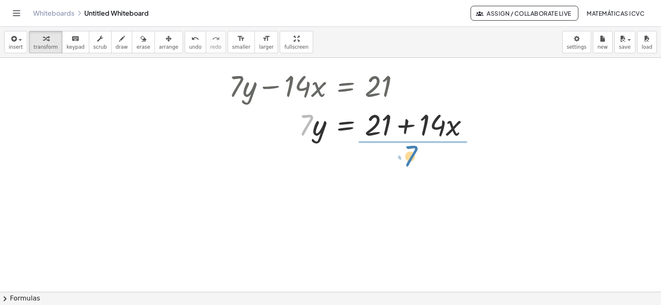
drag, startPoint x: 303, startPoint y: 131, endPoint x: 407, endPoint y: 162, distance: 109.0
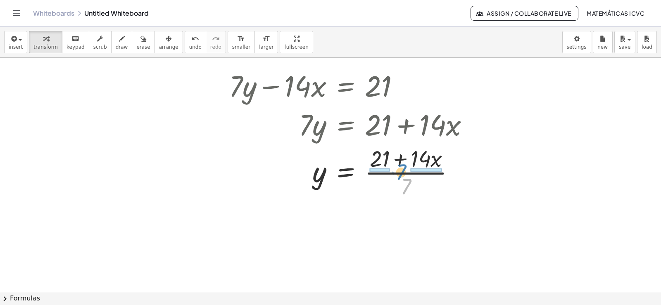
drag, startPoint x: 406, startPoint y: 186, endPoint x: 401, endPoint y: 172, distance: 15.3
click at [401, 172] on div at bounding box center [352, 172] width 255 height 58
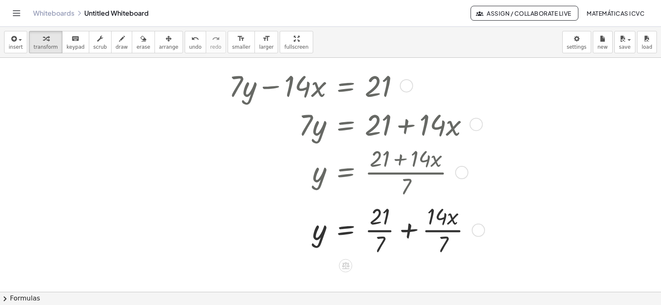
click at [380, 231] on div at bounding box center [353, 230] width 257 height 58
click at [433, 231] on div at bounding box center [352, 230] width 255 height 58
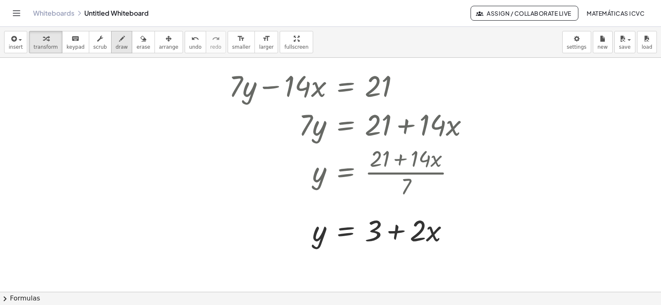
click at [117, 46] on span "draw" at bounding box center [122, 47] width 12 height 6
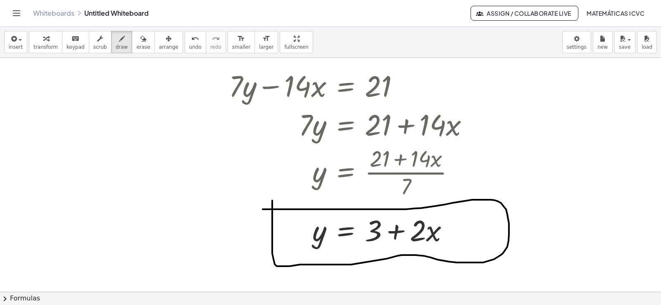
drag, startPoint x: 272, startPoint y: 201, endPoint x: 243, endPoint y: 216, distance: 32.7
click at [39, 48] on span "transform" at bounding box center [45, 47] width 24 height 6
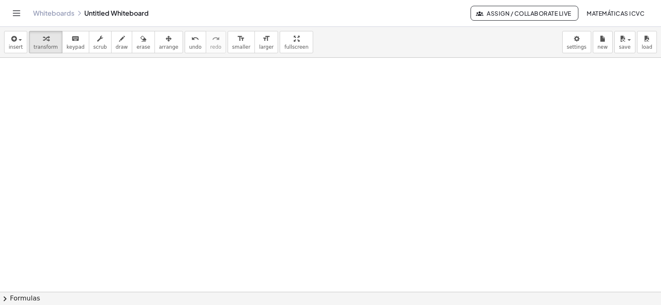
scroll to position [2982, 0]
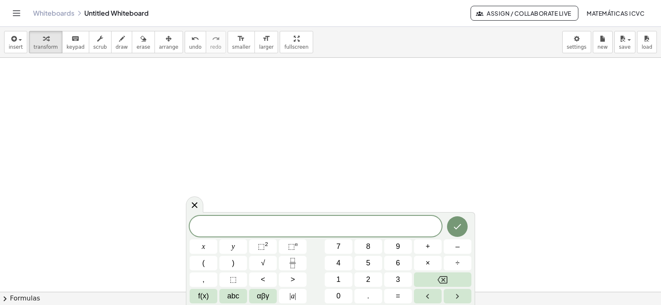
scroll to position [3051, 0]
click at [454, 247] on button "–" at bounding box center [458, 247] width 28 height 14
click at [392, 280] on button "3" at bounding box center [398, 280] width 28 height 14
click at [208, 245] on button "x" at bounding box center [204, 247] width 28 height 14
click at [430, 246] on button "+" at bounding box center [428, 247] width 28 height 14
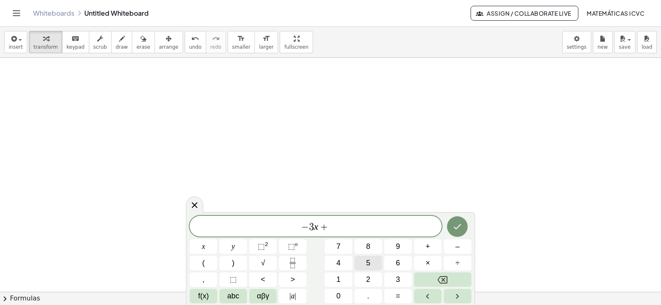
click at [353, 262] on div "− 3 x + ​ x y ⬚ 2 ⬚ n 7 8 9 + – ( ) √ 4 5 6 × ÷ , ⬚ < > 1 2 3 f(x) abc αβγ | a …" at bounding box center [331, 260] width 282 height 88
click at [226, 242] on button "y" at bounding box center [233, 247] width 28 height 14
click at [402, 295] on button "=" at bounding box center [398, 296] width 28 height 14
click at [322, 228] on var "y" at bounding box center [324, 226] width 5 height 11
click at [377, 262] on button "5" at bounding box center [368, 263] width 28 height 14
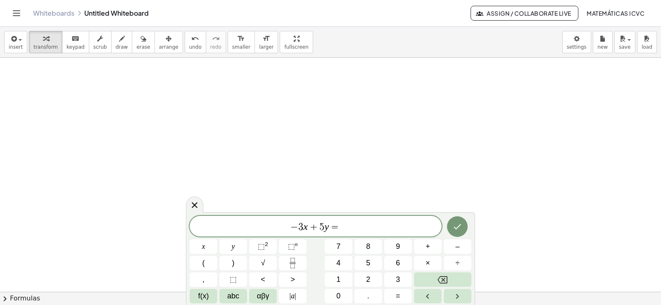
click at [345, 227] on span "− 3 x + 5 ​ y =" at bounding box center [316, 227] width 252 height 12
click at [367, 282] on span "2" at bounding box center [368, 279] width 4 height 11
click at [463, 228] on button "Done" at bounding box center [457, 226] width 21 height 21
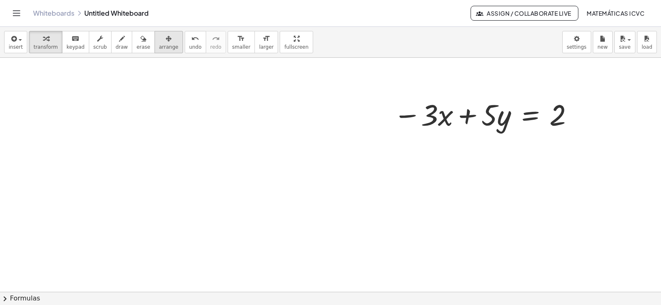
click at [159, 49] on span "arrange" at bounding box center [168, 47] width 19 height 6
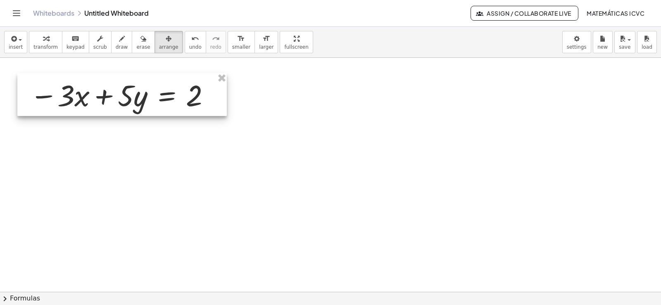
drag, startPoint x: 370, startPoint y: 131, endPoint x: 113, endPoint y: 99, distance: 258.9
click at [113, 99] on div at bounding box center [121, 94] width 209 height 43
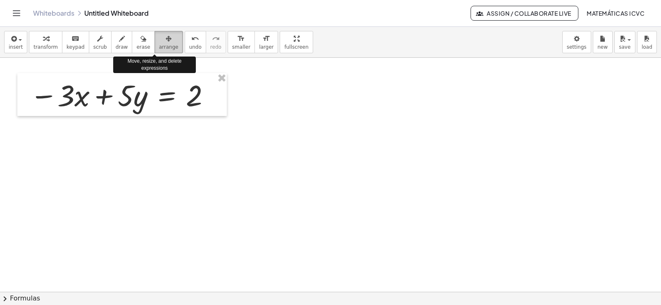
click at [159, 44] on span "arrange" at bounding box center [168, 47] width 19 height 6
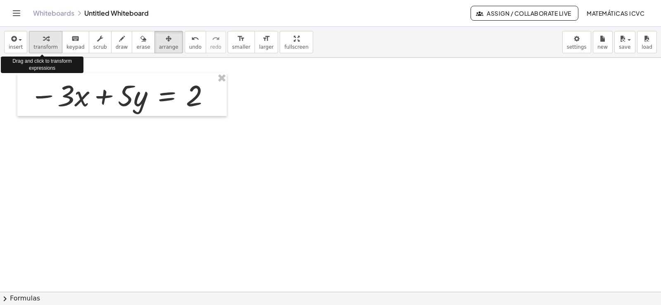
click at [43, 36] on icon "button" at bounding box center [46, 39] width 6 height 10
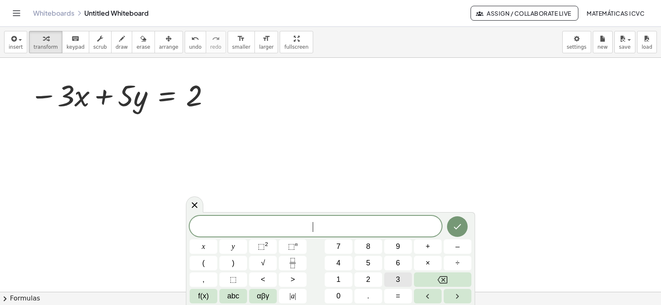
click at [404, 282] on button "3" at bounding box center [398, 280] width 28 height 14
click at [210, 245] on button "x" at bounding box center [204, 247] width 28 height 14
click at [431, 246] on button "+" at bounding box center [428, 247] width 28 height 14
click at [342, 262] on button "4" at bounding box center [339, 263] width 28 height 14
click at [237, 249] on button "y" at bounding box center [233, 247] width 28 height 14
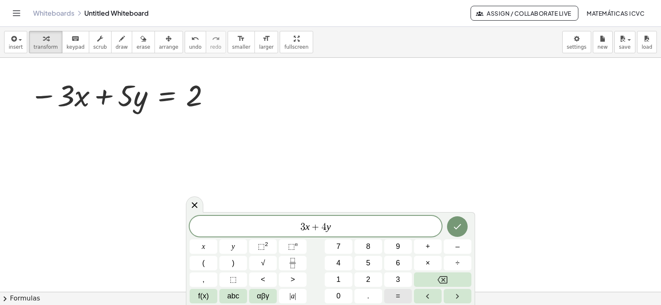
click at [403, 296] on button "=" at bounding box center [398, 296] width 28 height 14
click at [341, 250] on button "7" at bounding box center [339, 247] width 28 height 14
click at [458, 228] on icon "Done" at bounding box center [457, 226] width 7 height 5
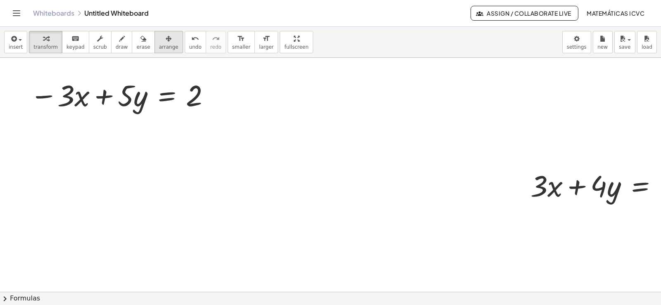
click at [155, 50] on button "arrange" at bounding box center [169, 42] width 29 height 22
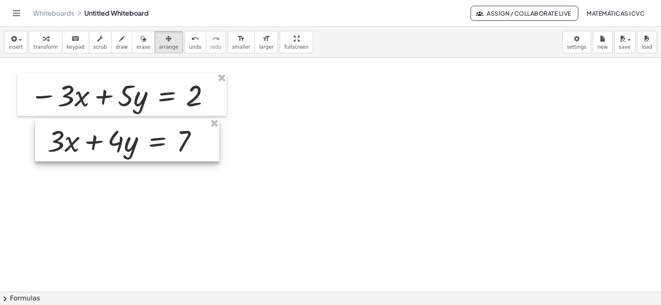
drag, startPoint x: 619, startPoint y: 188, endPoint x: 136, endPoint y: 143, distance: 485.0
click at [136, 143] on div at bounding box center [127, 140] width 184 height 43
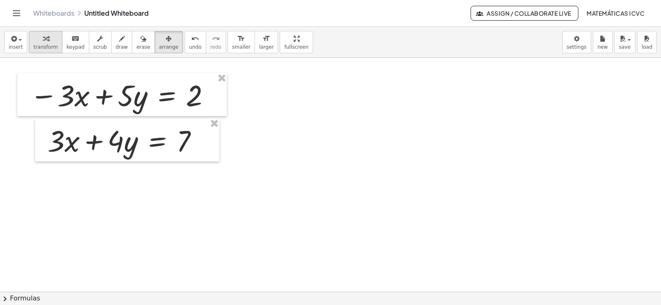
click at [43, 45] on span "transform" at bounding box center [45, 47] width 24 height 6
drag, startPoint x: 118, startPoint y: 44, endPoint x: 56, endPoint y: 74, distance: 69.3
click at [118, 44] on button "draw" at bounding box center [121, 42] width 21 height 22
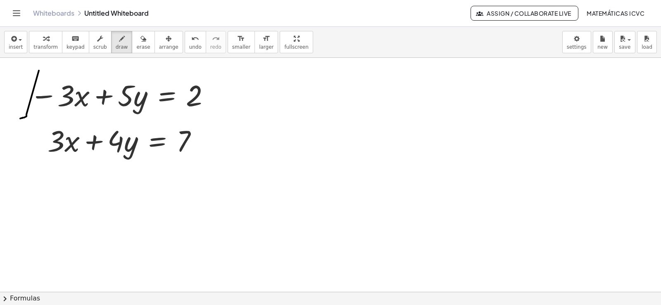
drag, startPoint x: 26, startPoint y: 115, endPoint x: 20, endPoint y: 119, distance: 7.4
click at [191, 38] on icon "undo" at bounding box center [195, 39] width 8 height 10
drag, startPoint x: 22, startPoint y: 71, endPoint x: 46, endPoint y: 170, distance: 102.5
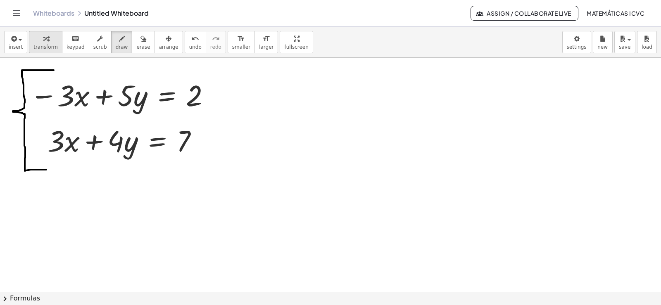
click at [48, 39] on div "button" at bounding box center [45, 38] width 24 height 10
click at [116, 48] on span "draw" at bounding box center [122, 47] width 12 height 6
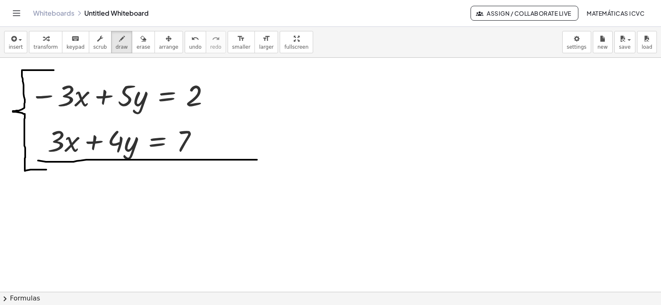
drag, startPoint x: 38, startPoint y: 161, endPoint x: 257, endPoint y: 160, distance: 219.0
drag, startPoint x: 90, startPoint y: 77, endPoint x: 54, endPoint y: 115, distance: 51.7
drag, startPoint x: 75, startPoint y: 139, endPoint x: 38, endPoint y: 167, distance: 46.5
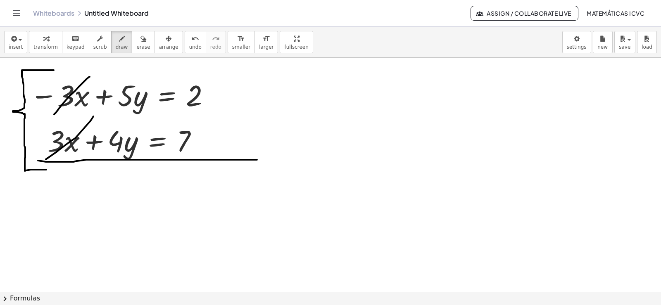
click at [35, 43] on button "transform" at bounding box center [45, 42] width 33 height 22
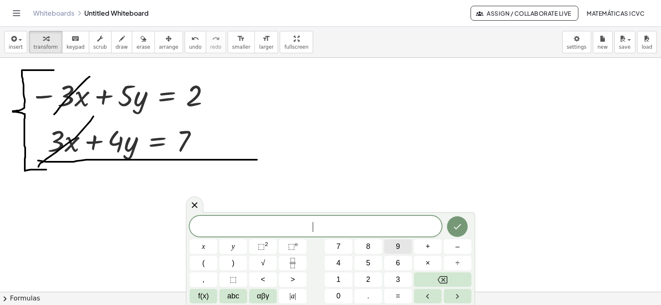
click at [397, 244] on span "9" at bounding box center [398, 246] width 4 height 11
click at [233, 243] on span "y" at bounding box center [233, 246] width 3 height 11
click at [403, 295] on button "=" at bounding box center [398, 296] width 28 height 14
click at [400, 247] on button "9" at bounding box center [398, 247] width 28 height 14
click at [459, 225] on icon "Done" at bounding box center [457, 227] width 10 height 10
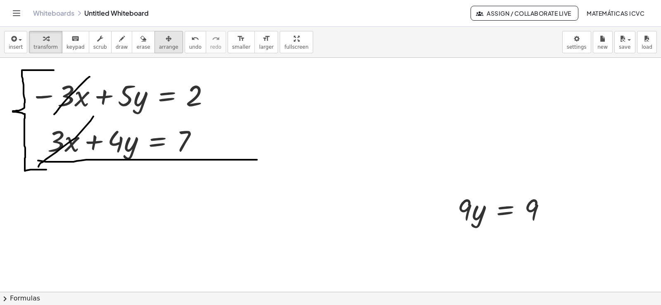
click at [166, 42] on icon "button" at bounding box center [169, 39] width 6 height 10
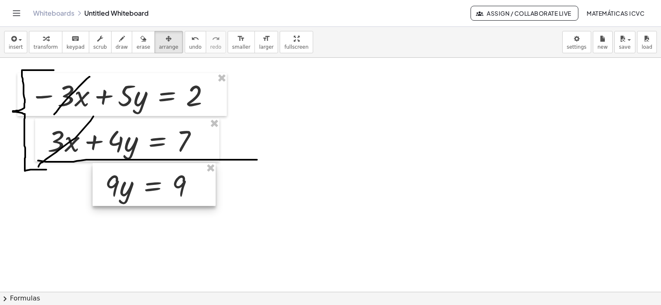
drag, startPoint x: 322, startPoint y: 210, endPoint x: 160, endPoint y: 192, distance: 163.4
click at [160, 192] on div at bounding box center [154, 184] width 123 height 43
click at [46, 36] on div "button" at bounding box center [45, 38] width 24 height 10
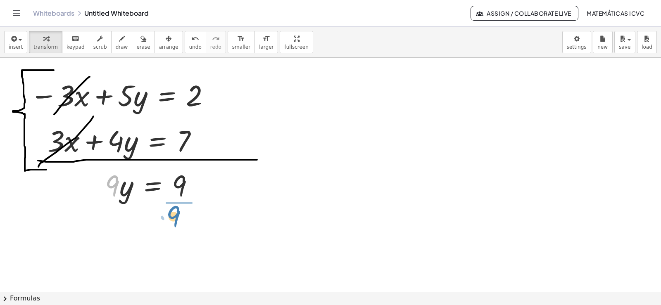
drag, startPoint x: 116, startPoint y: 190, endPoint x: 181, endPoint y: 220, distance: 72.1
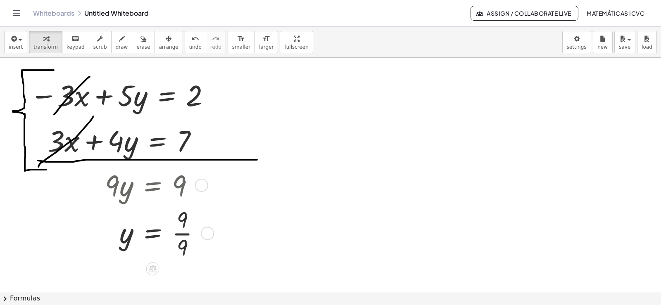
click at [184, 232] on div at bounding box center [156, 233] width 110 height 58
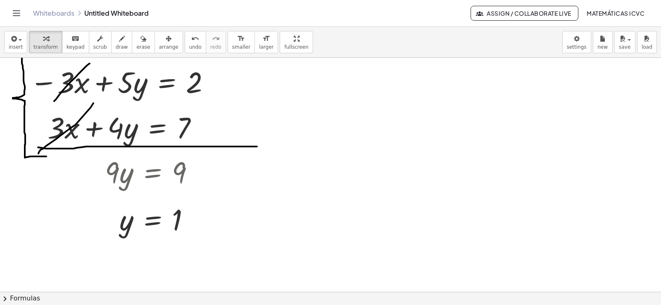
scroll to position [3068, 0]
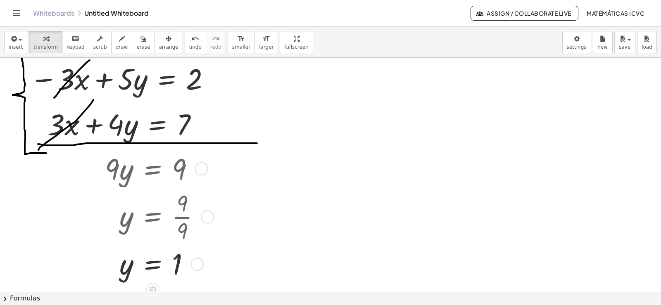
drag, startPoint x: 197, startPoint y: 216, endPoint x: 202, endPoint y: 273, distance: 57.2
click at [153, 264] on div "y = 1" at bounding box center [153, 264] width 0 height 0
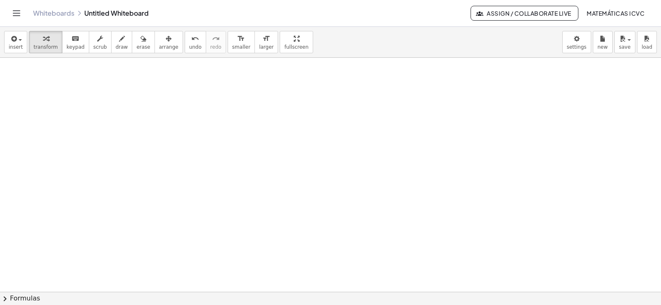
scroll to position [3368, 0]
drag, startPoint x: 47, startPoint y: 44, endPoint x: 440, endPoint y: 109, distance: 398.5
click at [48, 44] on span "transform" at bounding box center [45, 47] width 24 height 6
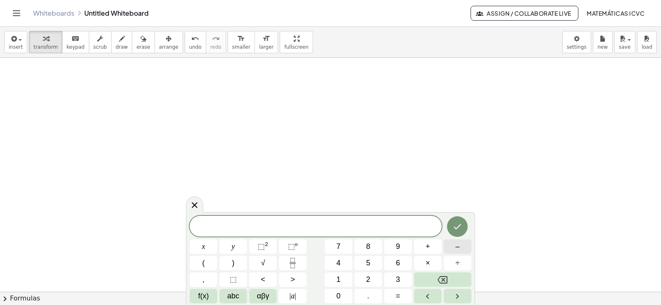
click at [457, 245] on span "–" at bounding box center [457, 246] width 4 height 11
click at [344, 261] on button "4" at bounding box center [339, 263] width 28 height 14
click at [232, 247] on span "y" at bounding box center [233, 246] width 3 height 11
click at [431, 245] on button "+" at bounding box center [428, 247] width 28 height 14
click at [338, 243] on span "7" at bounding box center [338, 246] width 4 height 11
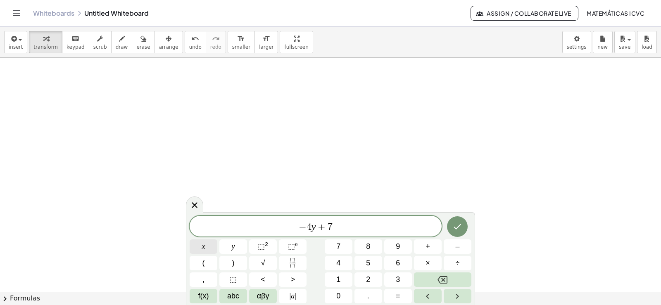
click at [203, 246] on span "x" at bounding box center [203, 246] width 3 height 11
click at [397, 293] on span "=" at bounding box center [398, 296] width 5 height 11
click at [343, 282] on button "1" at bounding box center [339, 280] width 28 height 14
click at [342, 294] on button "0" at bounding box center [339, 296] width 28 height 14
click at [454, 230] on icon "Done" at bounding box center [457, 227] width 10 height 10
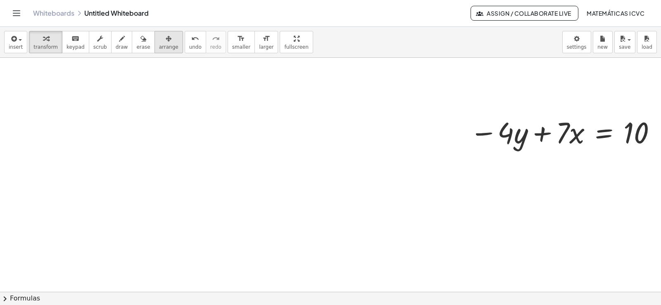
click at [159, 40] on div "button" at bounding box center [168, 38] width 19 height 10
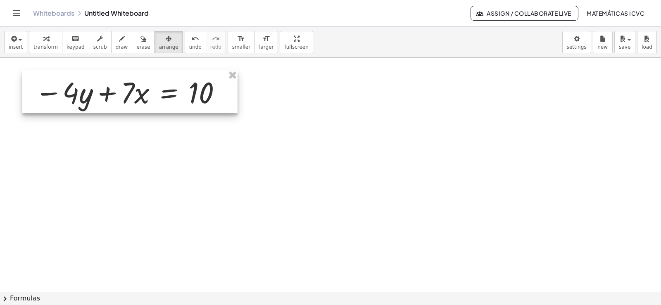
click at [118, 93] on div at bounding box center [129, 91] width 215 height 43
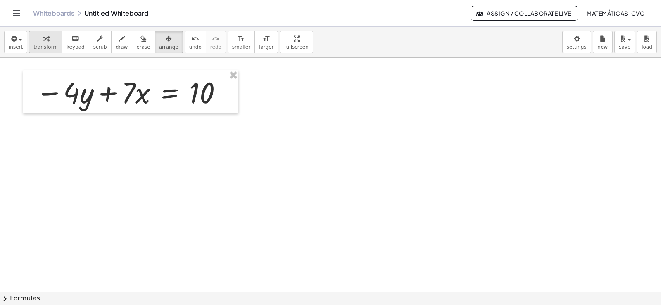
click at [42, 44] on span "transform" at bounding box center [45, 47] width 24 height 6
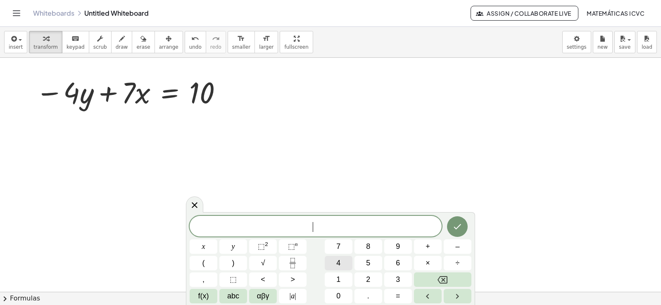
click at [347, 264] on button "4" at bounding box center [339, 263] width 28 height 14
click at [236, 249] on button "y" at bounding box center [233, 247] width 28 height 14
click at [425, 247] on button "+" at bounding box center [428, 247] width 28 height 14
click at [366, 278] on span "2" at bounding box center [368, 279] width 4 height 11
click at [205, 247] on button "x" at bounding box center [204, 247] width 28 height 14
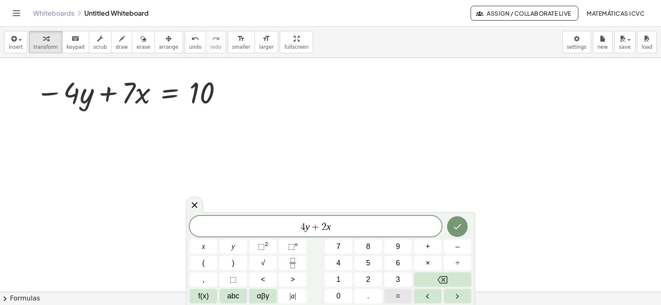
click at [407, 296] on button "=" at bounding box center [398, 296] width 28 height 14
click at [377, 244] on button "8" at bounding box center [368, 247] width 28 height 14
click at [457, 232] on button "Done" at bounding box center [457, 226] width 21 height 21
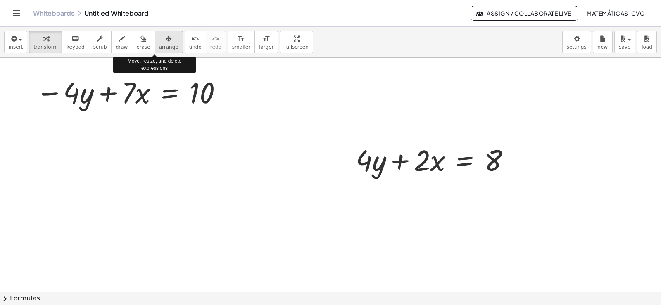
click at [159, 47] on span "arrange" at bounding box center [168, 47] width 19 height 6
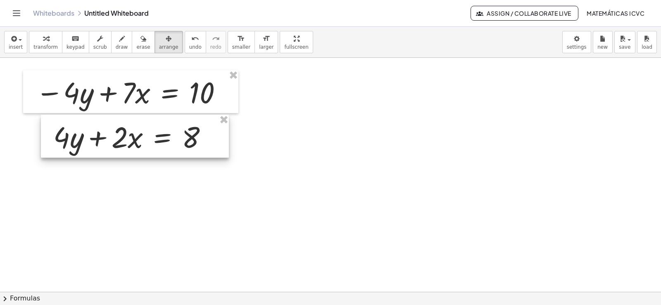
drag, startPoint x: 195, startPoint y: 177, endPoint x: 135, endPoint y: 143, distance: 69.2
click at [135, 143] on div at bounding box center [135, 136] width 188 height 43
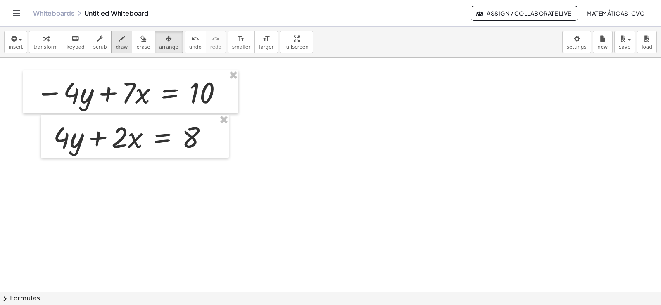
click at [116, 41] on div "button" at bounding box center [122, 38] width 12 height 10
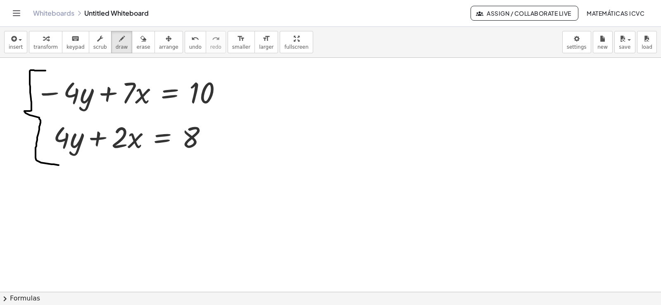
drag, startPoint x: 45, startPoint y: 71, endPoint x: 57, endPoint y: 155, distance: 85.0
click at [116, 45] on span "draw" at bounding box center [122, 47] width 12 height 6
drag, startPoint x: 49, startPoint y: 158, endPoint x: 254, endPoint y: 155, distance: 205.4
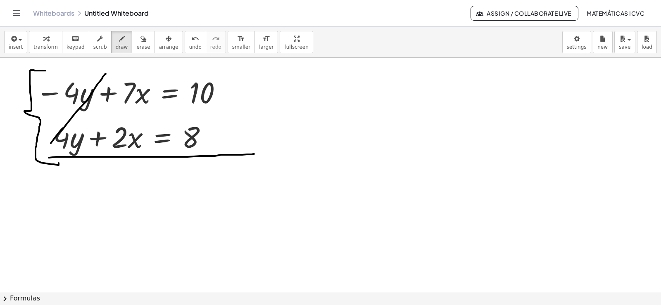
drag, startPoint x: 57, startPoint y: 136, endPoint x: 67, endPoint y: 135, distance: 9.5
drag, startPoint x: 82, startPoint y: 126, endPoint x: 38, endPoint y: 174, distance: 65.5
click at [43, 41] on icon "button" at bounding box center [46, 39] width 6 height 10
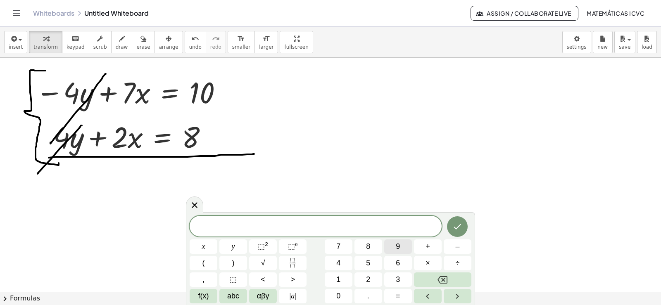
click at [397, 243] on span "9" at bounding box center [398, 246] width 4 height 11
click at [206, 245] on button "x" at bounding box center [204, 247] width 28 height 14
click at [400, 296] on button "=" at bounding box center [398, 296] width 28 height 14
click at [338, 279] on span "1" at bounding box center [338, 279] width 4 height 11
click at [360, 247] on button "8" at bounding box center [368, 247] width 28 height 14
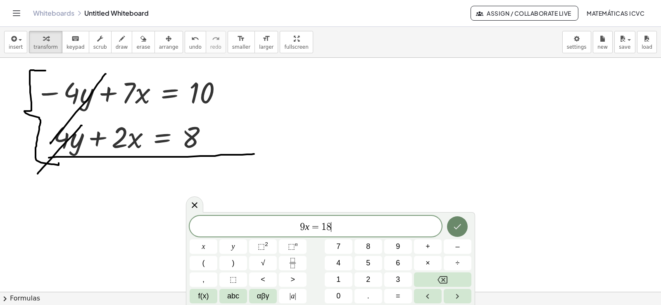
click at [462, 226] on icon "Done" at bounding box center [457, 227] width 10 height 10
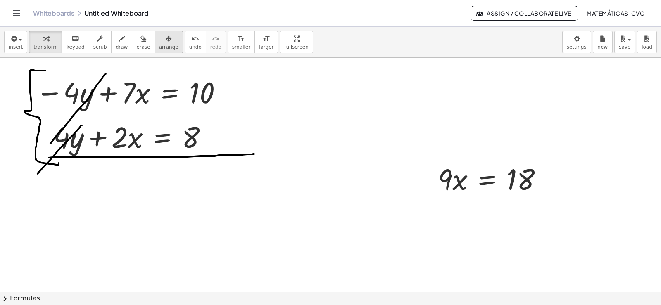
click at [159, 44] on span "arrange" at bounding box center [168, 47] width 19 height 6
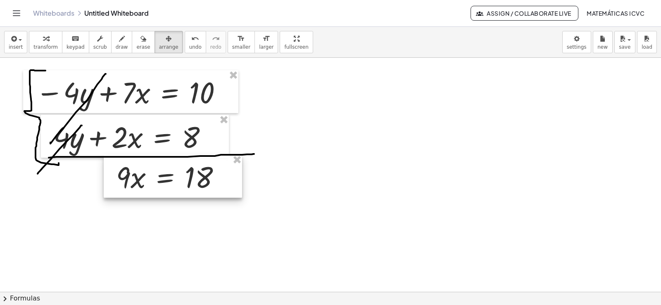
drag, startPoint x: 225, startPoint y: 201, endPoint x: 155, endPoint y: 175, distance: 74.0
click at [188, 178] on div at bounding box center [173, 176] width 138 height 43
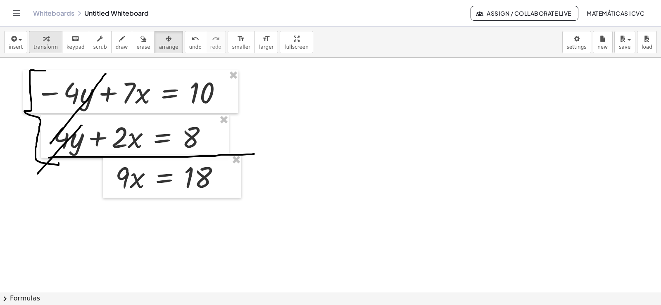
click at [43, 36] on icon "button" at bounding box center [46, 39] width 6 height 10
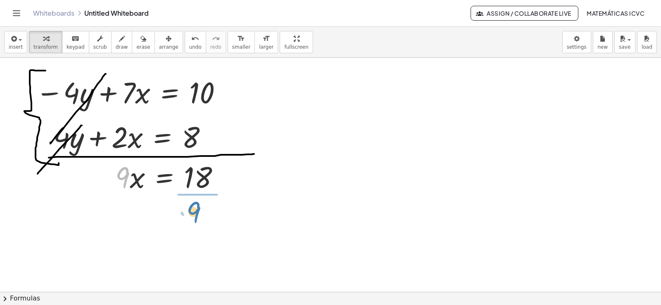
drag, startPoint x: 124, startPoint y: 178, endPoint x: 196, endPoint y: 208, distance: 78.2
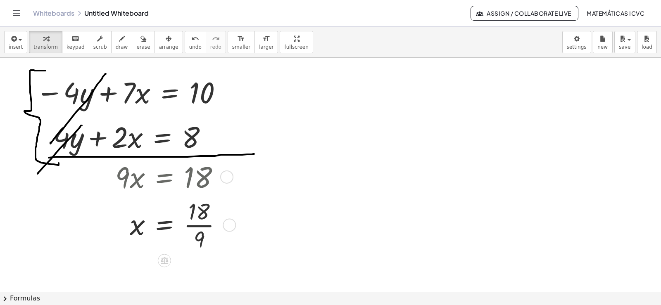
click at [207, 226] on div at bounding box center [172, 225] width 122 height 58
drag, startPoint x: 217, startPoint y: 226, endPoint x: 214, endPoint y: 271, distance: 45.1
click at [164, 269] on div "x = 2" at bounding box center [164, 269] width 0 height 0
